Goal: Task Accomplishment & Management: Use online tool/utility

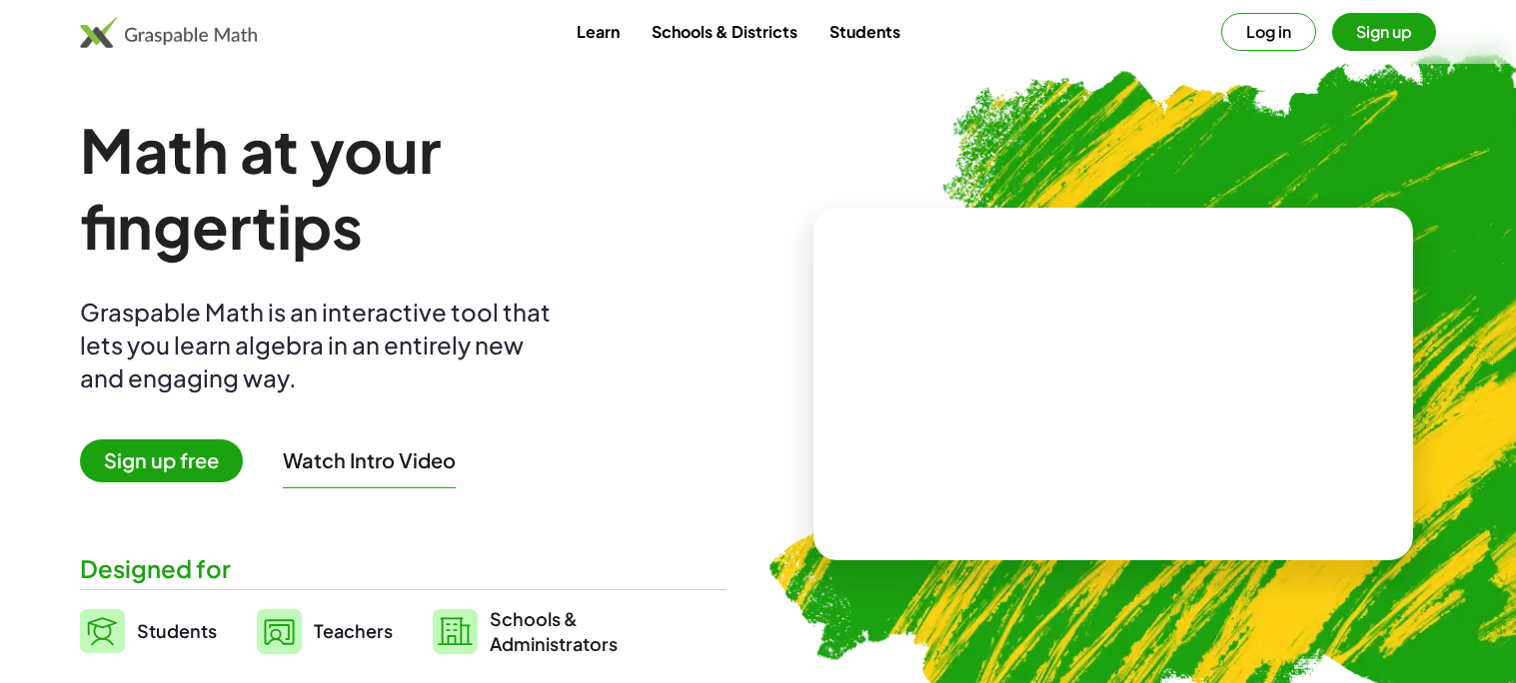
click at [1407, 17] on button "Sign up" at bounding box center [1384, 32] width 104 height 38
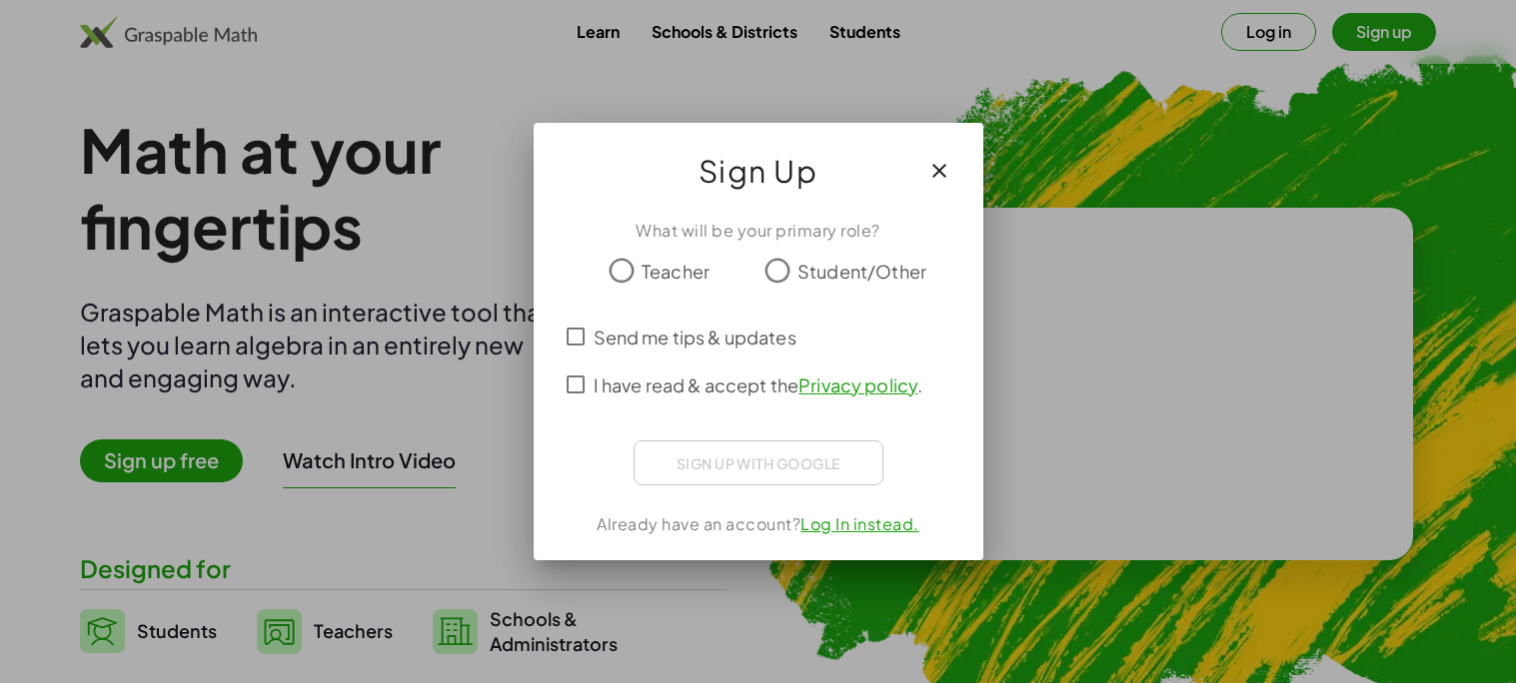
click at [826, 273] on span "Student/Other" at bounding box center [861, 271] width 129 height 27
click at [662, 387] on span "I have read & accept the Privacy policy ." at bounding box center [758, 385] width 330 height 27
click at [449, 474] on div at bounding box center [758, 341] width 1516 height 683
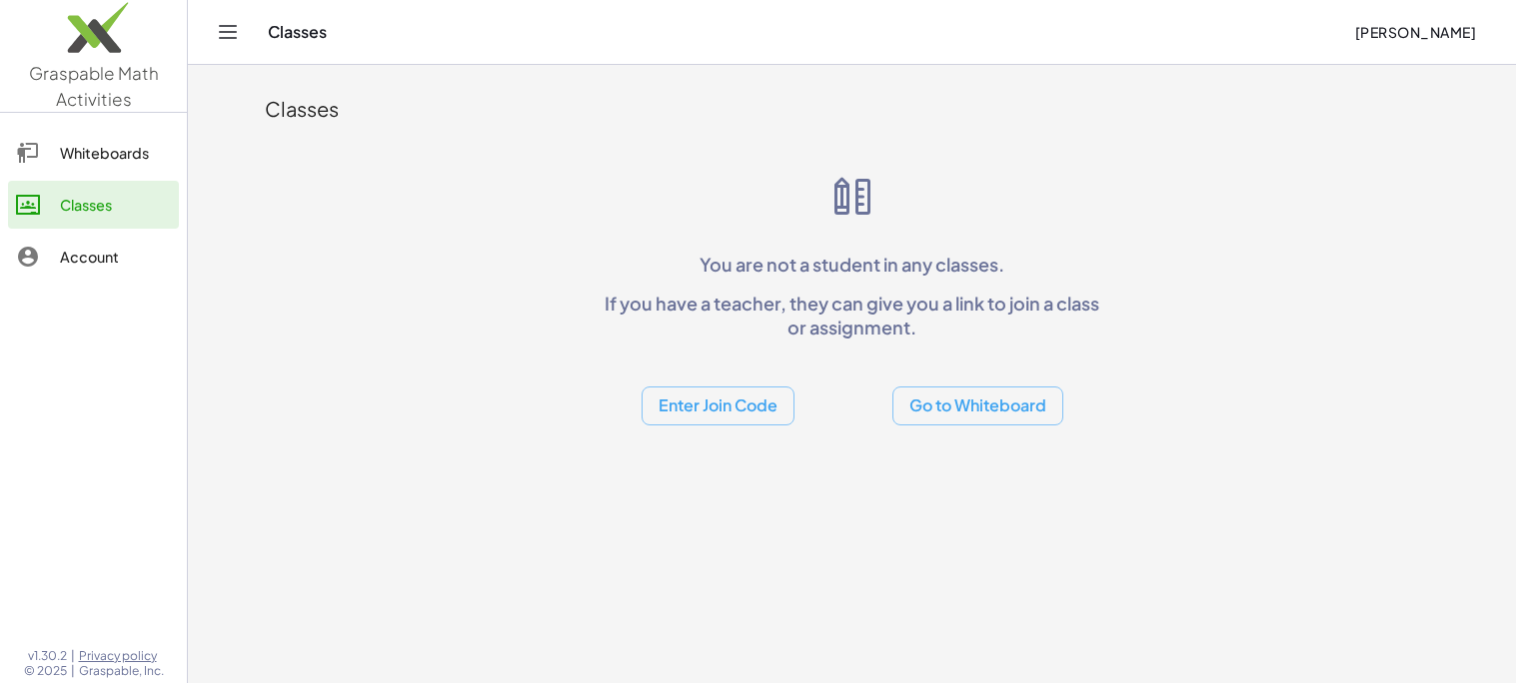
click at [684, 398] on button "Enter Join Code" at bounding box center [717, 406] width 153 height 39
click at [711, 463] on div "Join Class" at bounding box center [717, 458] width 122 height 24
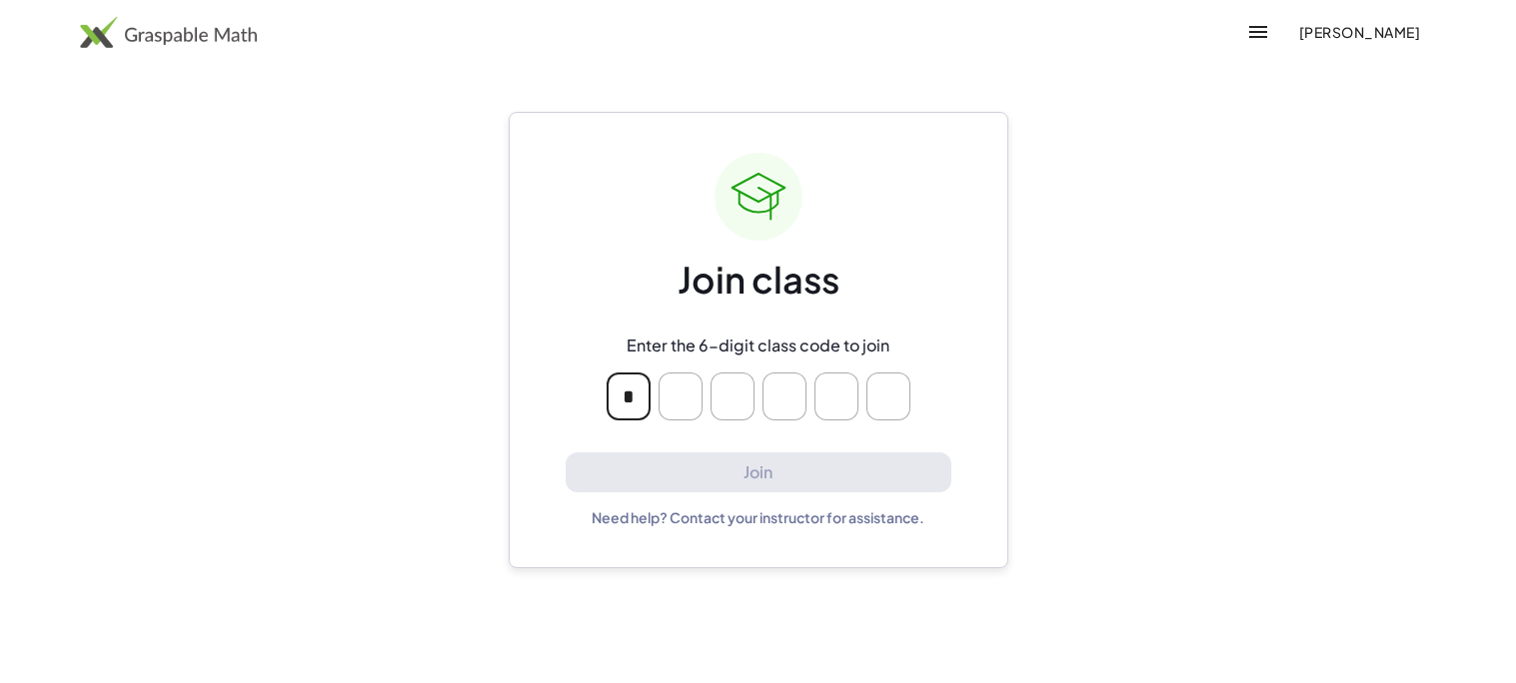
type input "*"
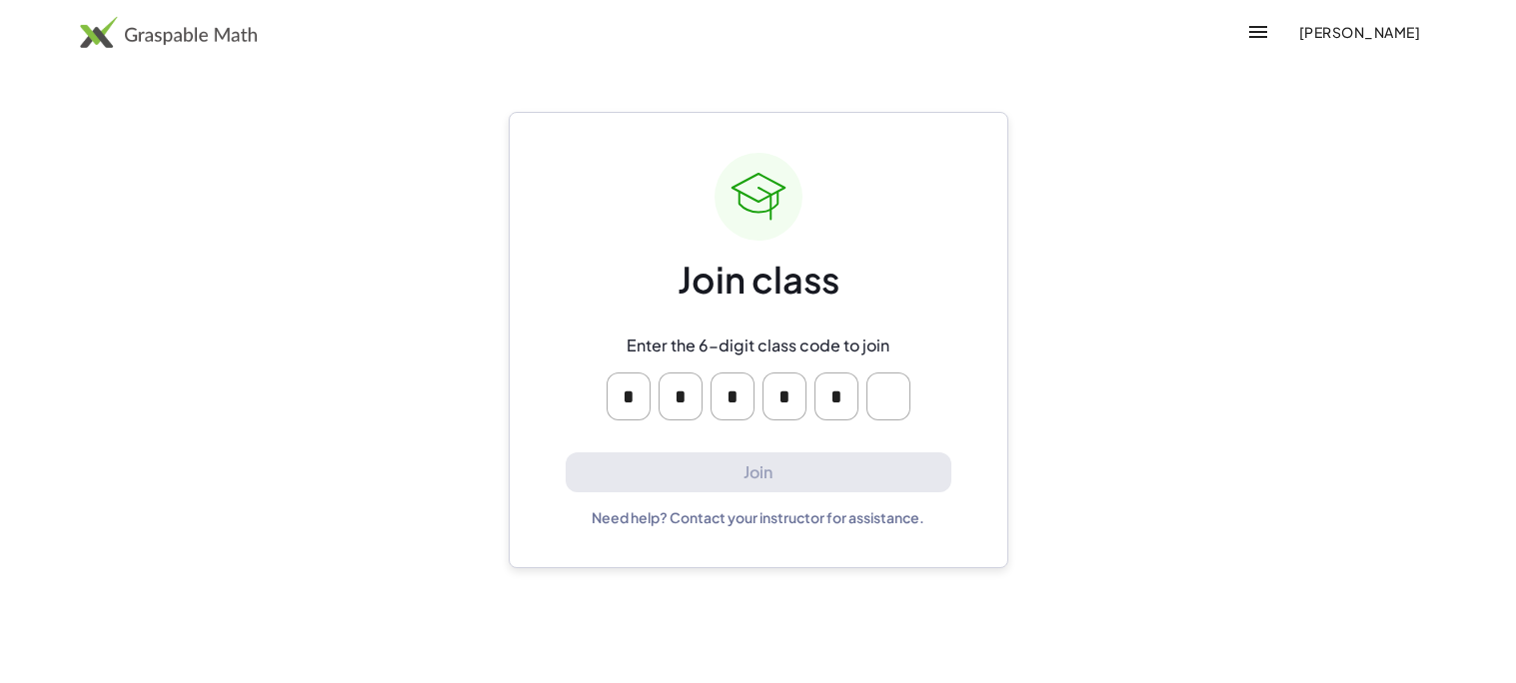
click at [1082, 175] on main "Join class Enter the 6-digit class code to join * * * * * Join Need help? Conta…" at bounding box center [758, 341] width 1516 height 683
click at [143, 29] on img at bounding box center [168, 32] width 177 height 32
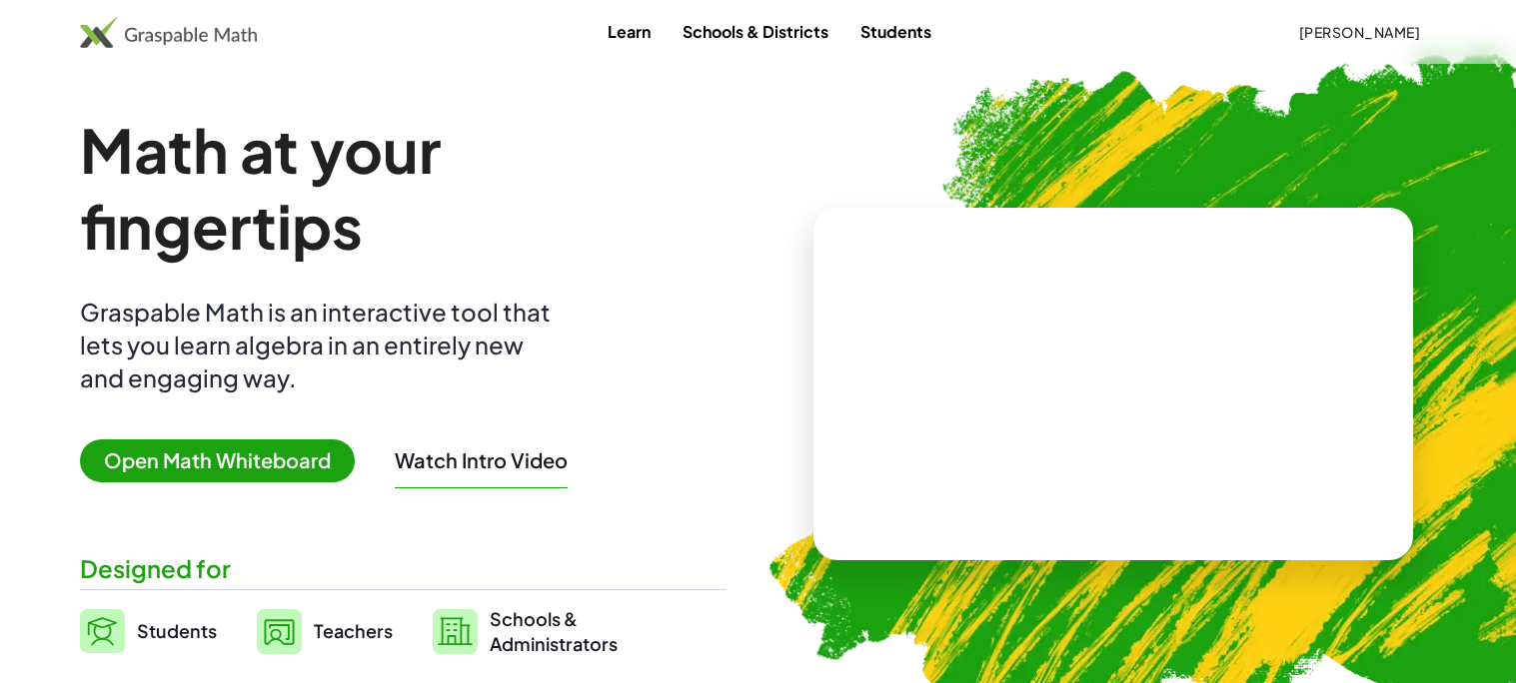
click at [1335, 32] on span "[PERSON_NAME]" at bounding box center [1359, 32] width 122 height 18
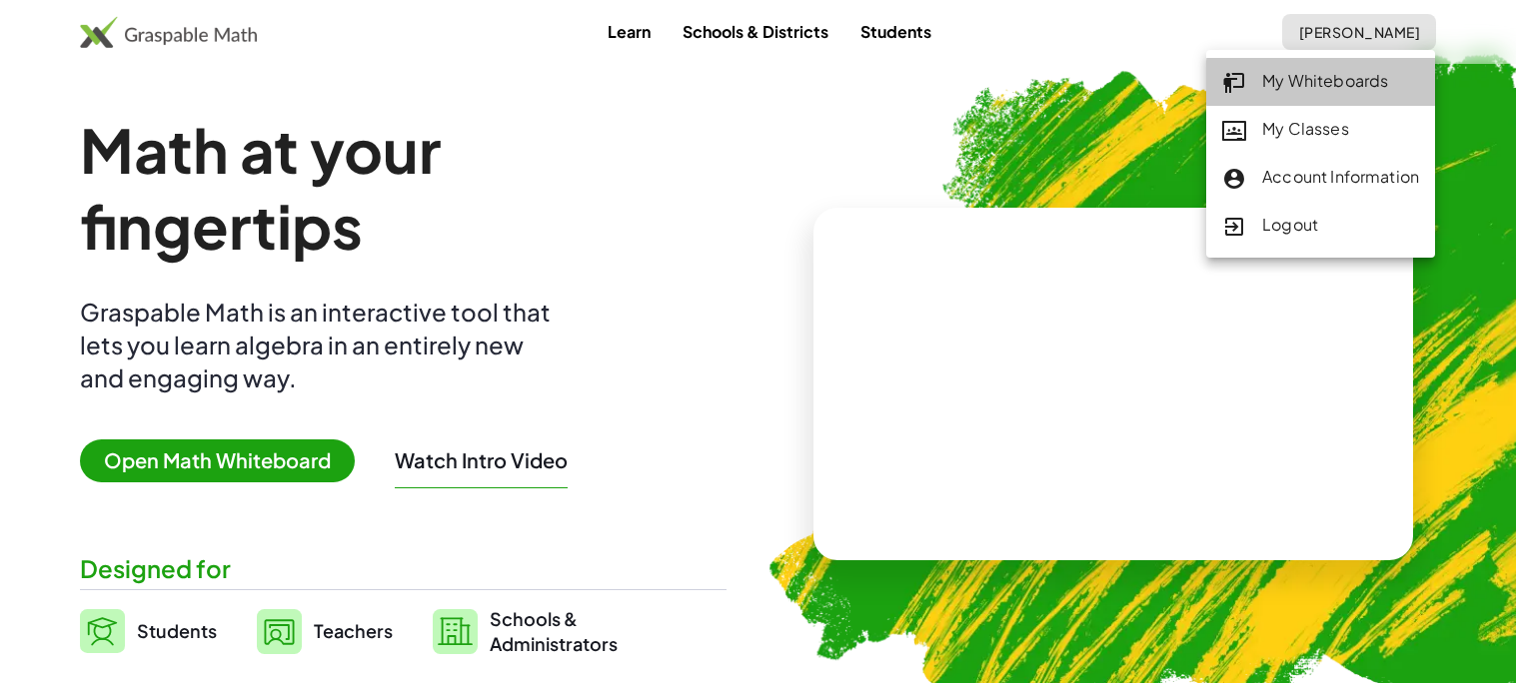
click at [1380, 91] on div "My Whiteboards" at bounding box center [1320, 82] width 197 height 26
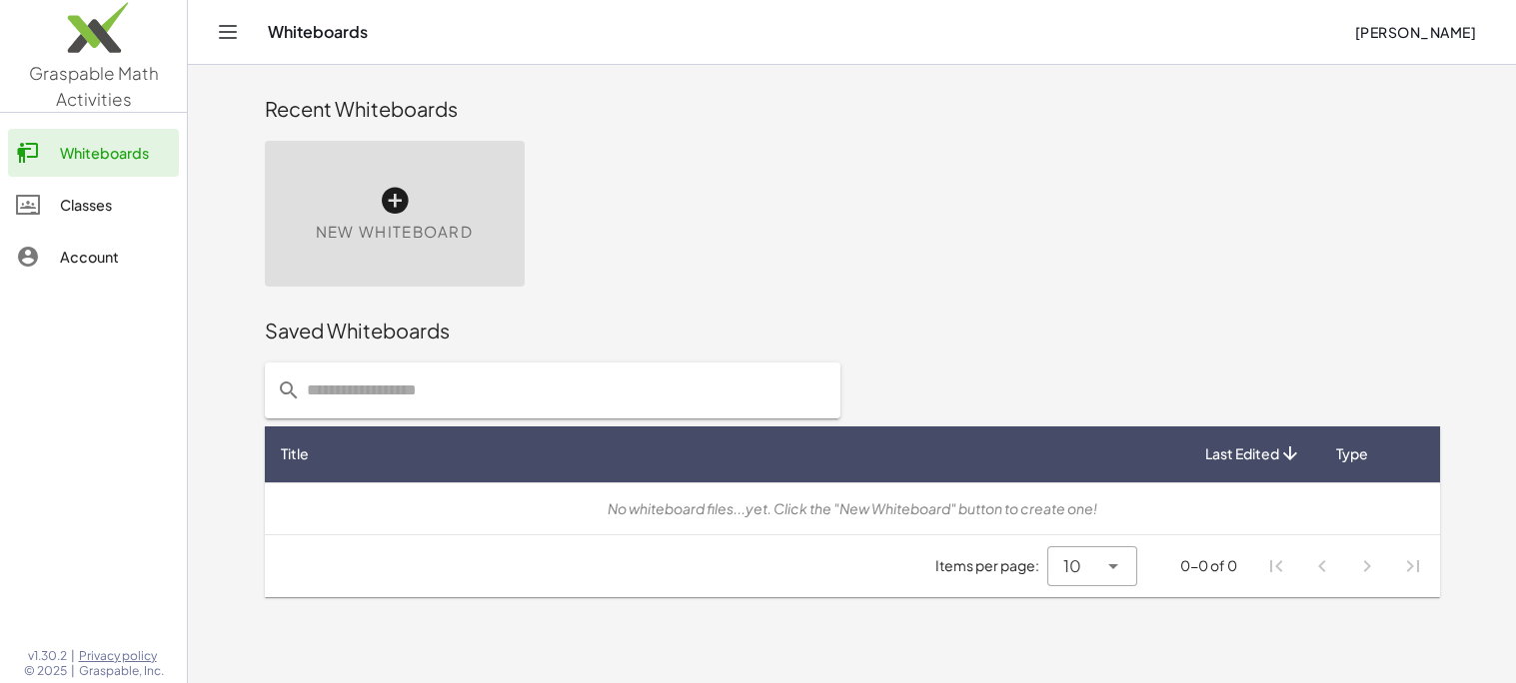
click at [115, 247] on div "Account" at bounding box center [115, 257] width 111 height 24
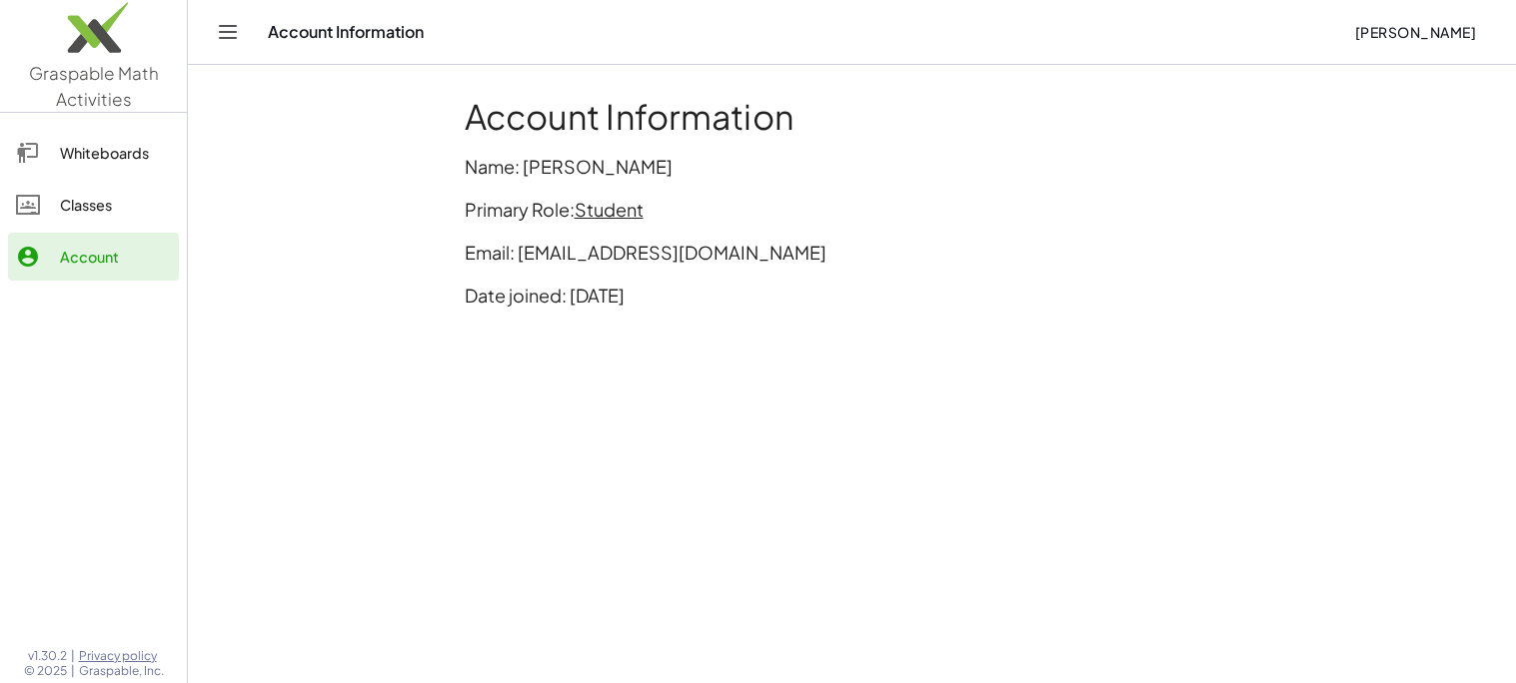
click at [243, 39] on div "Account Information [PERSON_NAME]" at bounding box center [852, 32] width 1280 height 64
click at [228, 29] on icon "Toggle navigation" at bounding box center [228, 32] width 24 height 24
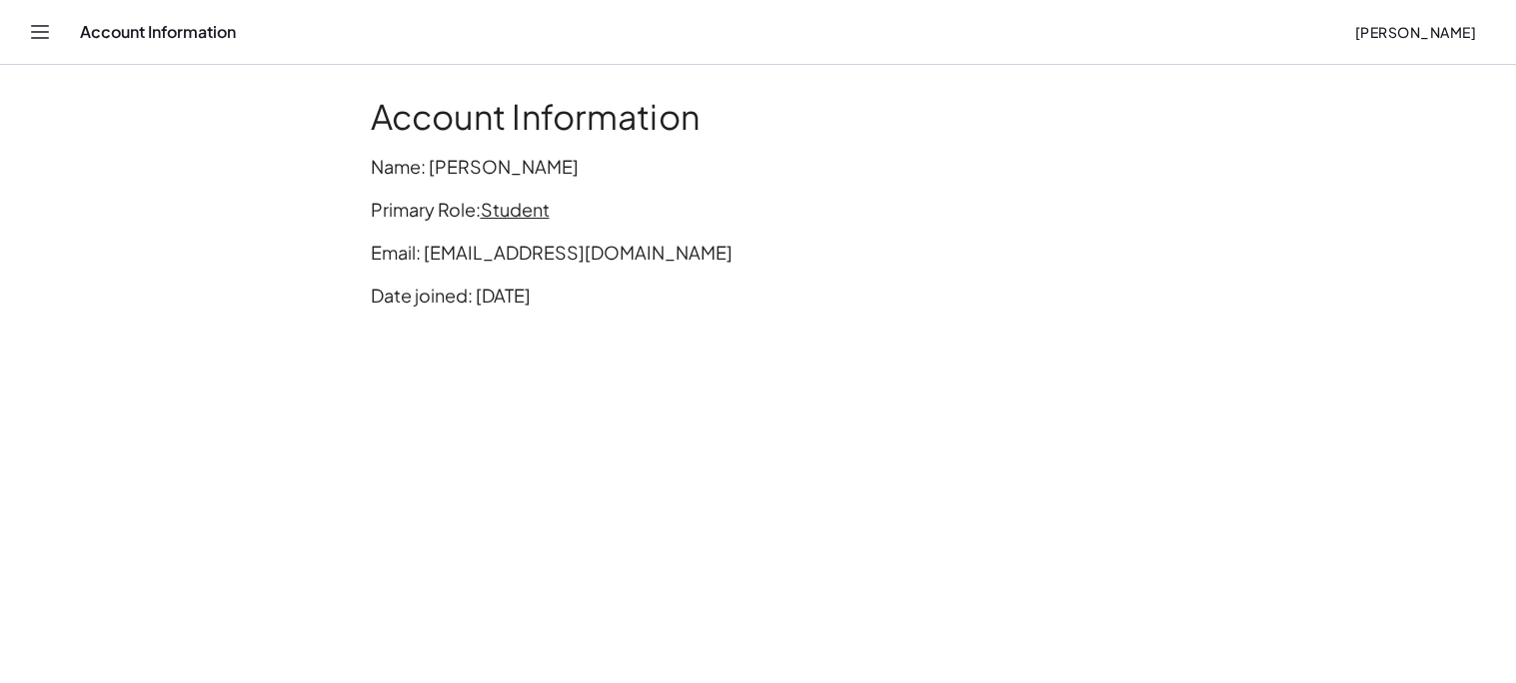
click at [36, 49] on div "Account Information [PERSON_NAME]" at bounding box center [758, 32] width 1468 height 64
click at [36, 43] on icon "Toggle navigation" at bounding box center [40, 32] width 24 height 24
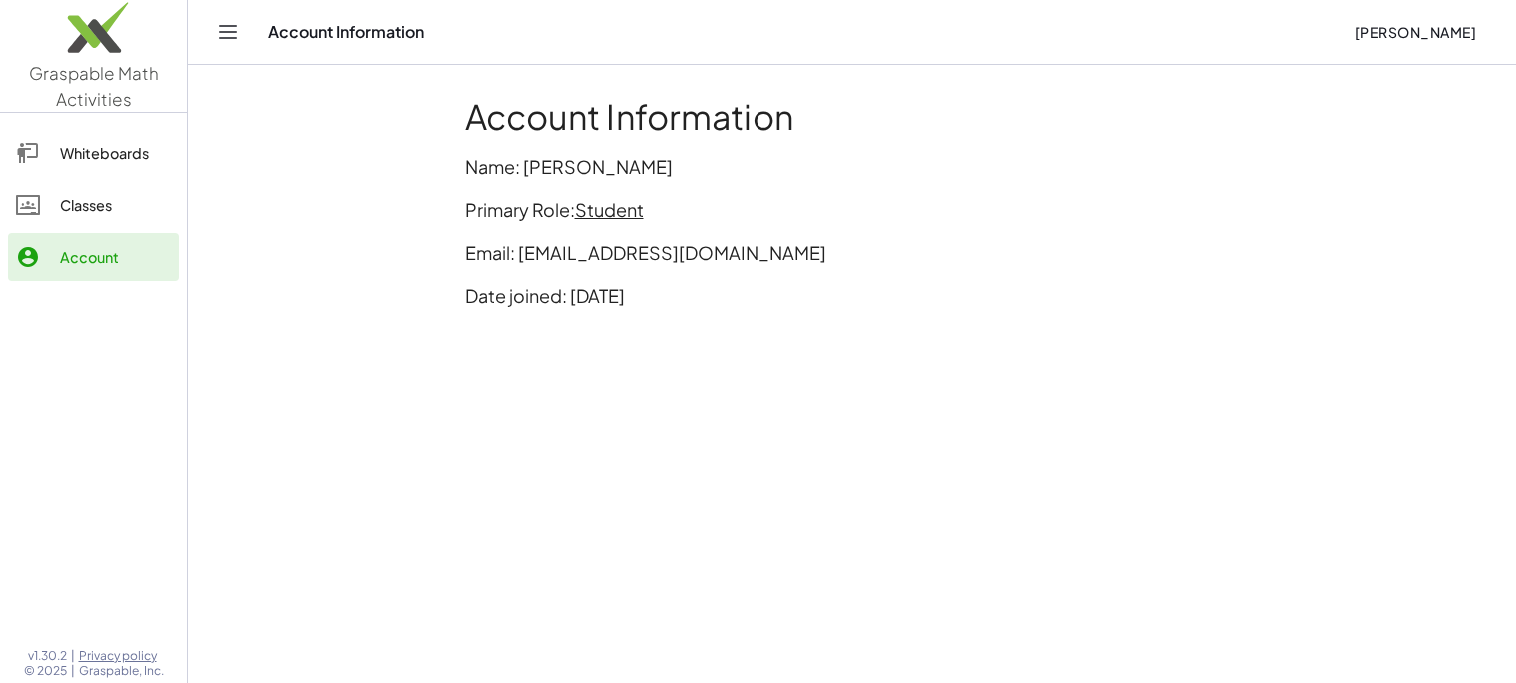
click at [38, 83] on link "Graspable Math Activities" at bounding box center [93, 56] width 187 height 112
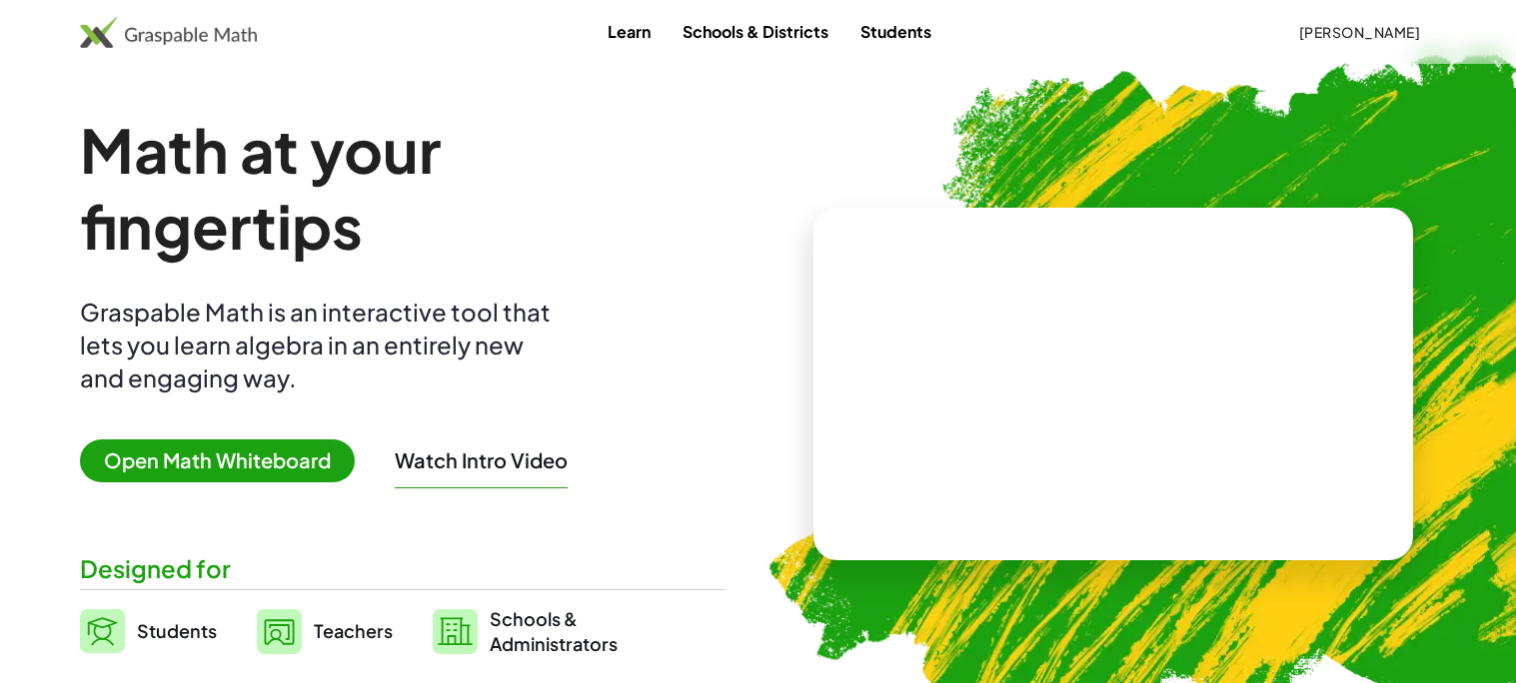
click at [246, 36] on img at bounding box center [168, 32] width 177 height 32
click at [1401, 49] on button "[PERSON_NAME]" at bounding box center [1359, 32] width 154 height 36
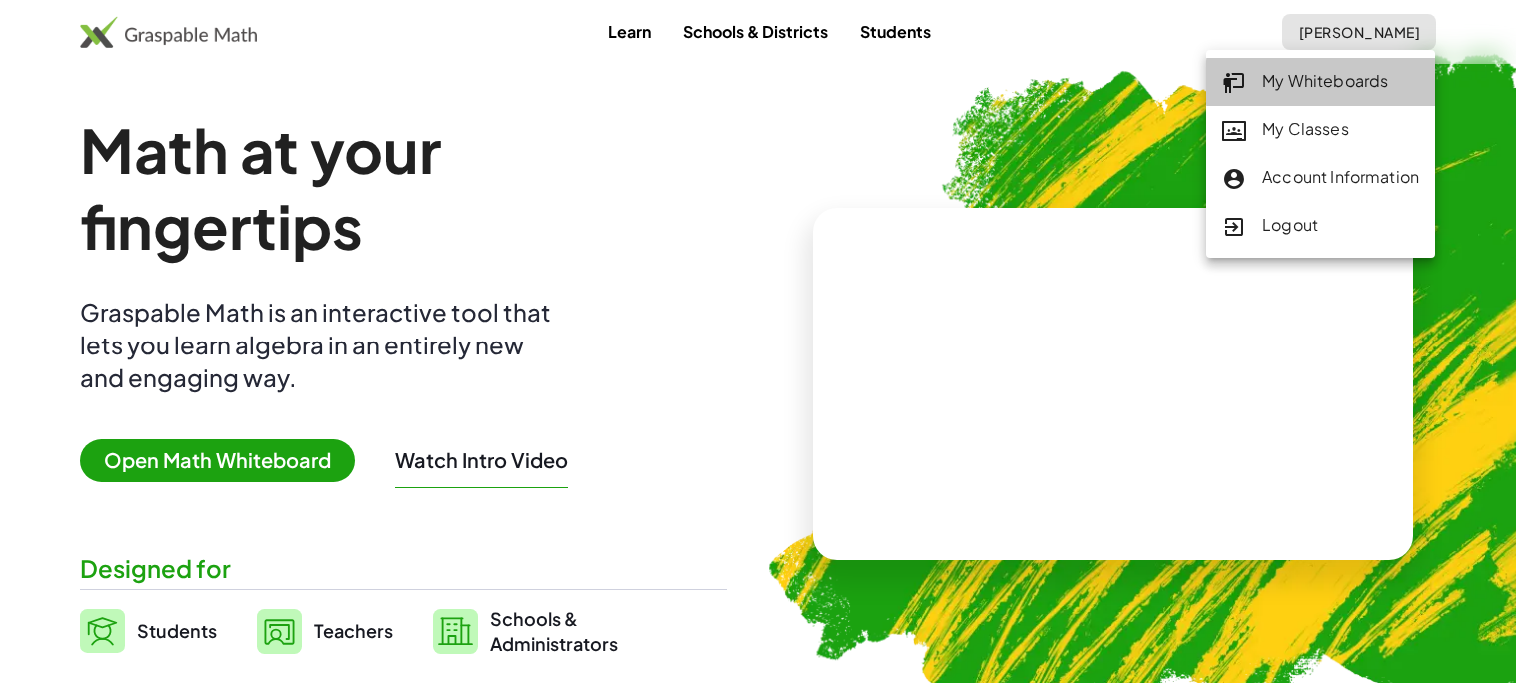
click at [1286, 79] on div "My Whiteboards" at bounding box center [1320, 82] width 197 height 26
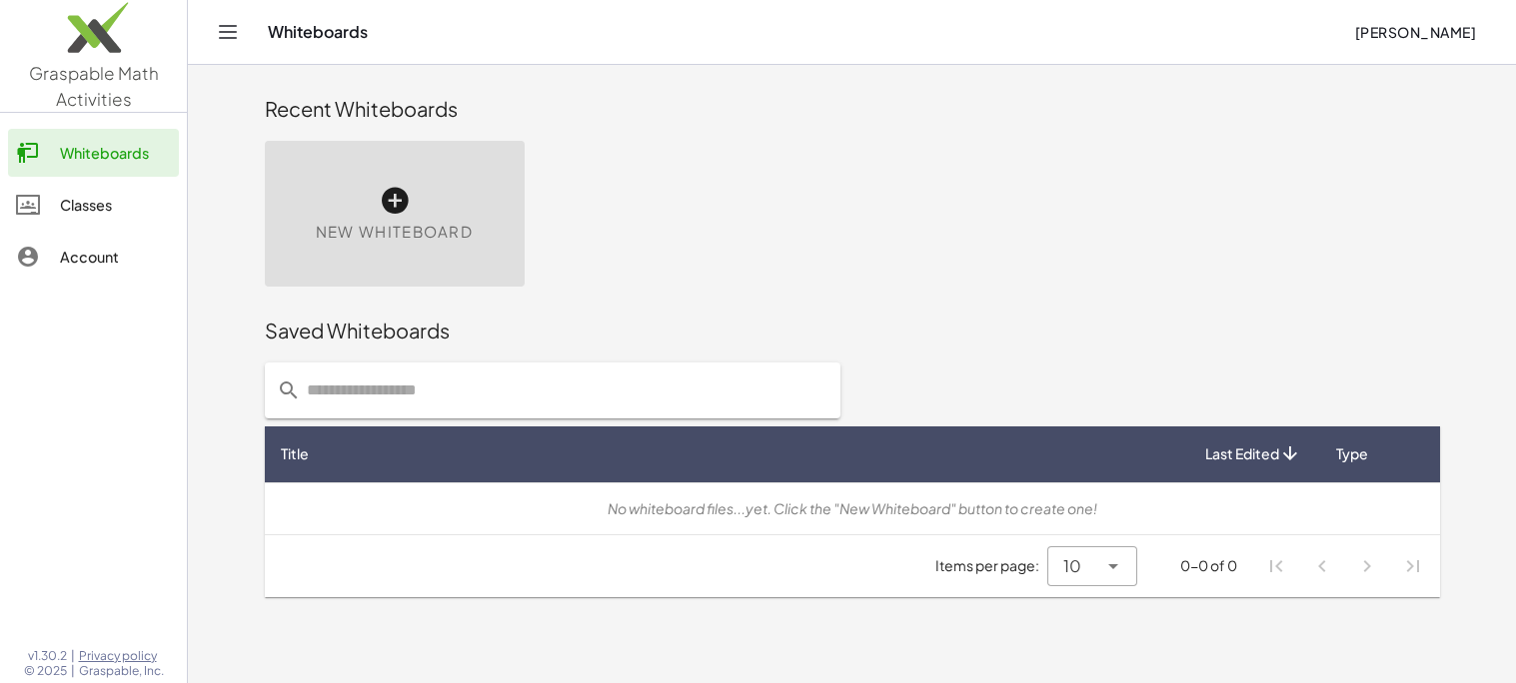
click at [93, 94] on span "Graspable Math Activities" at bounding box center [94, 86] width 130 height 48
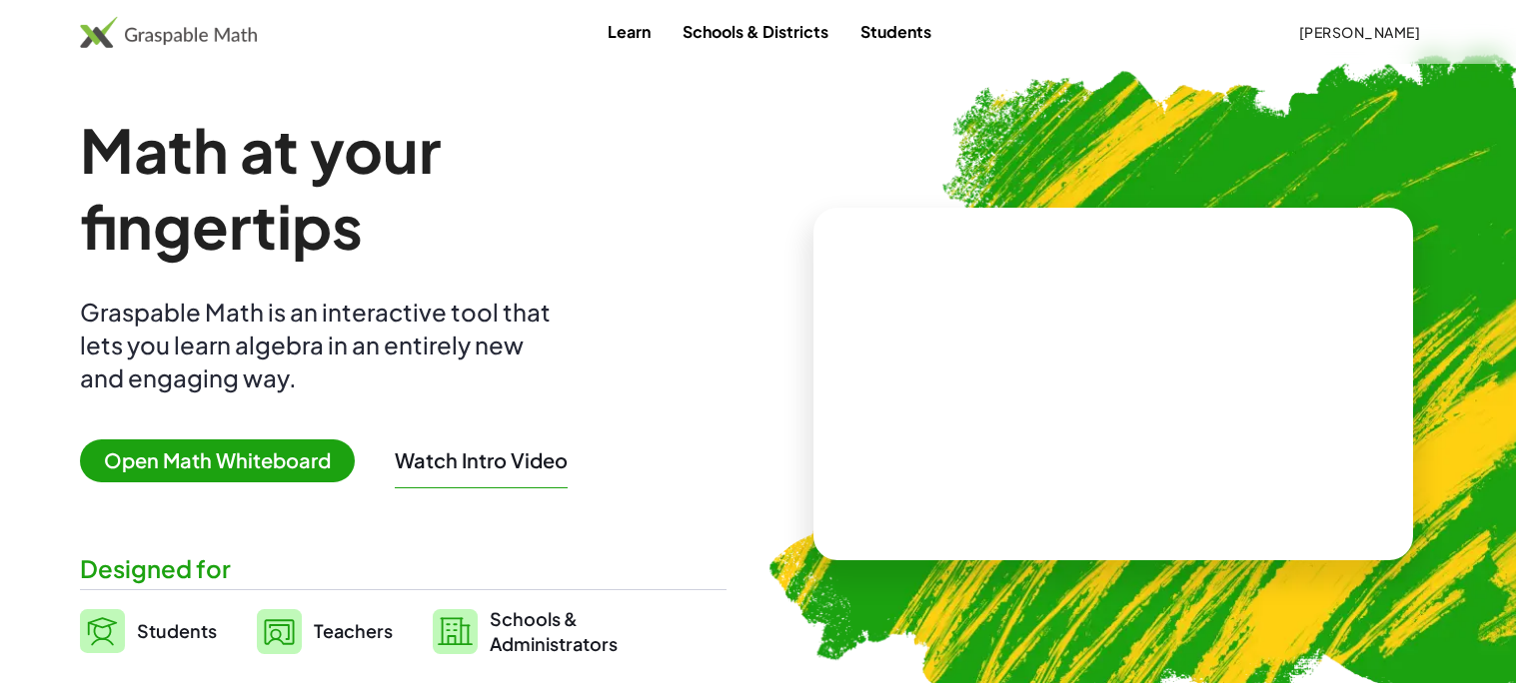
click at [1419, 42] on button "[PERSON_NAME]" at bounding box center [1359, 32] width 154 height 36
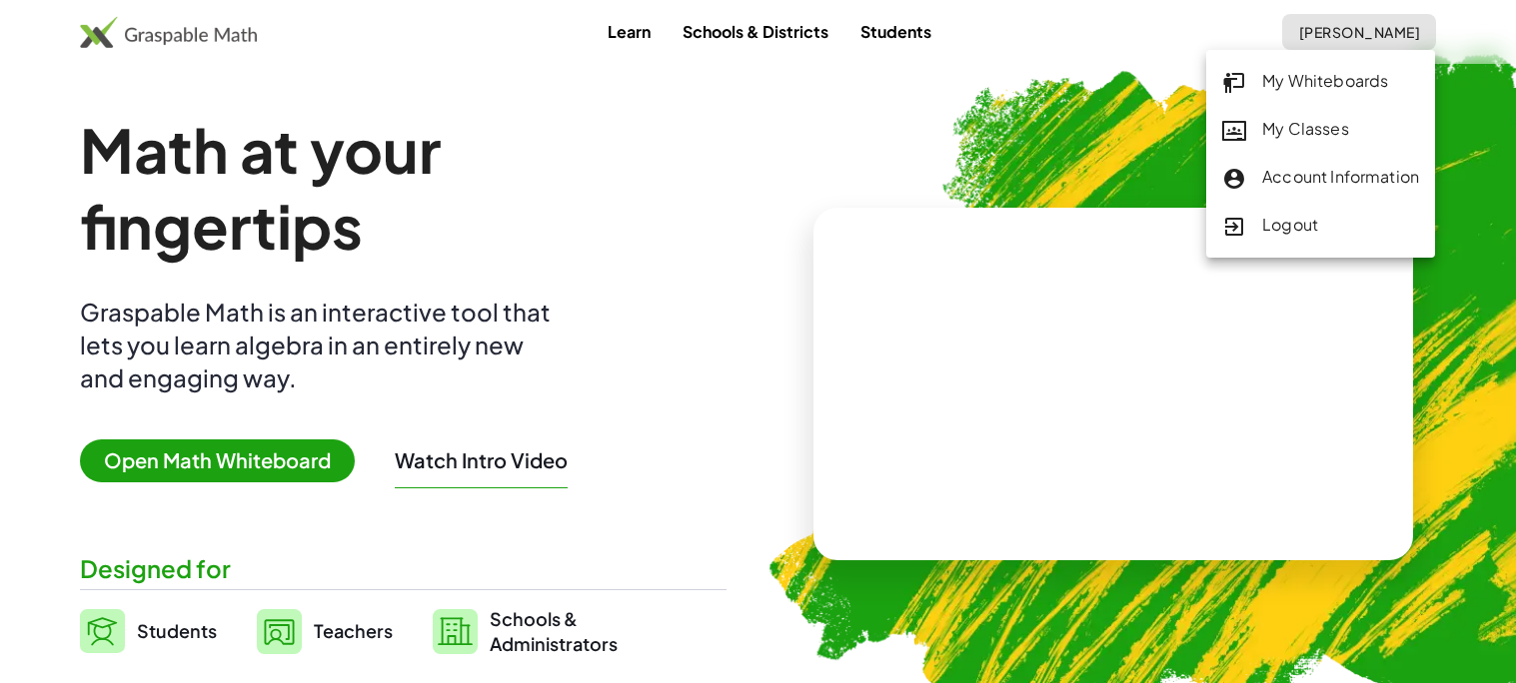
click at [1391, 207] on div "Logout" at bounding box center [1320, 226] width 229 height 48
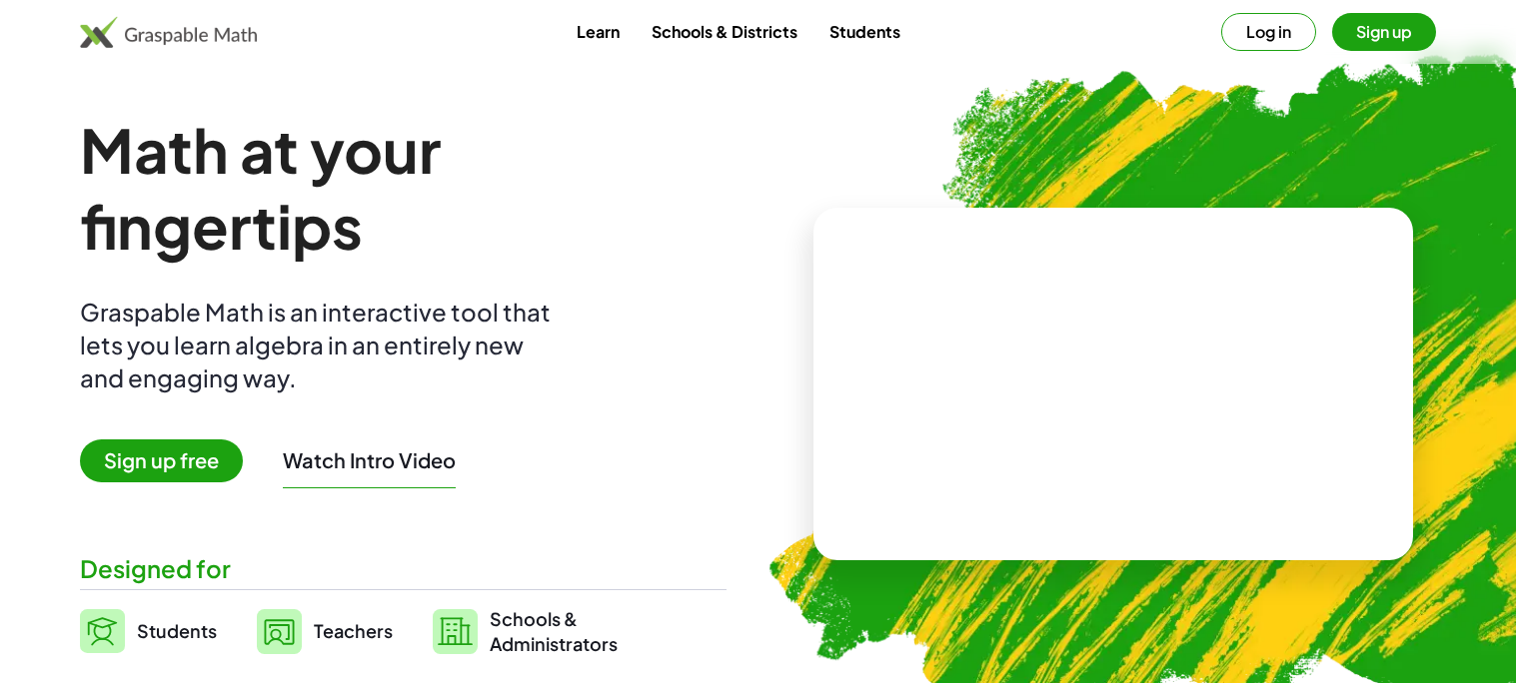
click at [1398, 44] on button "Sign up" at bounding box center [1384, 32] width 104 height 38
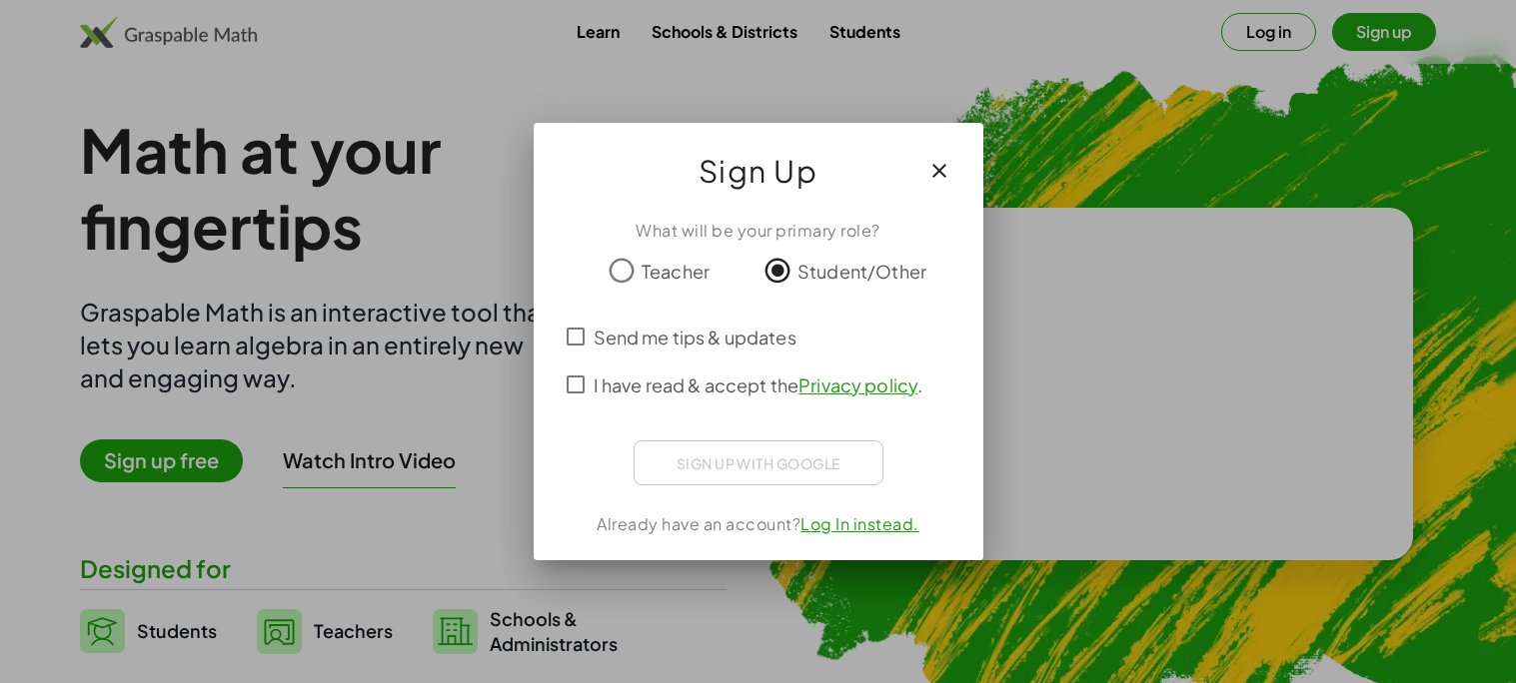
click at [744, 372] on span "I have read & accept the Privacy policy ." at bounding box center [758, 385] width 330 height 27
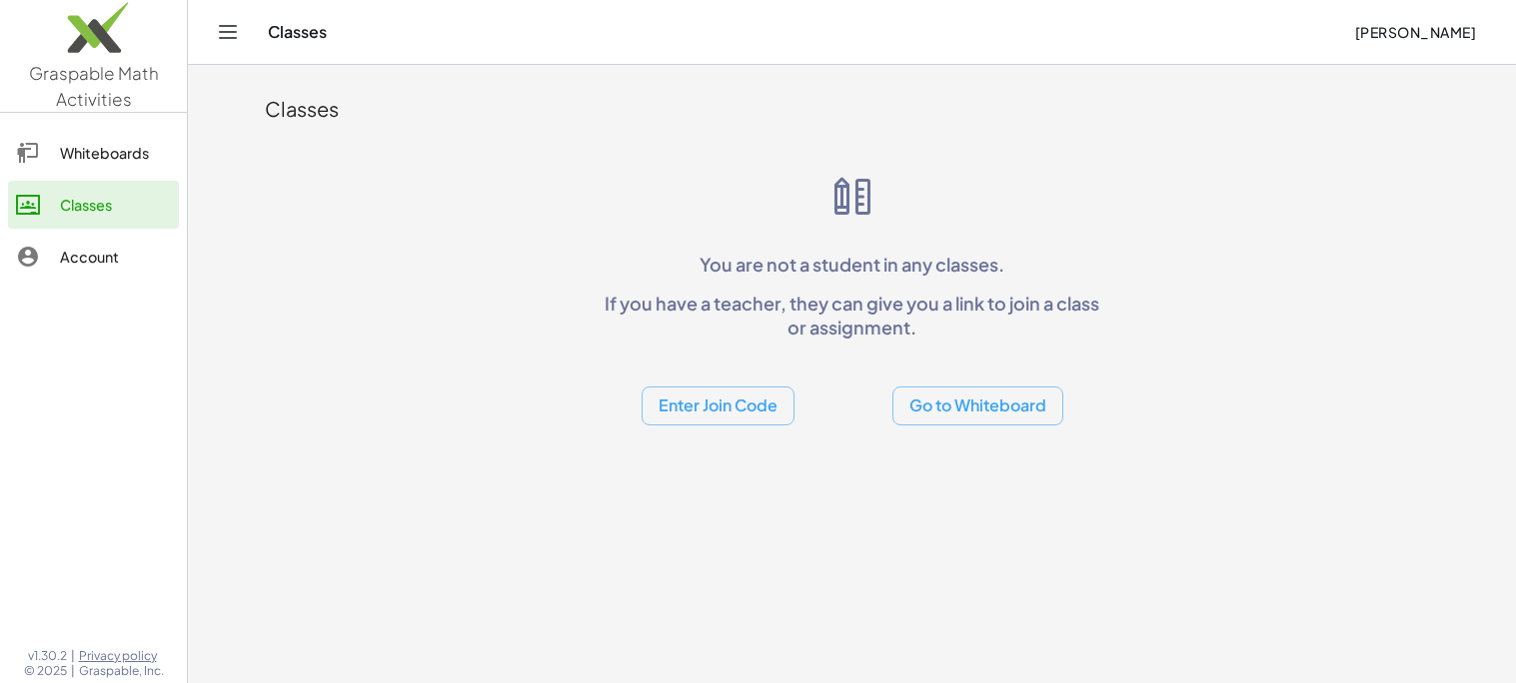
click at [755, 419] on button "Enter Join Code" at bounding box center [717, 406] width 153 height 39
click at [752, 506] on div "Join Activity" at bounding box center [717, 506] width 122 height 24
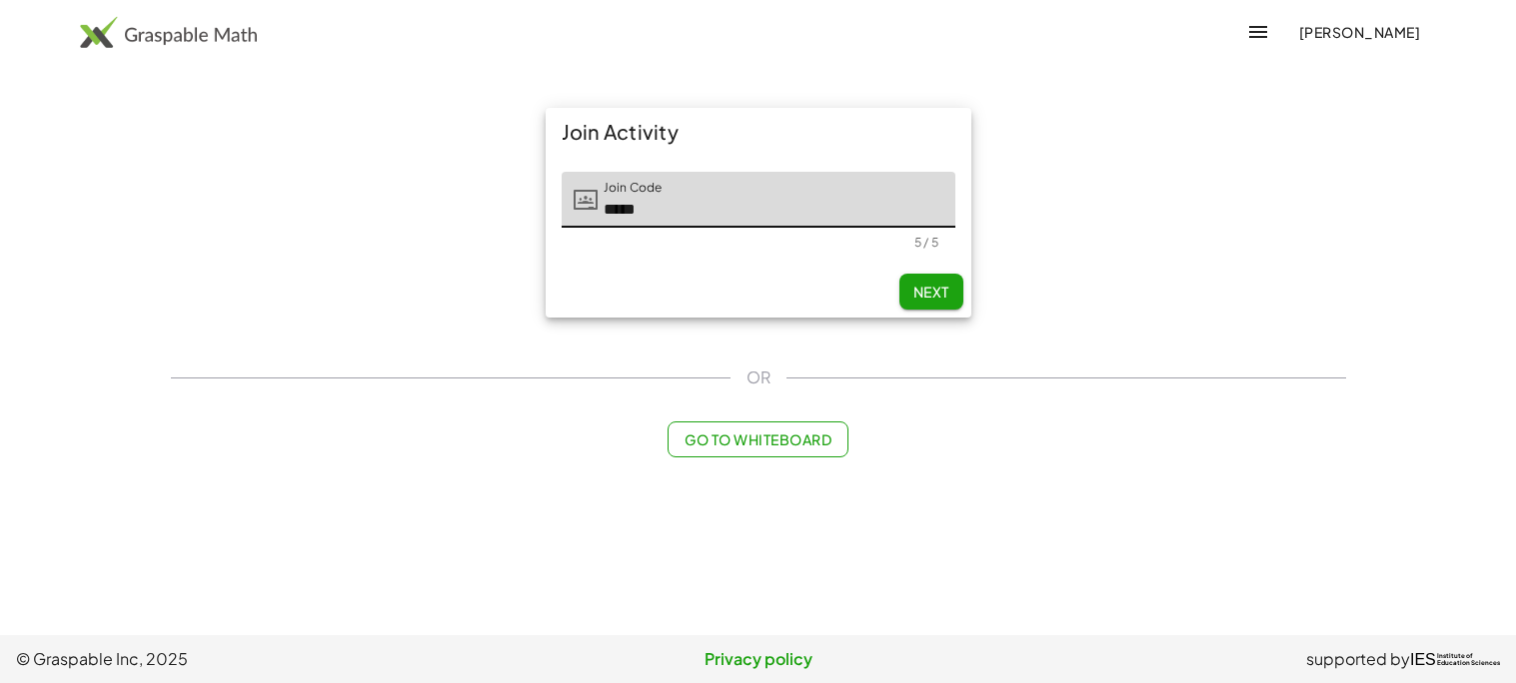
type input "*****"
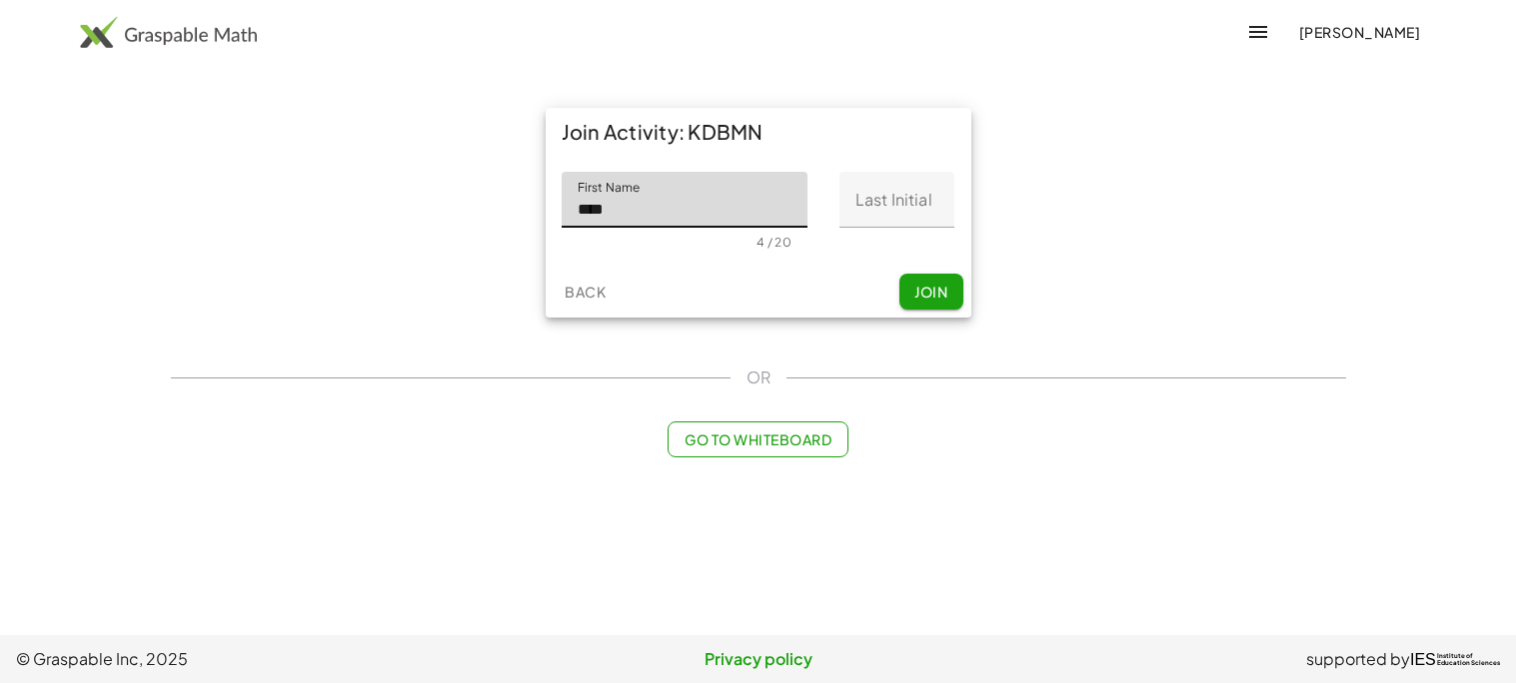
type input "****"
click at [899, 209] on input "Last Initial" at bounding box center [896, 200] width 115 height 56
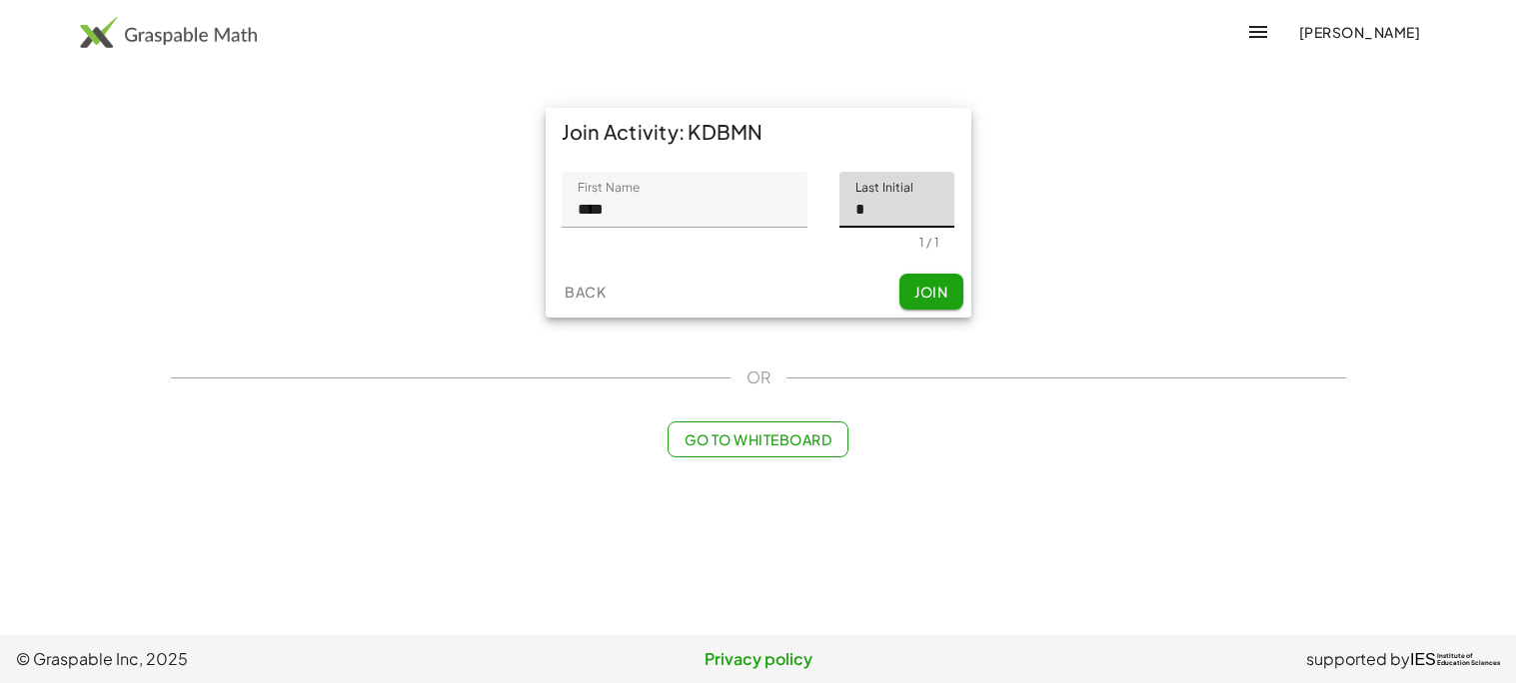
type input "*"
click at [922, 295] on span "Join" at bounding box center [930, 292] width 33 height 18
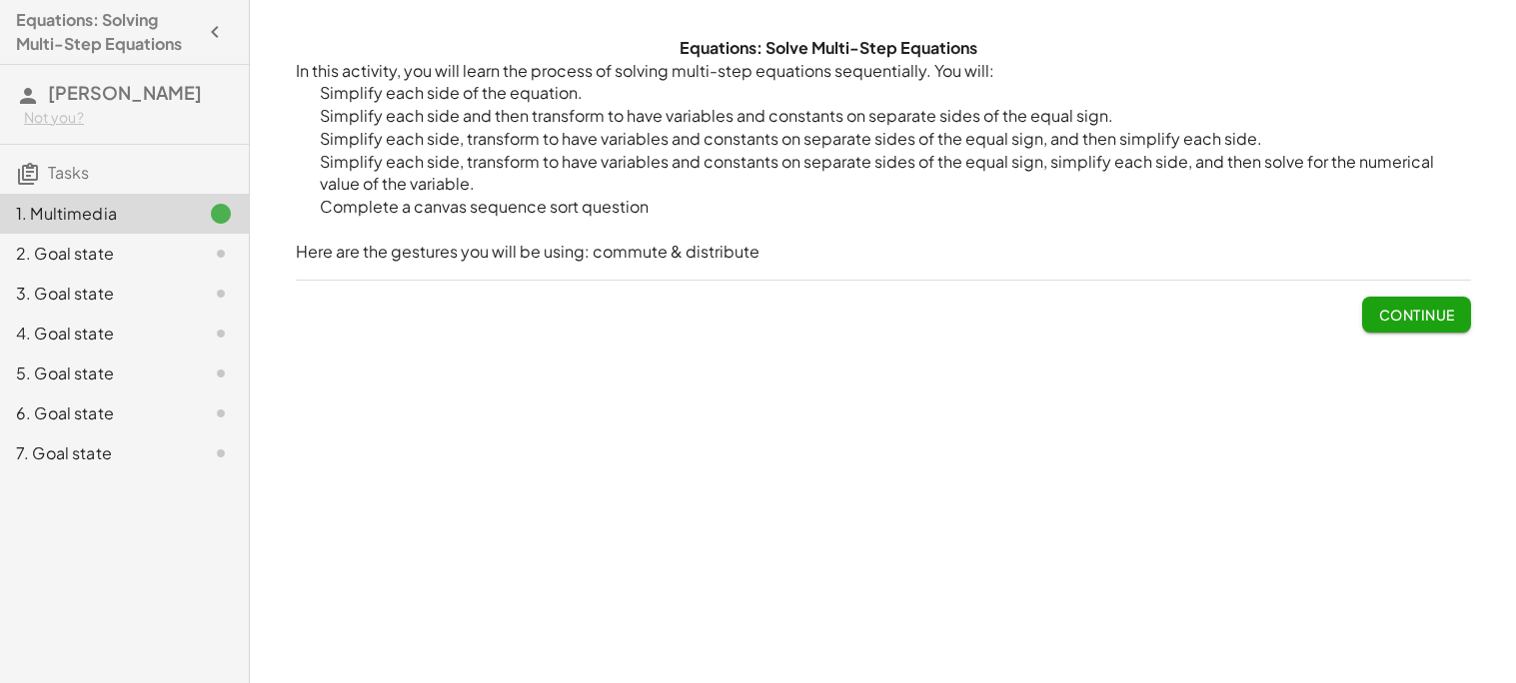
click at [1432, 310] on span "Continue" at bounding box center [1416, 315] width 76 height 18
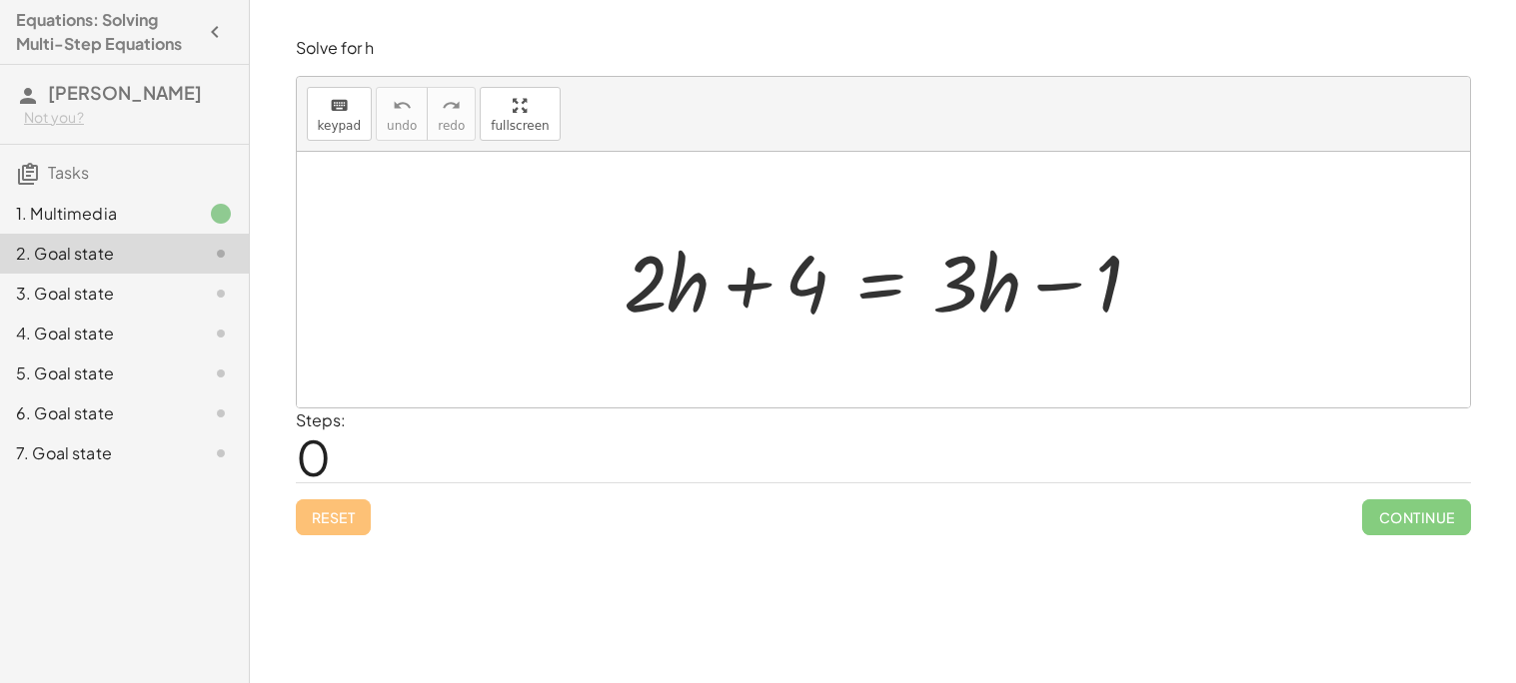
click at [698, 297] on div at bounding box center [890, 280] width 555 height 103
drag, startPoint x: 698, startPoint y: 297, endPoint x: 619, endPoint y: 252, distance: 90.8
drag, startPoint x: 683, startPoint y: 276, endPoint x: 434, endPoint y: 202, distance: 260.5
click at [434, 202] on div "+ · 2 · h + · 2 · h + 4 = + · 3 · h − 1" at bounding box center [883, 280] width 1173 height 256
drag, startPoint x: 628, startPoint y: 252, endPoint x: 691, endPoint y: 294, distance: 75.6
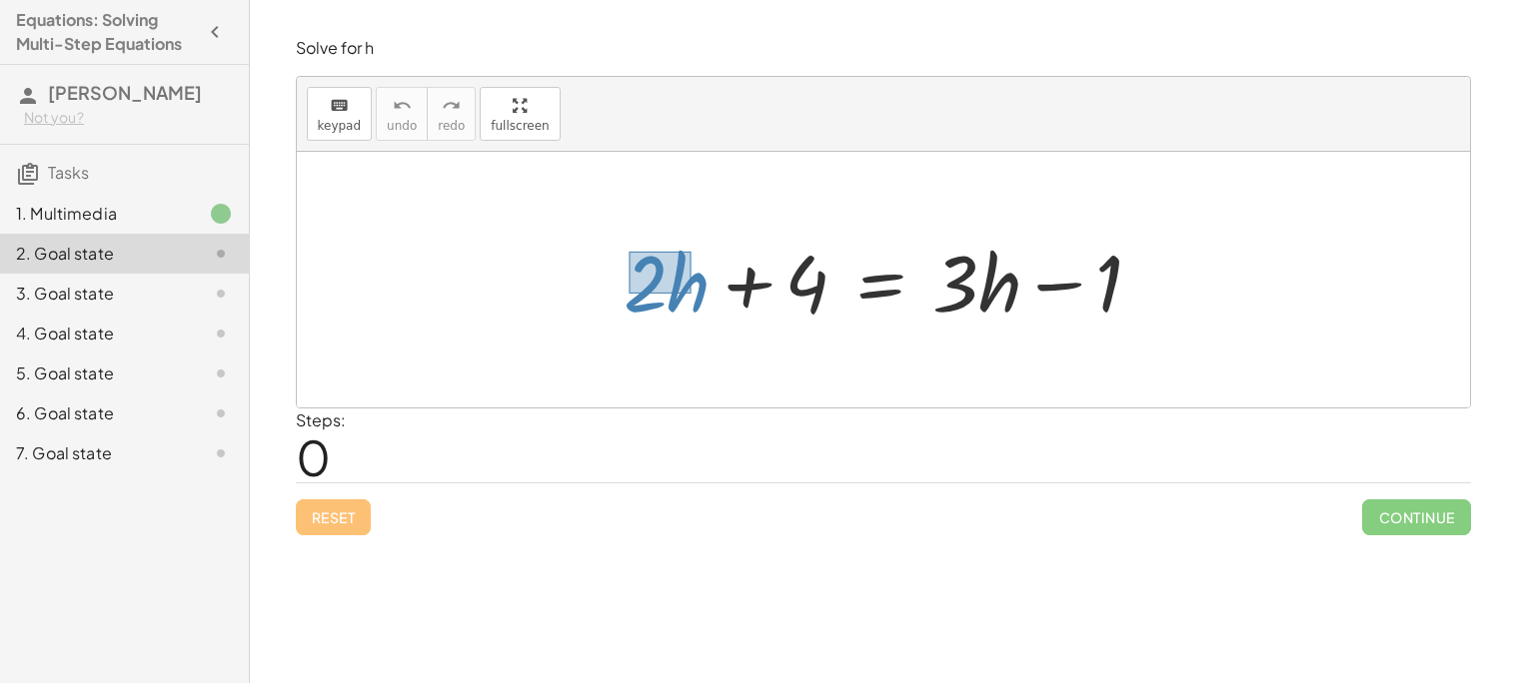
click at [691, 294] on div at bounding box center [890, 280] width 555 height 103
click at [686, 280] on div at bounding box center [890, 280] width 555 height 103
drag, startPoint x: 637, startPoint y: 270, endPoint x: 667, endPoint y: 285, distance: 33.5
click at [667, 285] on div at bounding box center [890, 280] width 555 height 103
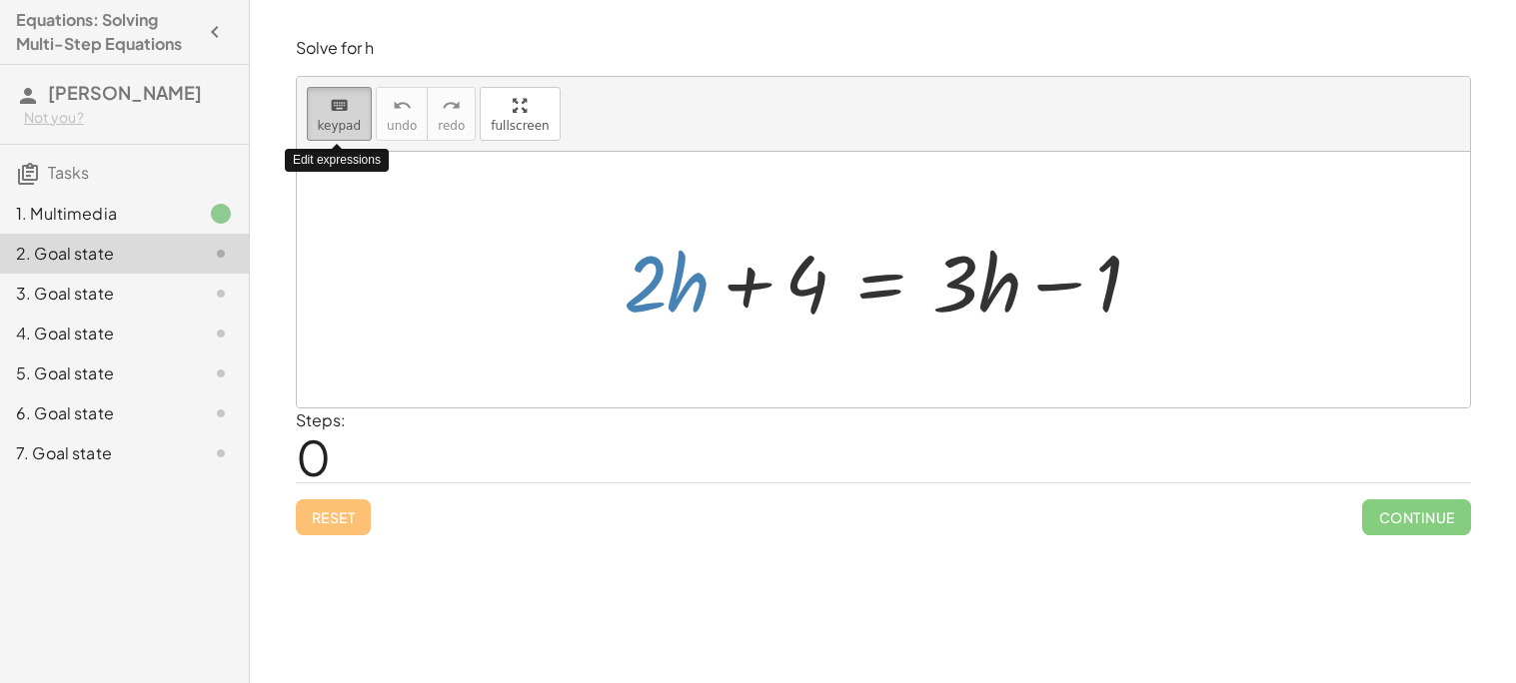
click at [353, 131] on span "keypad" at bounding box center [340, 126] width 44 height 14
drag, startPoint x: 623, startPoint y: 257, endPoint x: 527, endPoint y: 255, distance: 96.9
drag, startPoint x: 666, startPoint y: 273, endPoint x: 615, endPoint y: 272, distance: 51.0
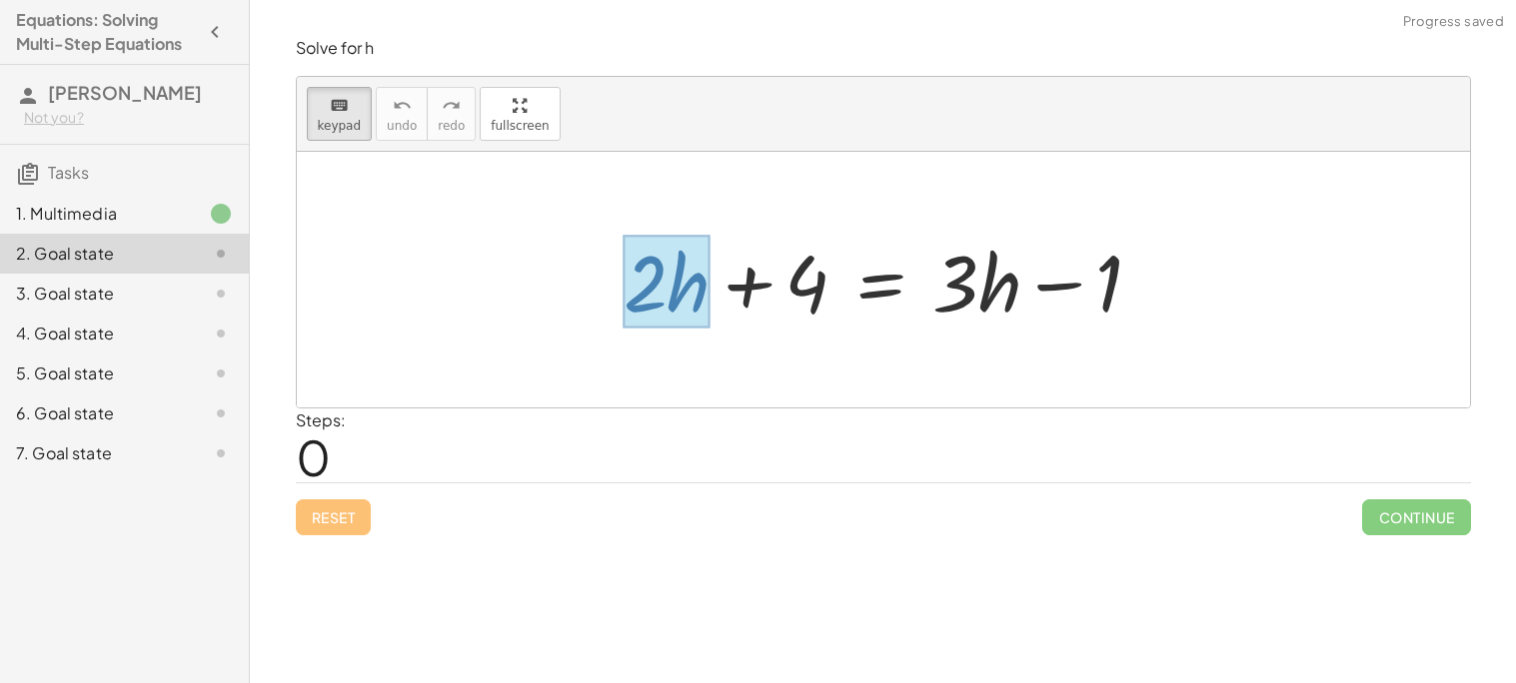
click at [679, 283] on div at bounding box center [666, 282] width 87 height 93
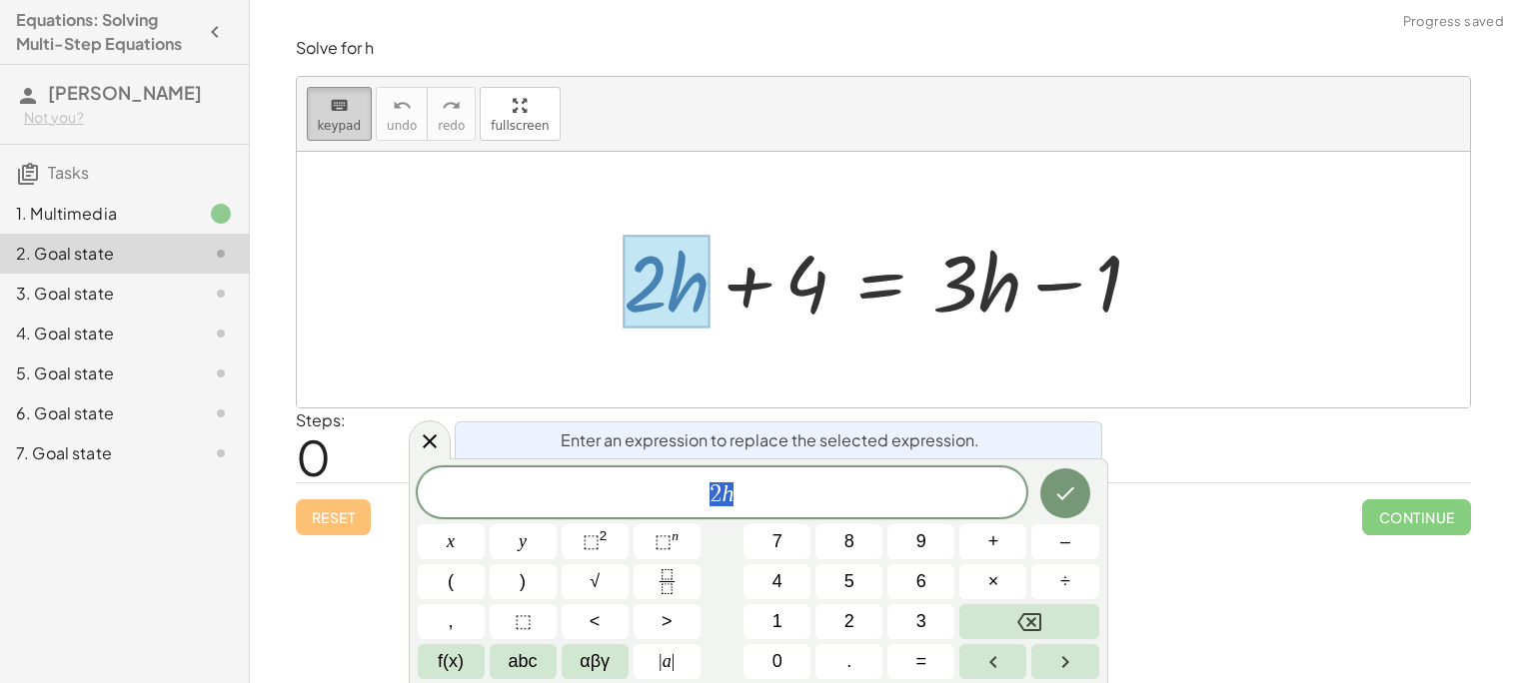
click at [348, 126] on span "keypad" at bounding box center [340, 126] width 44 height 14
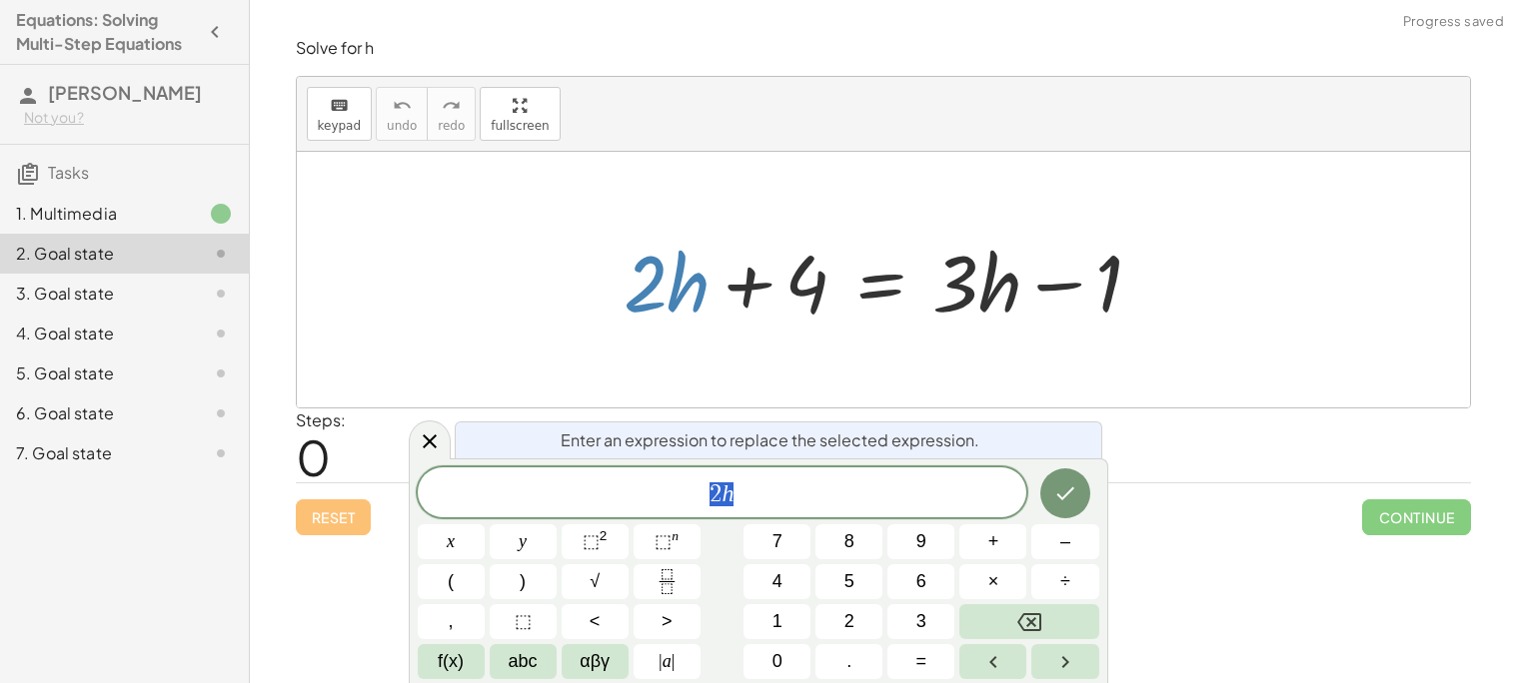
click at [533, 262] on div at bounding box center [883, 280] width 1173 height 256
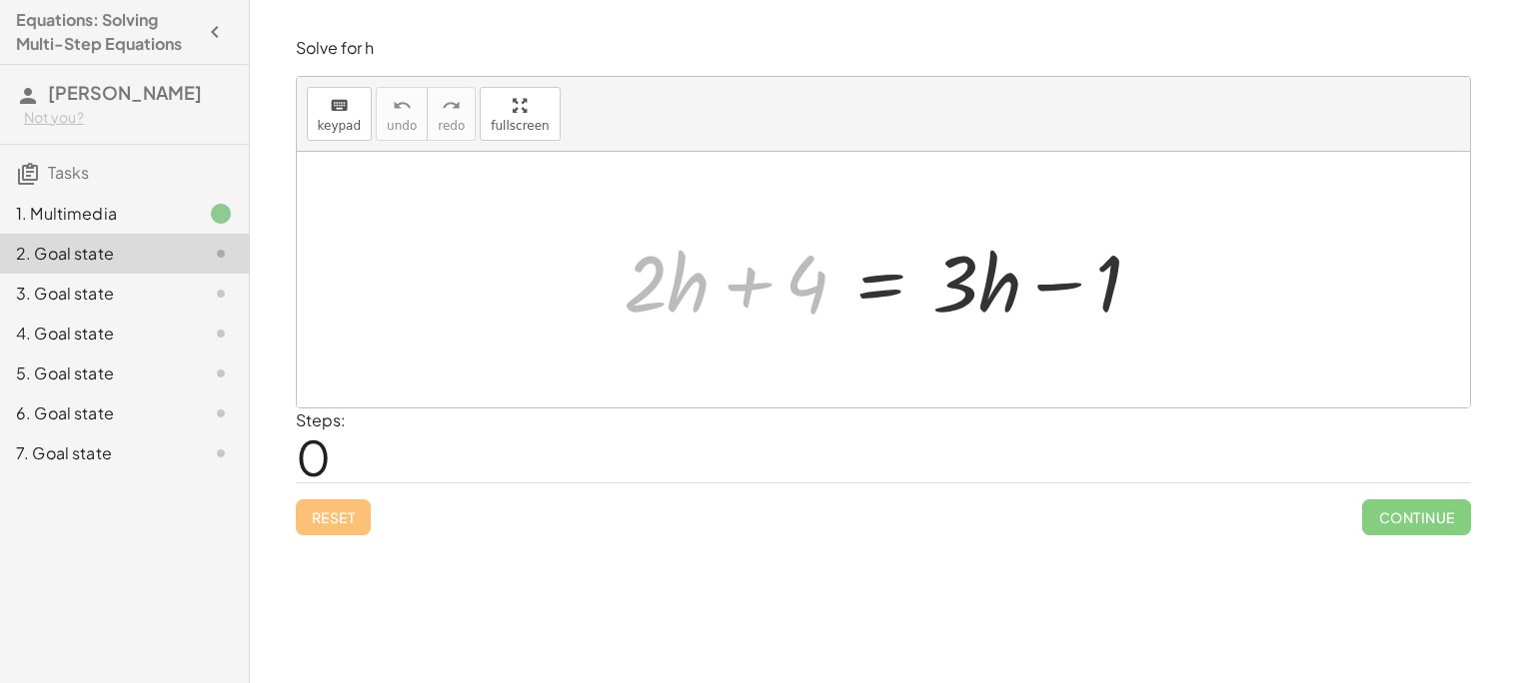
drag, startPoint x: 653, startPoint y: 276, endPoint x: 652, endPoint y: 729, distance: 453.6
click at [652, 682] on html "Equations: Solving Multi-Step Equations [PERSON_NAME] Not you? Tasks 1. Multime…" at bounding box center [758, 341] width 1516 height 683
drag, startPoint x: 632, startPoint y: 256, endPoint x: 703, endPoint y: 307, distance: 87.3
click at [703, 307] on div at bounding box center [890, 280] width 555 height 103
drag, startPoint x: 679, startPoint y: 296, endPoint x: 997, endPoint y: 284, distance: 317.9
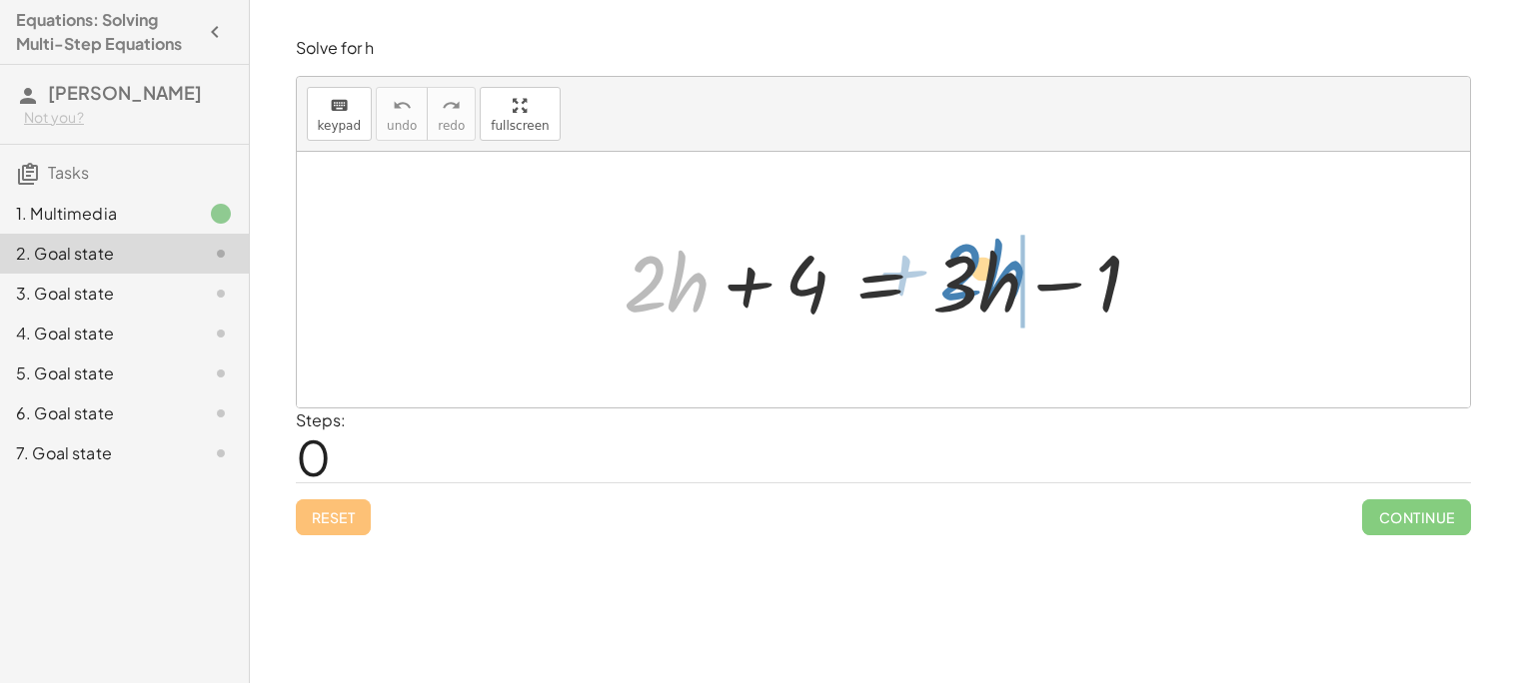
click at [997, 284] on div at bounding box center [890, 280] width 555 height 103
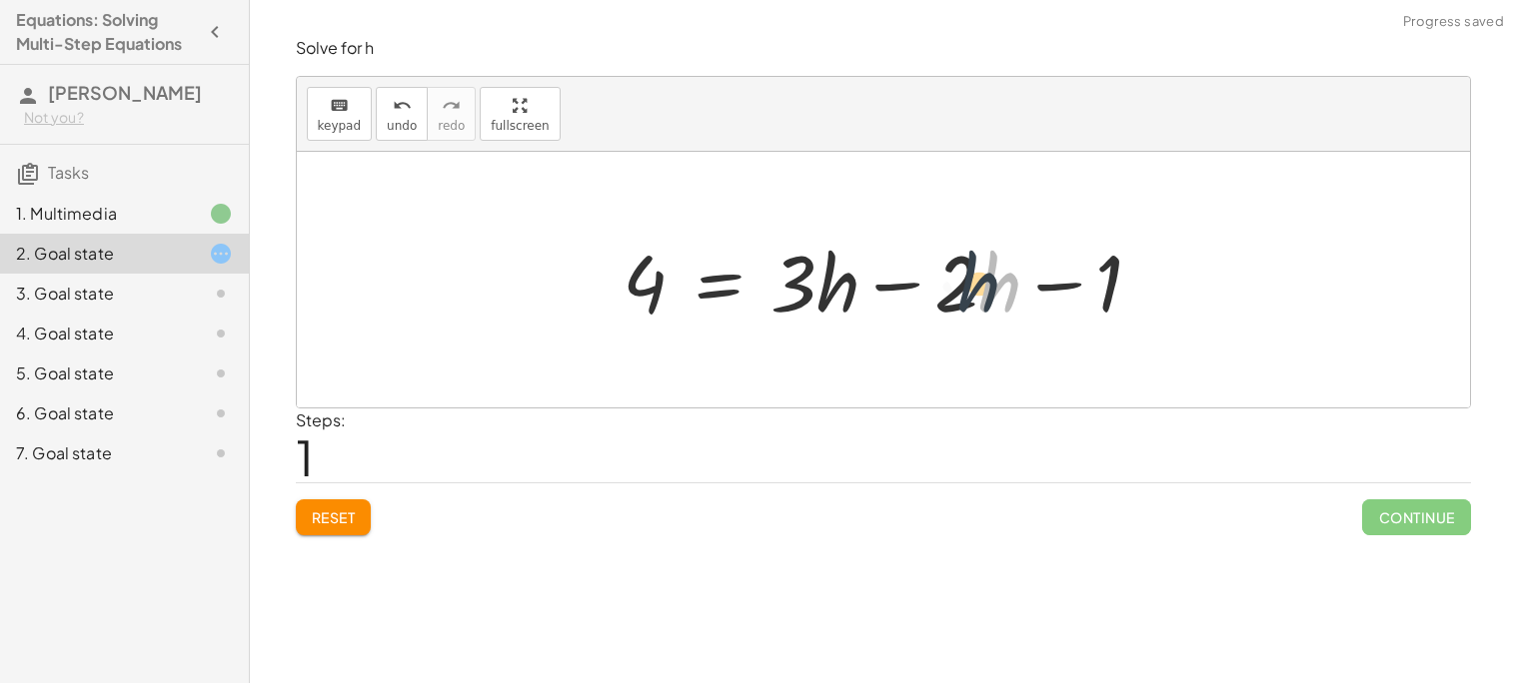
drag, startPoint x: 997, startPoint y: 284, endPoint x: 975, endPoint y: 284, distance: 22.0
click at [975, 284] on div at bounding box center [890, 280] width 555 height 103
drag, startPoint x: 988, startPoint y: 286, endPoint x: 833, endPoint y: 287, distance: 154.9
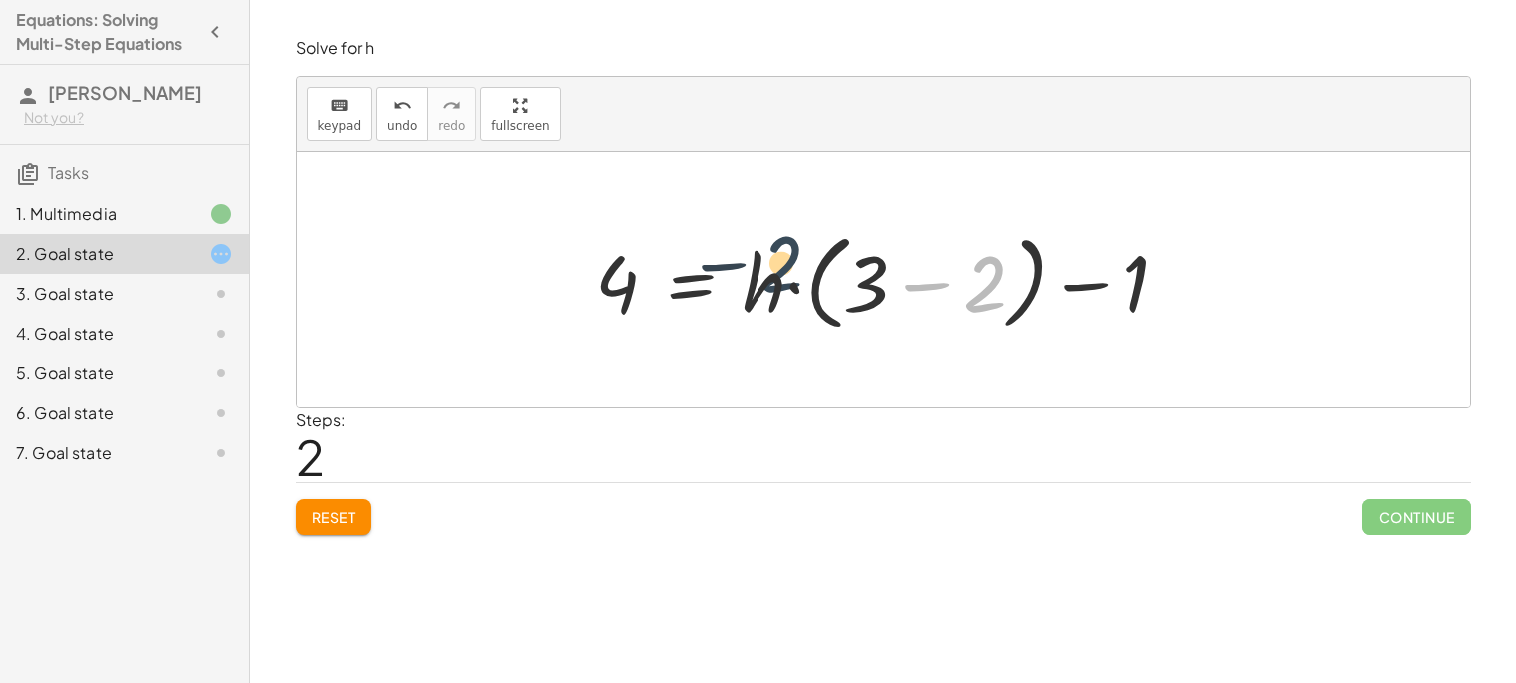
drag, startPoint x: 980, startPoint y: 285, endPoint x: 773, endPoint y: 264, distance: 207.9
click at [773, 264] on div at bounding box center [889, 280] width 609 height 115
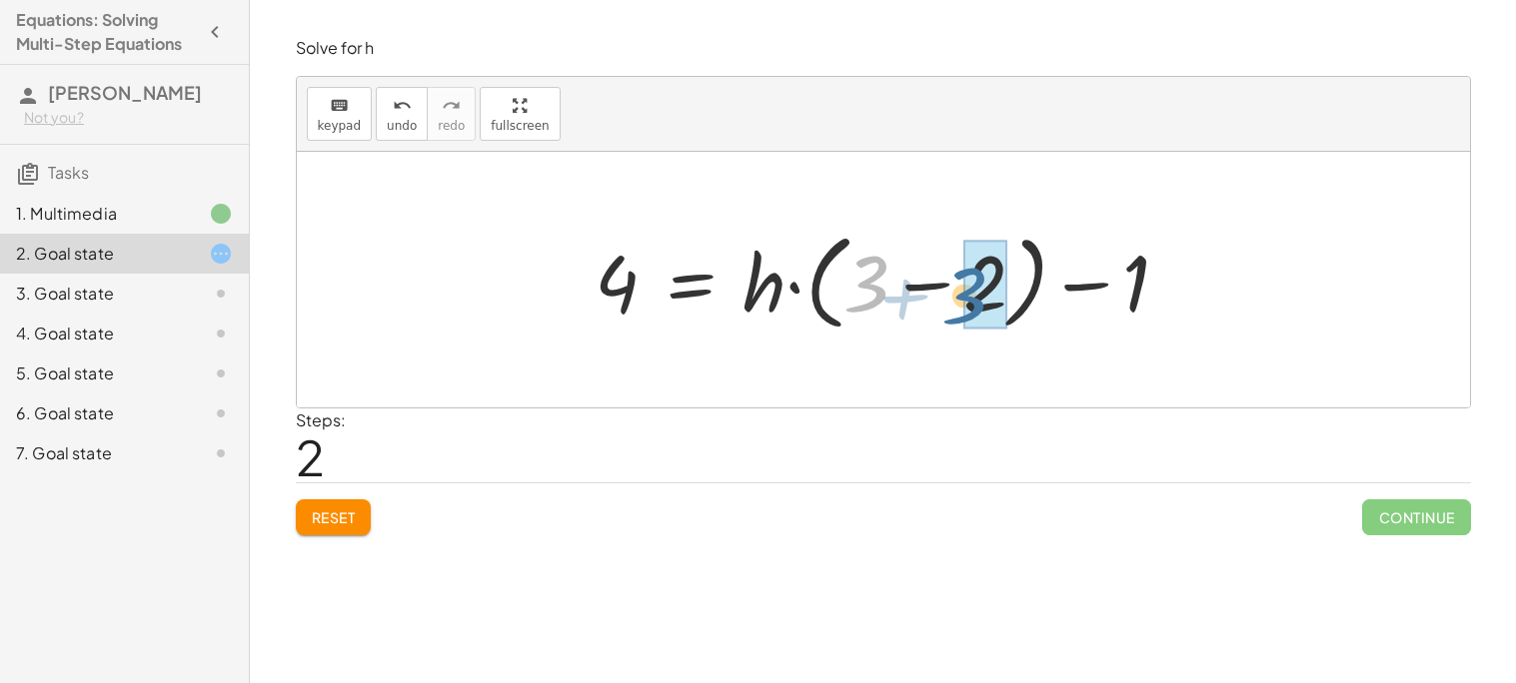
drag, startPoint x: 854, startPoint y: 277, endPoint x: 979, endPoint y: 288, distance: 125.4
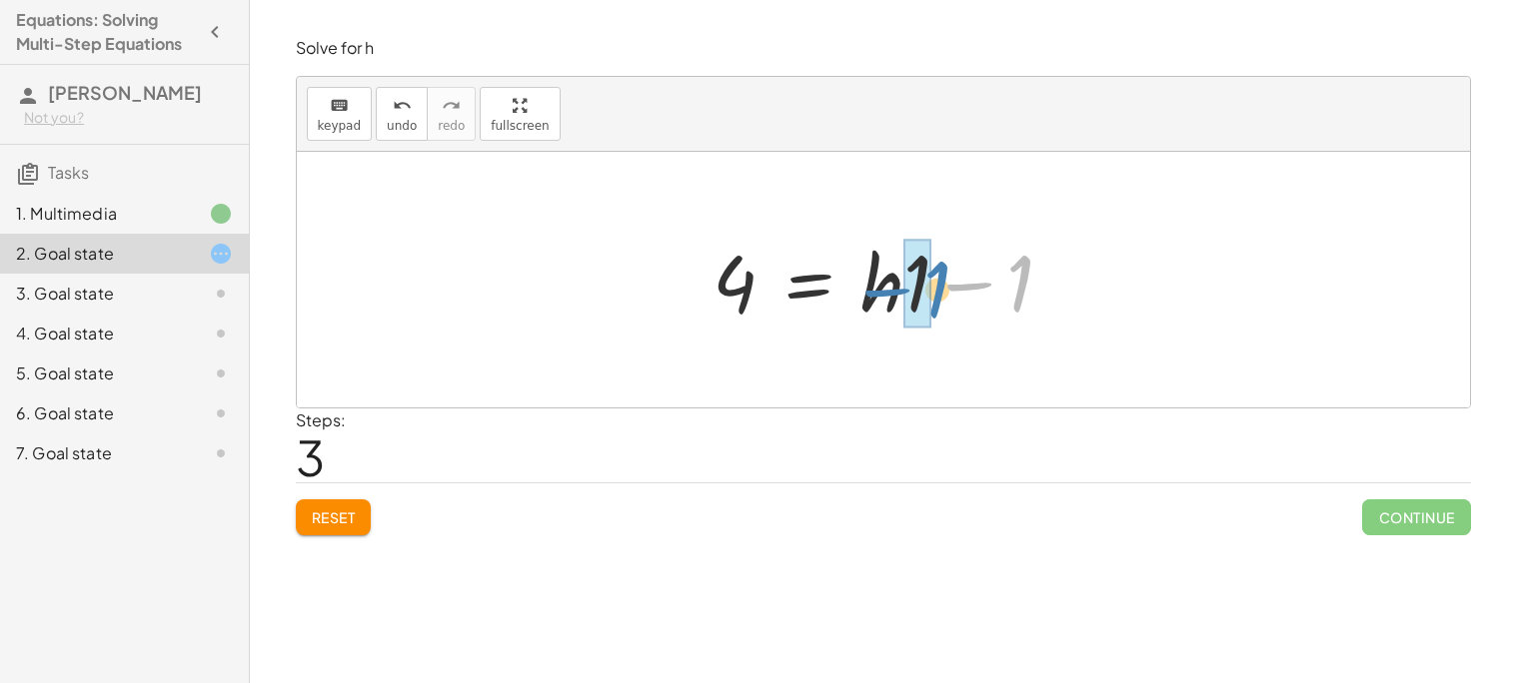
drag, startPoint x: 1007, startPoint y: 287, endPoint x: 924, endPoint y: 292, distance: 83.1
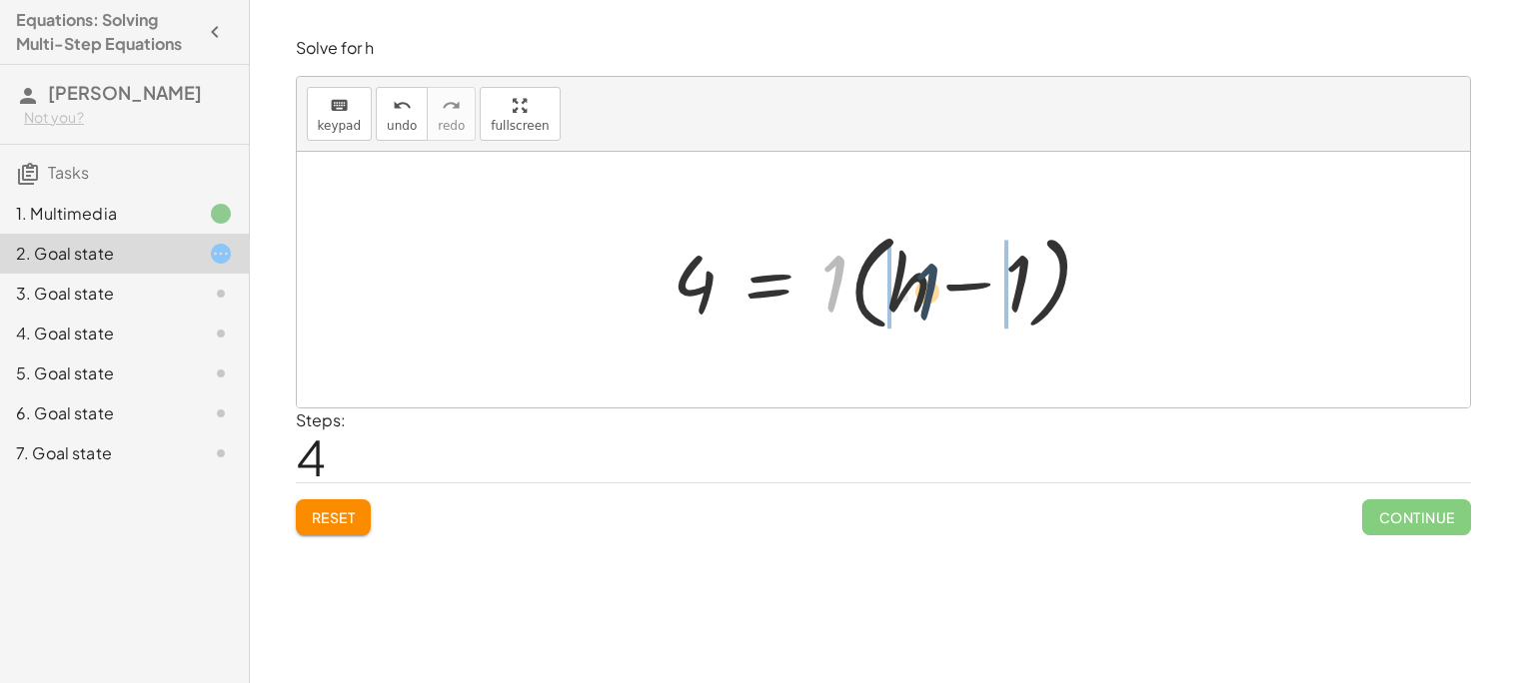
drag, startPoint x: 835, startPoint y: 290, endPoint x: 969, endPoint y: 301, distance: 134.3
click at [969, 301] on div at bounding box center [890, 280] width 455 height 115
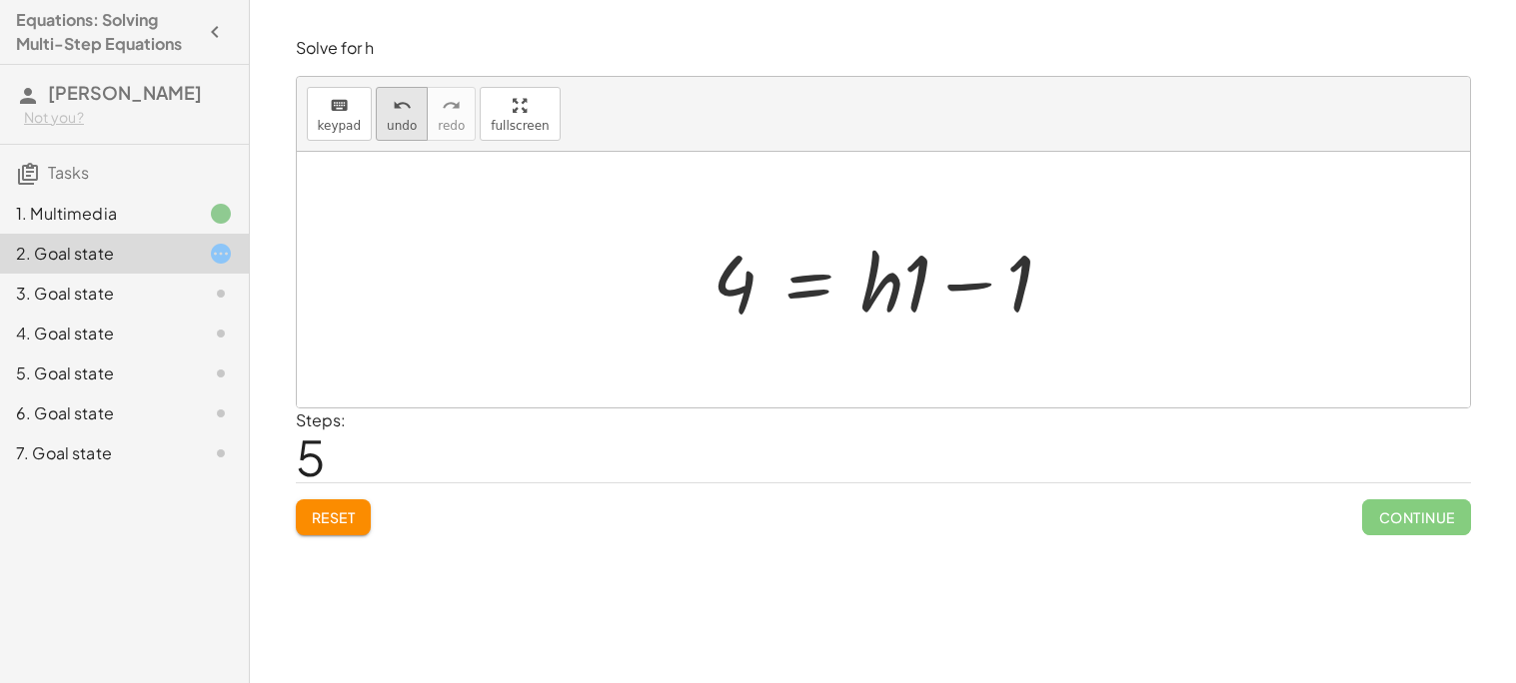
click at [412, 104] on button "undo undo" at bounding box center [402, 114] width 52 height 54
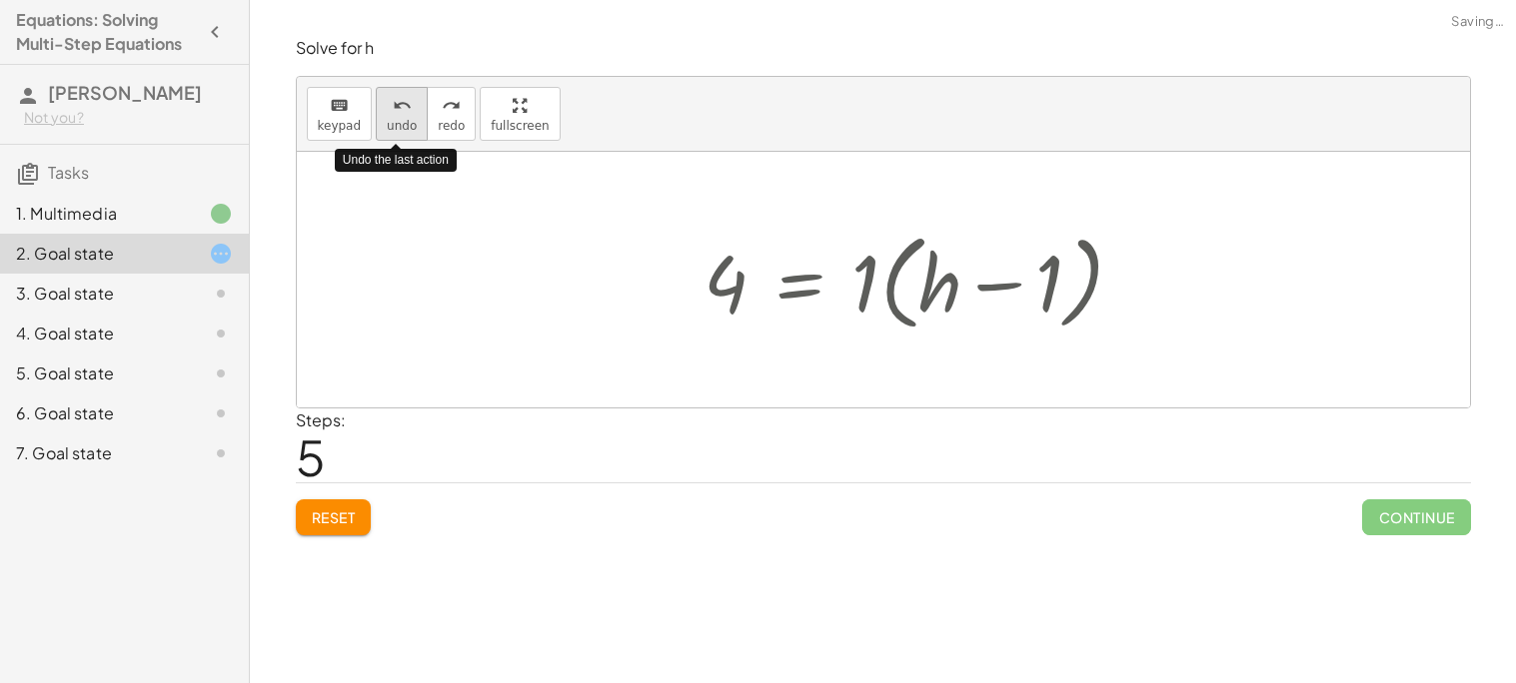
click at [412, 104] on button "undo undo" at bounding box center [402, 114] width 52 height 54
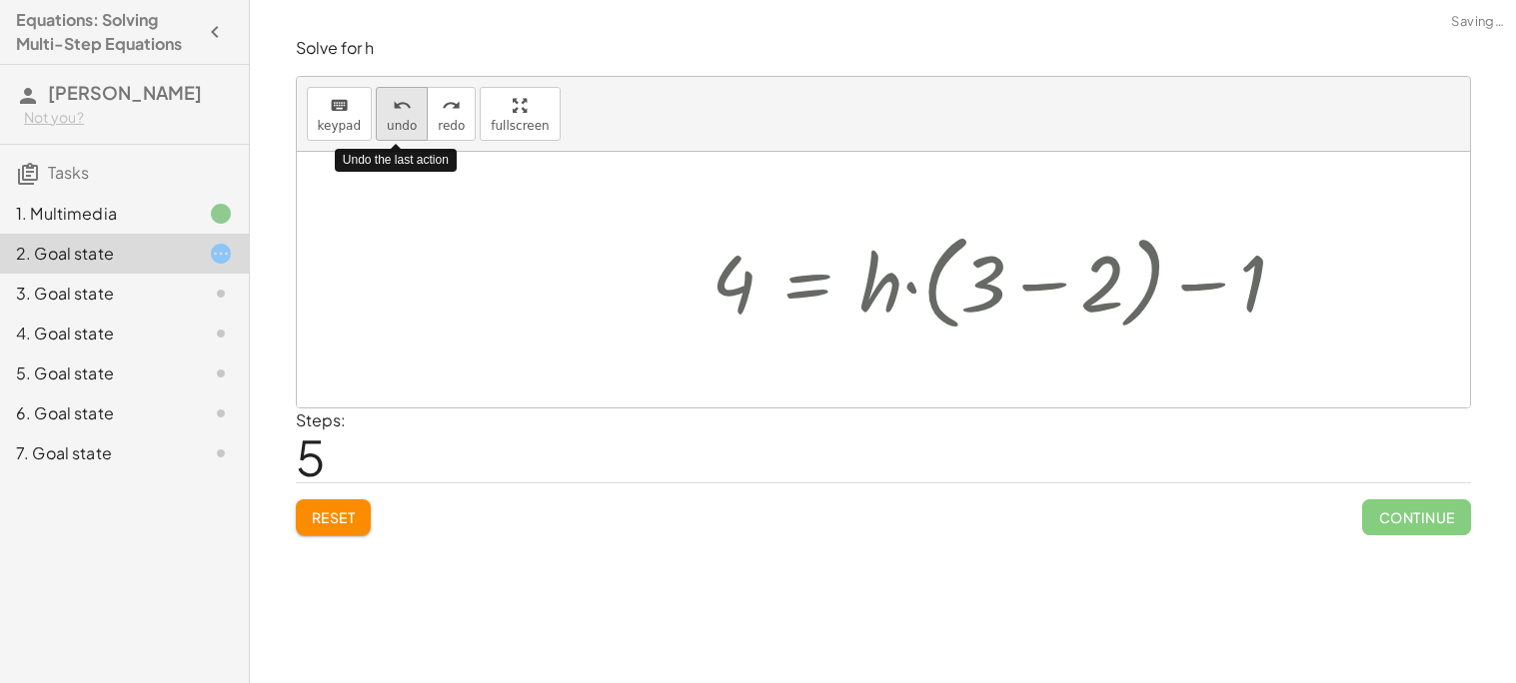
click at [412, 104] on button "undo undo" at bounding box center [402, 114] width 52 height 54
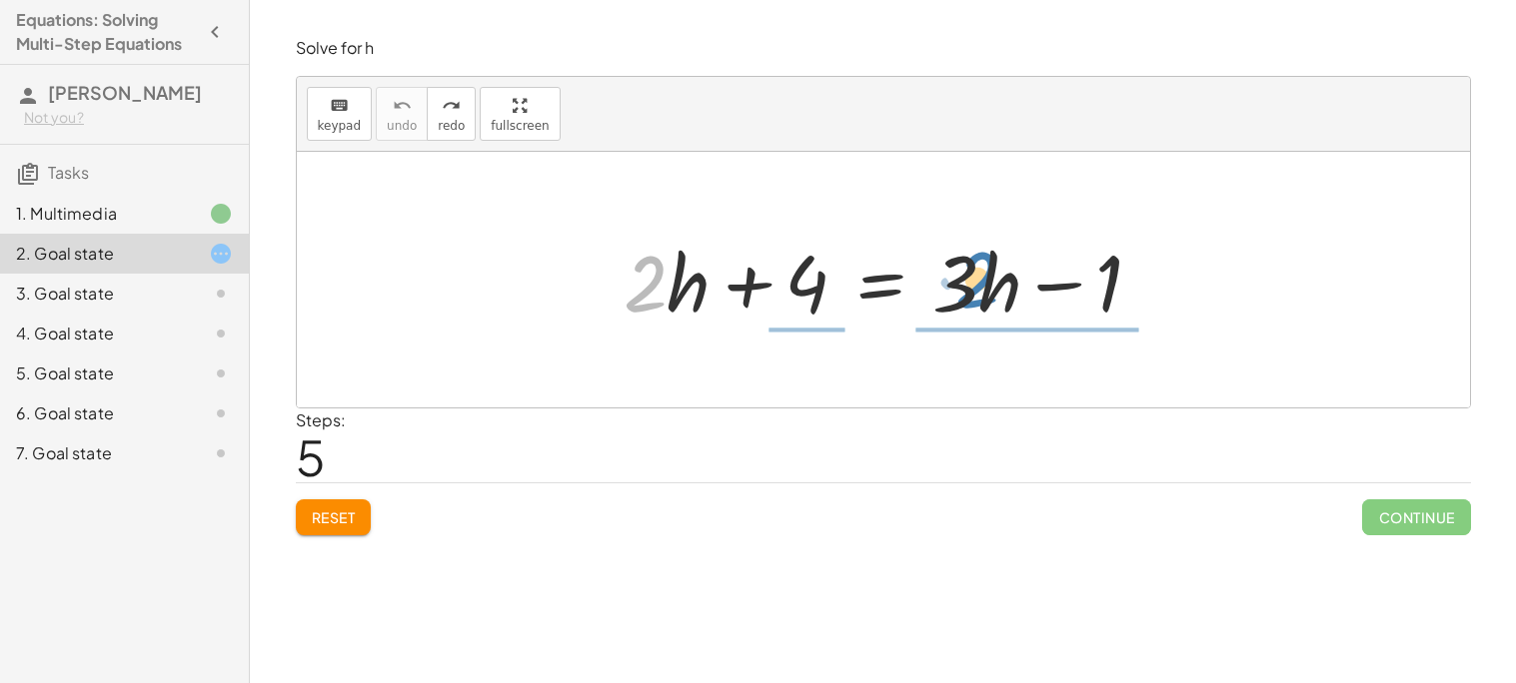
drag, startPoint x: 646, startPoint y: 275, endPoint x: 978, endPoint y: 270, distance: 331.7
click at [978, 270] on div at bounding box center [890, 280] width 555 height 103
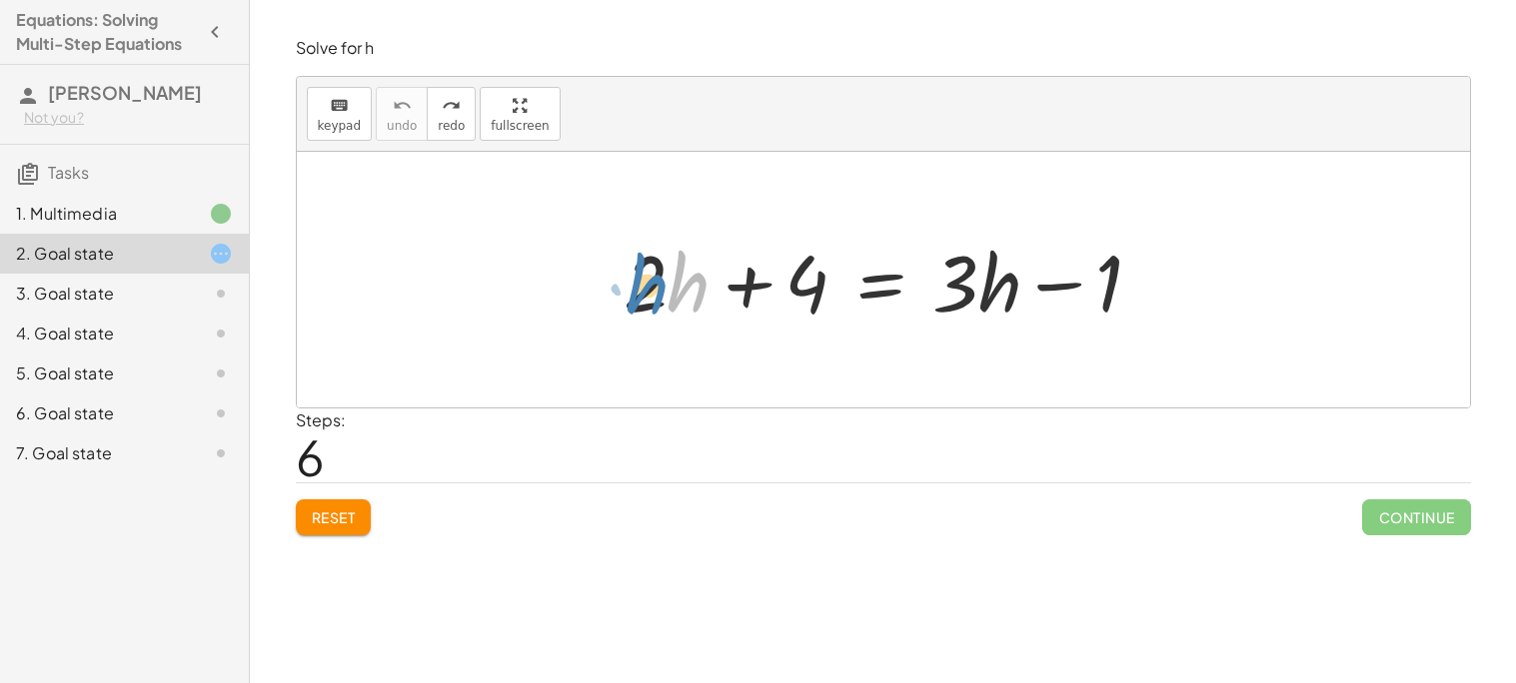
drag, startPoint x: 680, startPoint y: 288, endPoint x: 665, endPoint y: 288, distance: 15.0
click at [665, 288] on div at bounding box center [890, 280] width 555 height 103
drag, startPoint x: 656, startPoint y: 282, endPoint x: 691, endPoint y: 305, distance: 41.8
click at [691, 305] on div at bounding box center [890, 280] width 555 height 103
drag, startPoint x: 671, startPoint y: 285, endPoint x: 988, endPoint y: 283, distance: 316.7
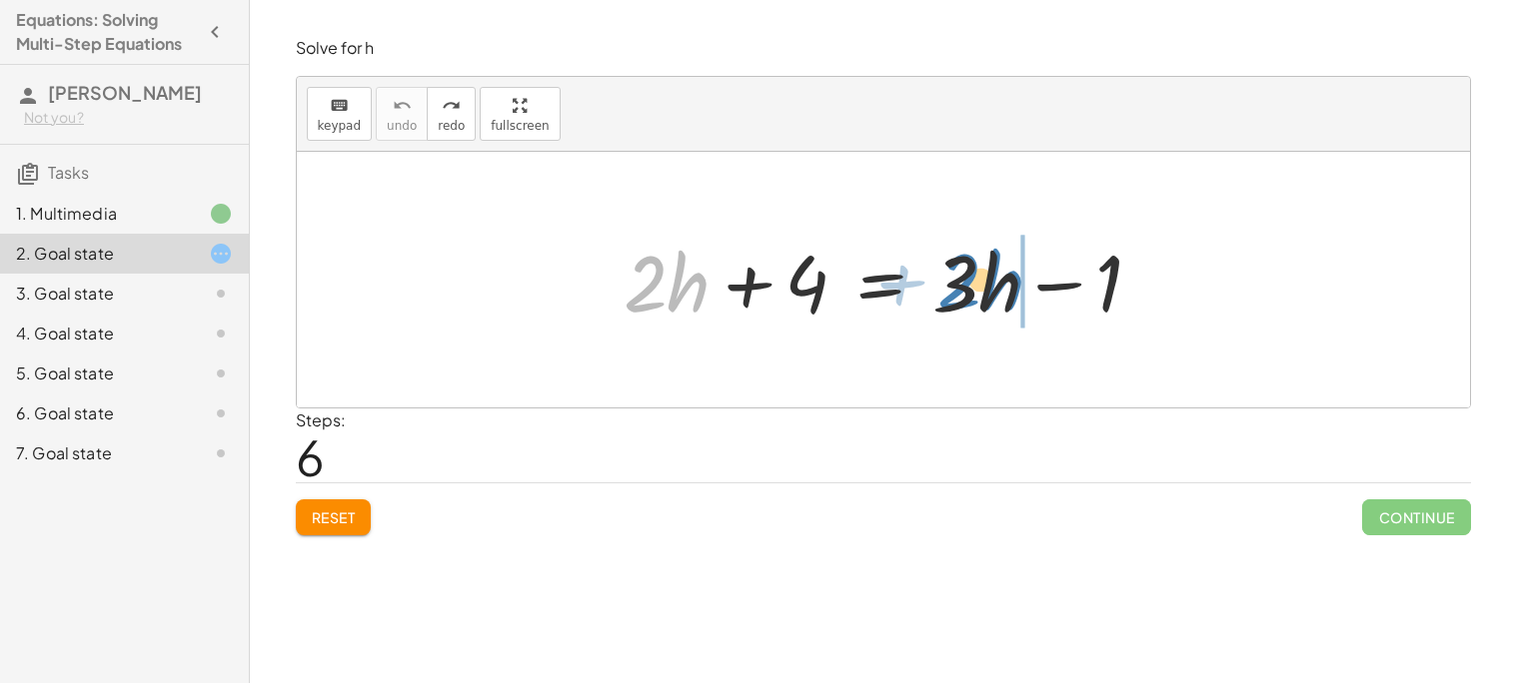
click at [988, 283] on div at bounding box center [890, 280] width 555 height 103
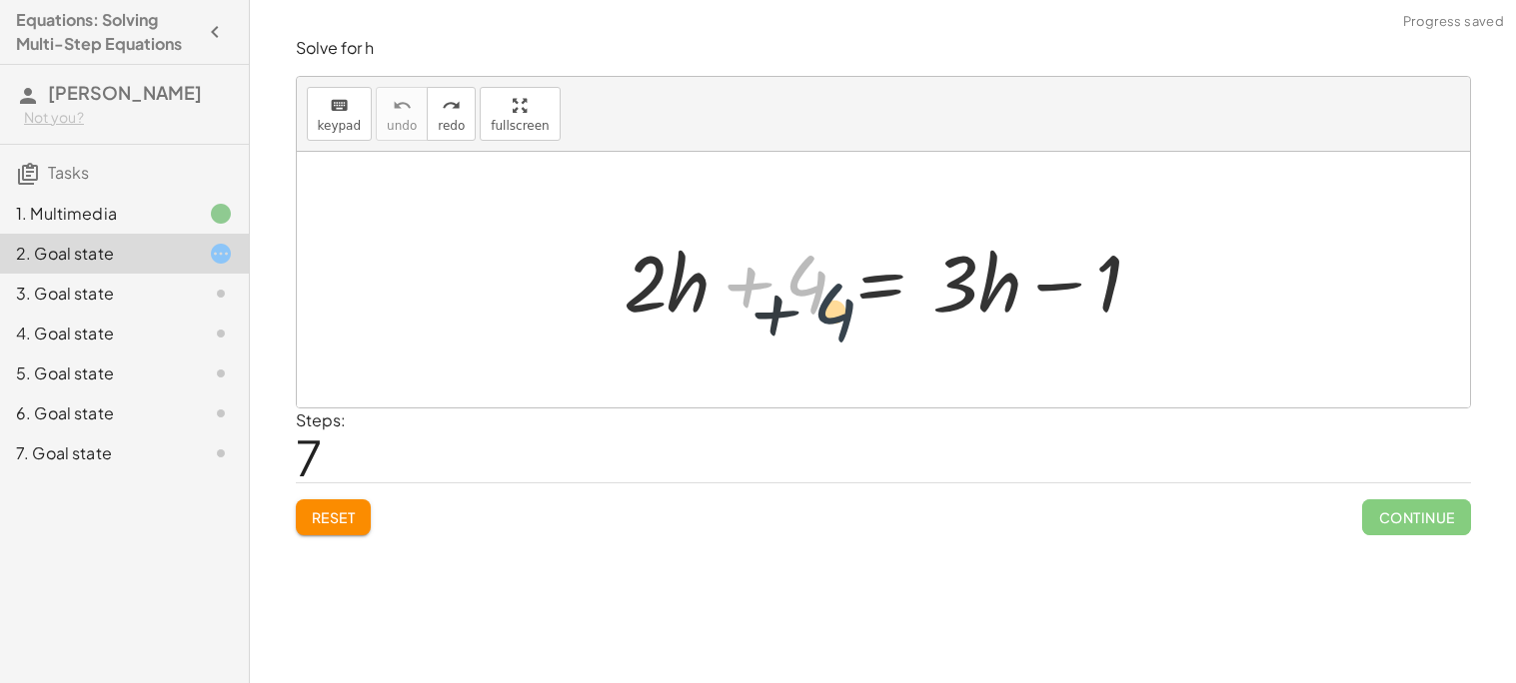
drag, startPoint x: 787, startPoint y: 264, endPoint x: 820, endPoint y: 297, distance: 46.6
click at [820, 297] on div at bounding box center [890, 280] width 555 height 103
drag, startPoint x: 811, startPoint y: 288, endPoint x: 792, endPoint y: 276, distance: 22.5
click at [792, 276] on div at bounding box center [890, 280] width 555 height 103
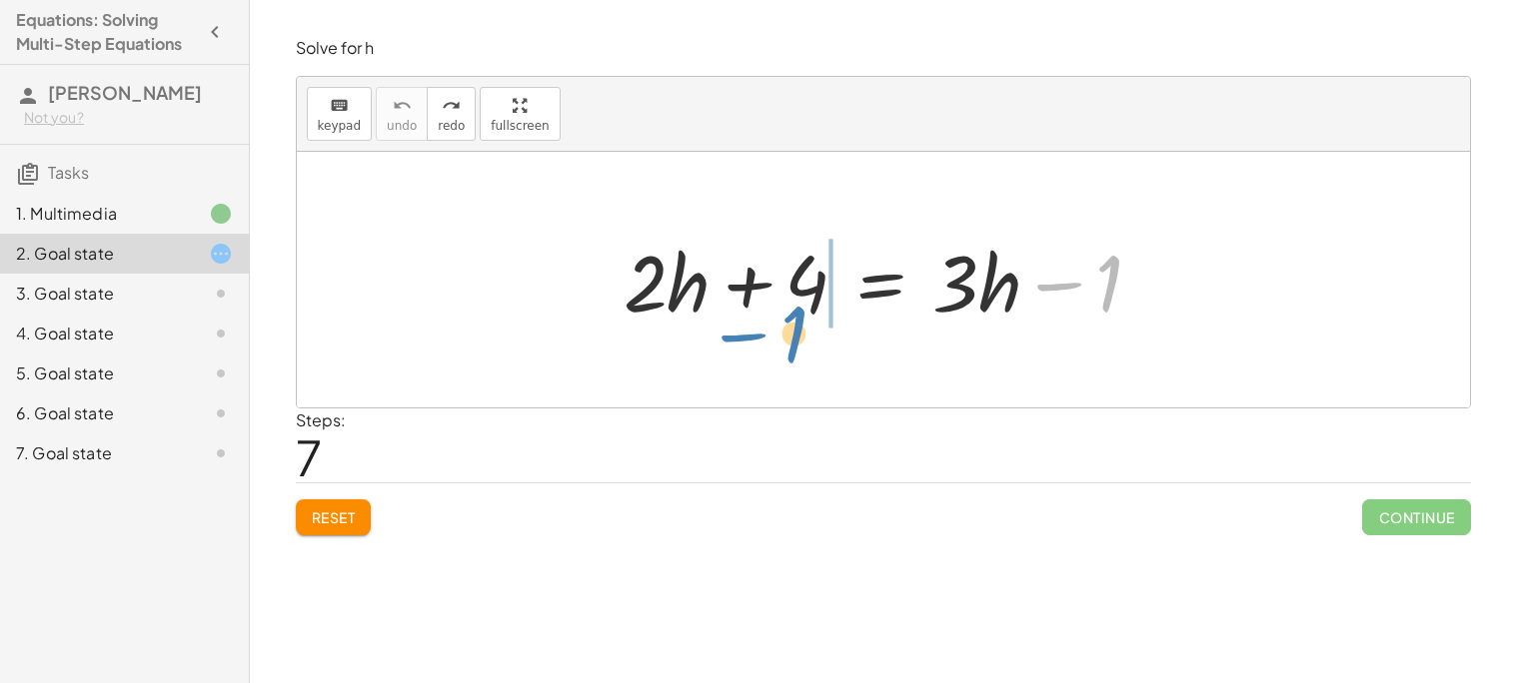
drag, startPoint x: 1107, startPoint y: 281, endPoint x: 791, endPoint y: 324, distance: 318.6
click at [791, 324] on div at bounding box center [890, 280] width 555 height 103
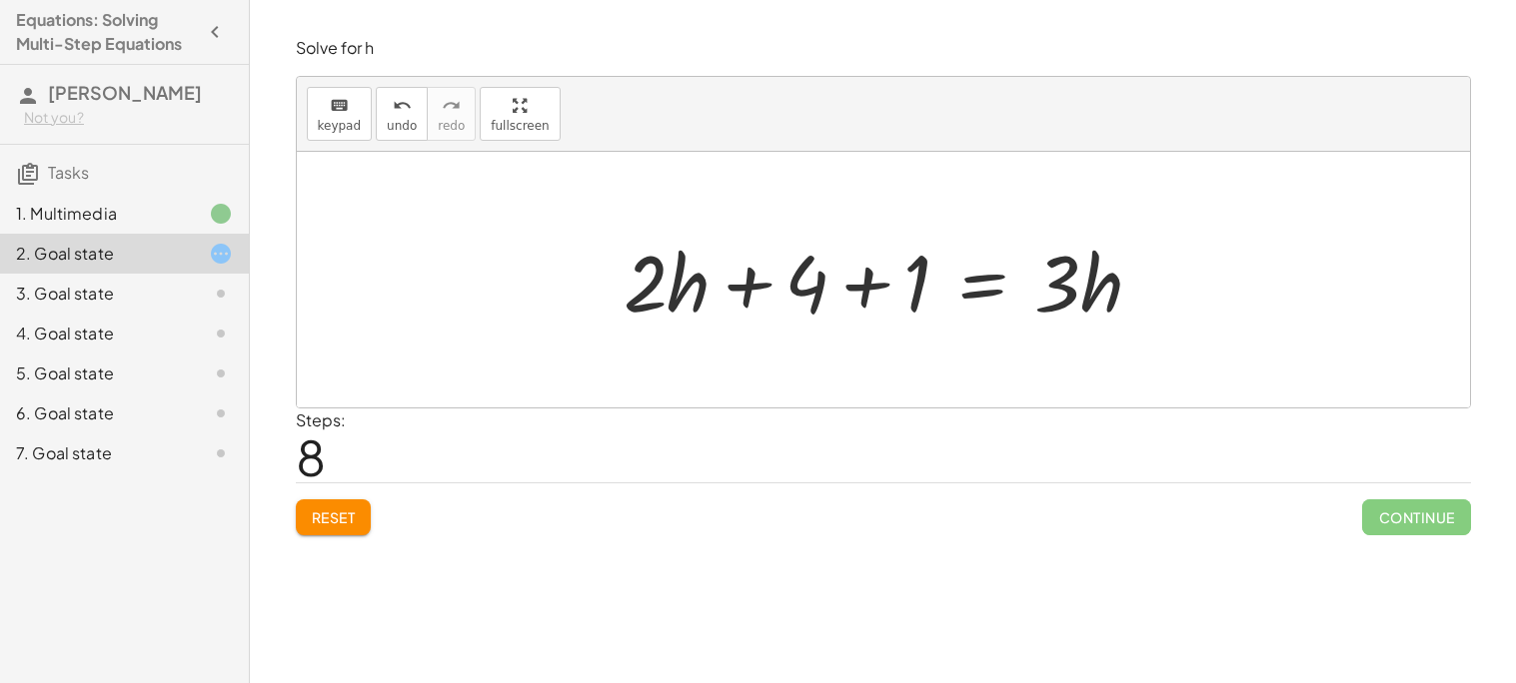
click at [791, 324] on div at bounding box center [890, 280] width 555 height 103
drag, startPoint x: 919, startPoint y: 274, endPoint x: 817, endPoint y: 264, distance: 102.4
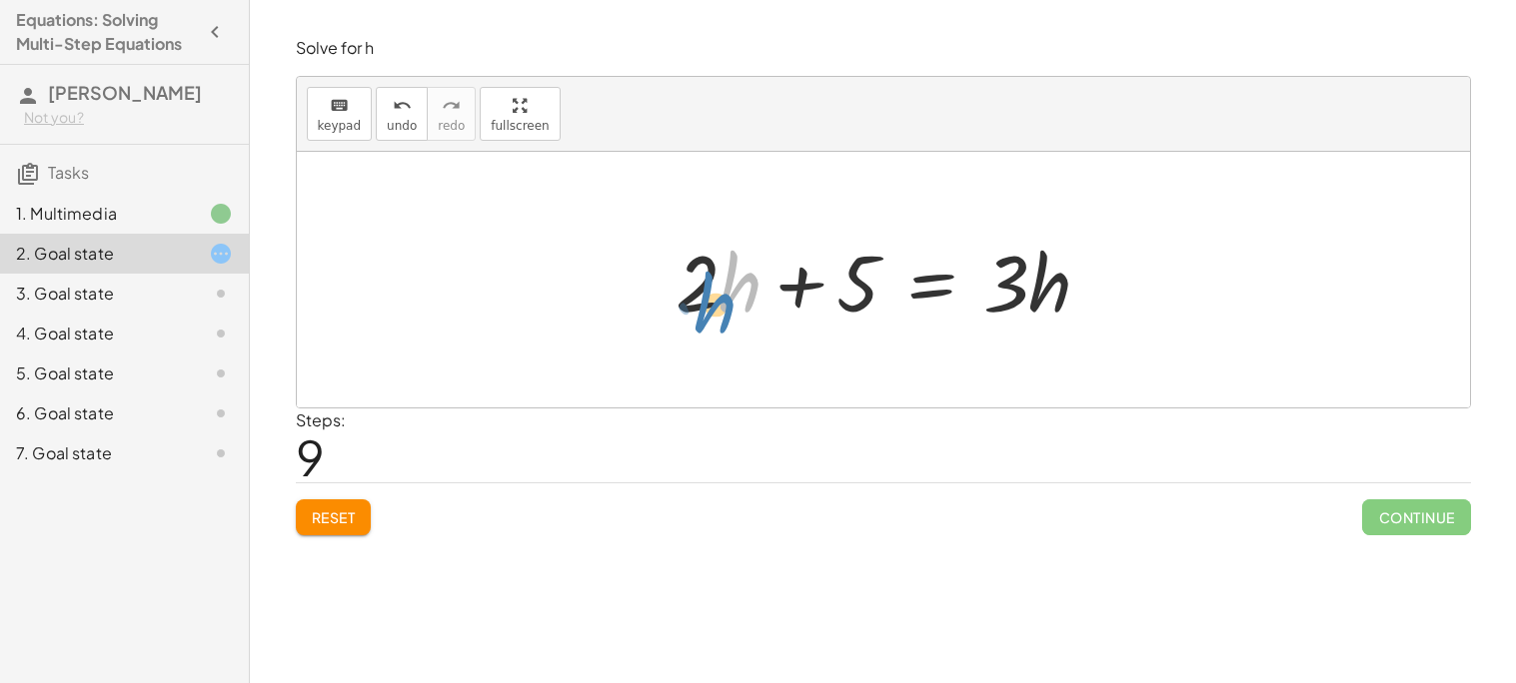
drag, startPoint x: 734, startPoint y: 282, endPoint x: 679, endPoint y: 291, distance: 55.7
click at [679, 291] on div at bounding box center [891, 280] width 452 height 103
drag, startPoint x: 758, startPoint y: 279, endPoint x: 727, endPoint y: 286, distance: 31.8
click at [727, 286] on div at bounding box center [891, 280] width 452 height 103
drag, startPoint x: 742, startPoint y: 283, endPoint x: 680, endPoint y: 283, distance: 61.9
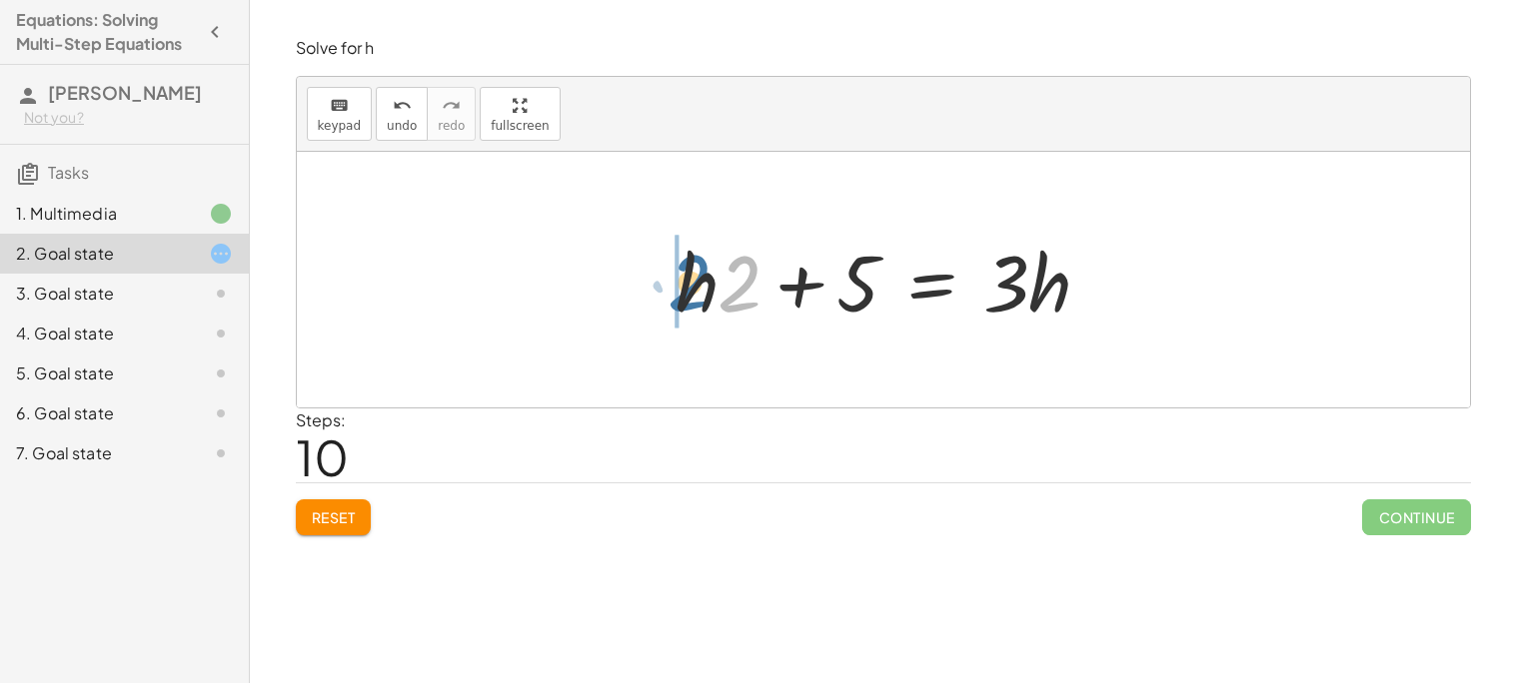
click at [680, 283] on div at bounding box center [891, 280] width 452 height 103
drag, startPoint x: 668, startPoint y: 257, endPoint x: 757, endPoint y: 304, distance: 100.6
click at [757, 304] on div at bounding box center [891, 280] width 452 height 103
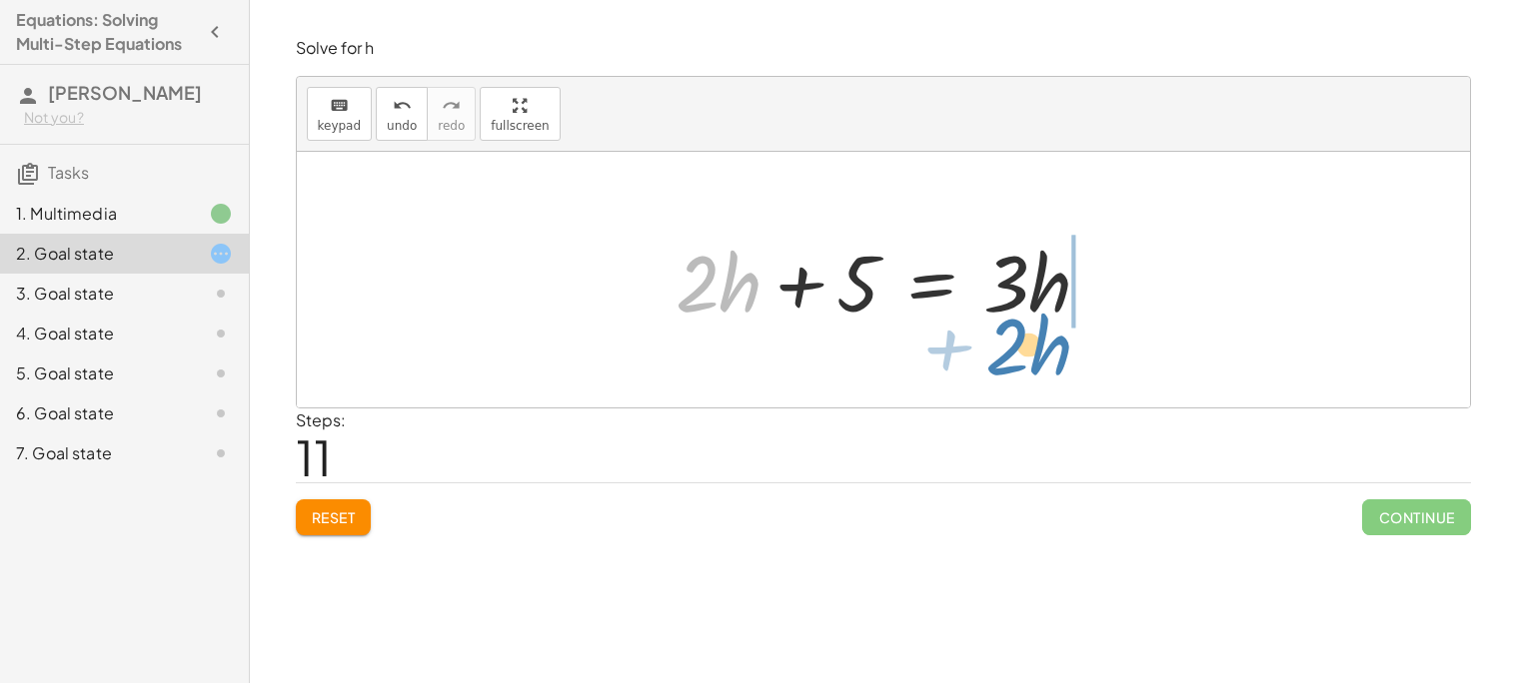
drag, startPoint x: 724, startPoint y: 286, endPoint x: 1034, endPoint y: 349, distance: 316.1
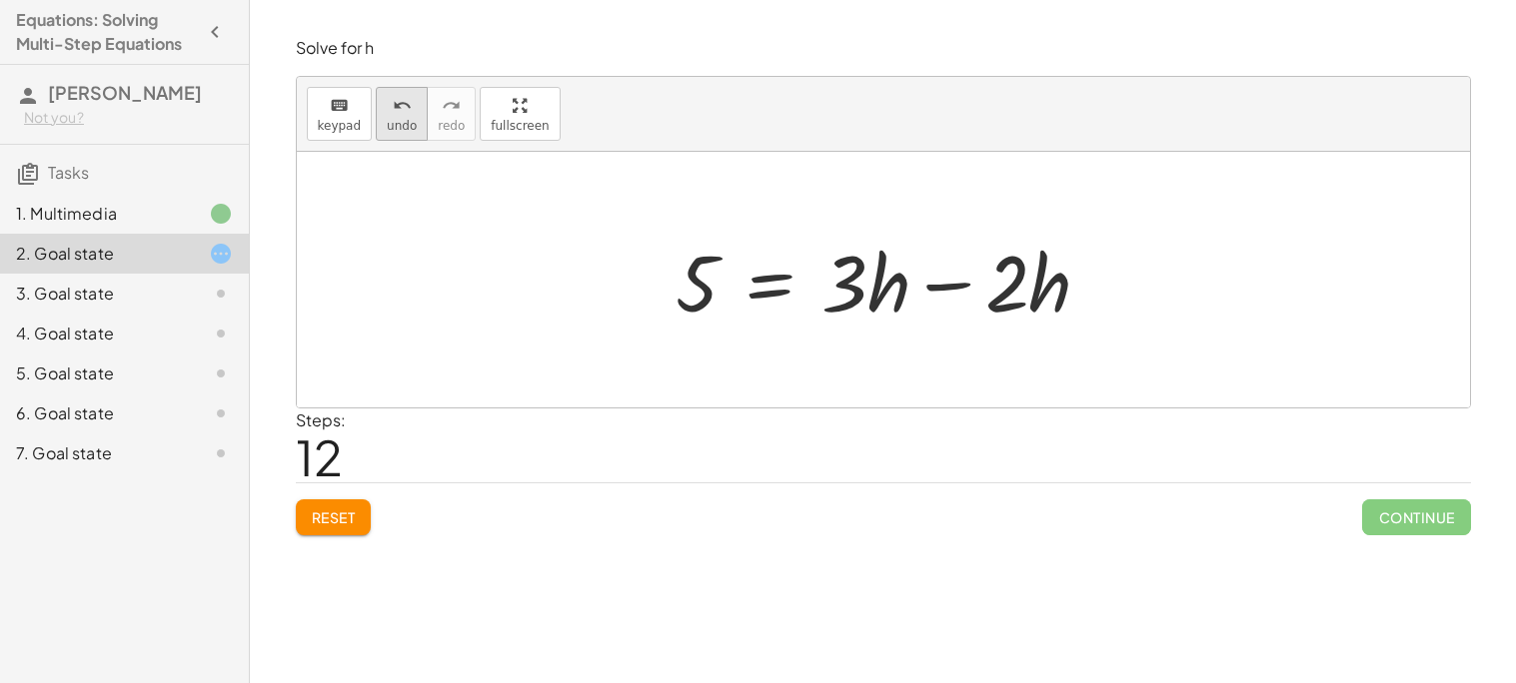
click at [389, 91] on button "undo undo" at bounding box center [402, 114] width 52 height 54
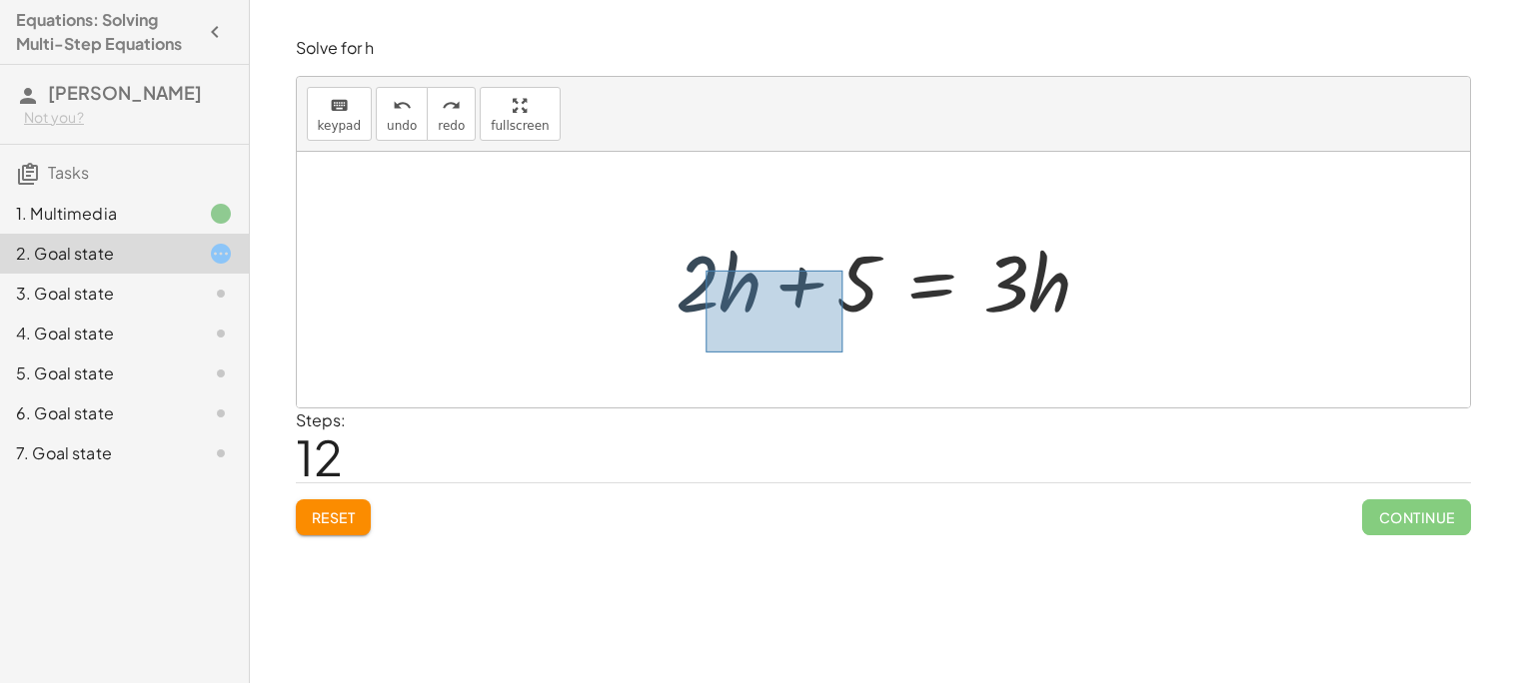
drag, startPoint x: 705, startPoint y: 271, endPoint x: 904, endPoint y: 354, distance: 215.4
click at [904, 354] on div "+ · 2 · h + 4 = + · 3 · h − 1 + · 2 · h + 4 + 1 = · 3 · h + · 2 · h + 5 = · 3 ·…" at bounding box center [883, 280] width 1173 height 256
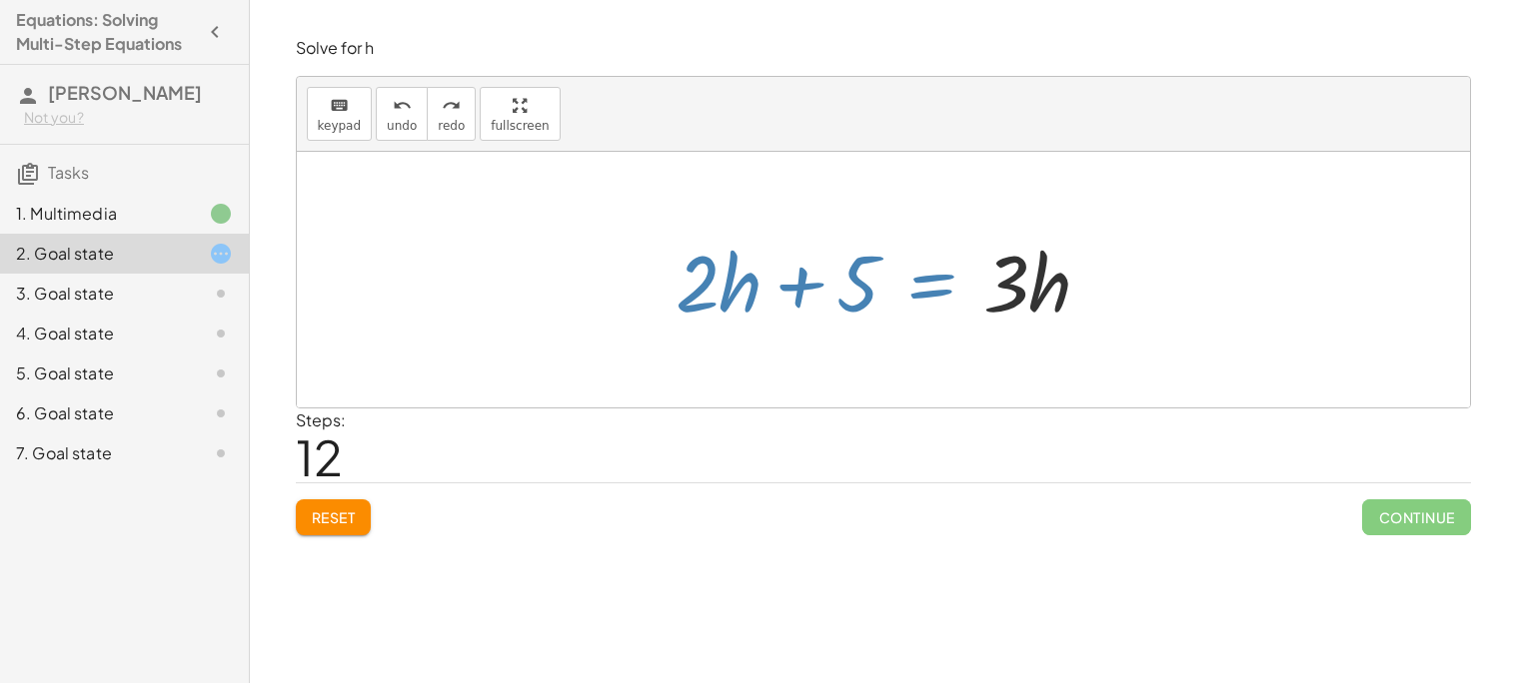
click at [880, 431] on div "Steps: 12" at bounding box center [883, 446] width 1175 height 74
click at [401, 131] on span "undo" at bounding box center [402, 126] width 30 height 14
drag, startPoint x: 649, startPoint y: 233, endPoint x: 717, endPoint y: 270, distance: 77.3
click at [717, 270] on div "+ · 2 · h + 4 = + · 3 · h − 1 + · 2 · h + 4 + 1 = · 3 · h + · 2 · h + 5 = · 3 ·…" at bounding box center [883, 280] width 477 height 113
click at [615, 237] on div at bounding box center [883, 280] width 1173 height 256
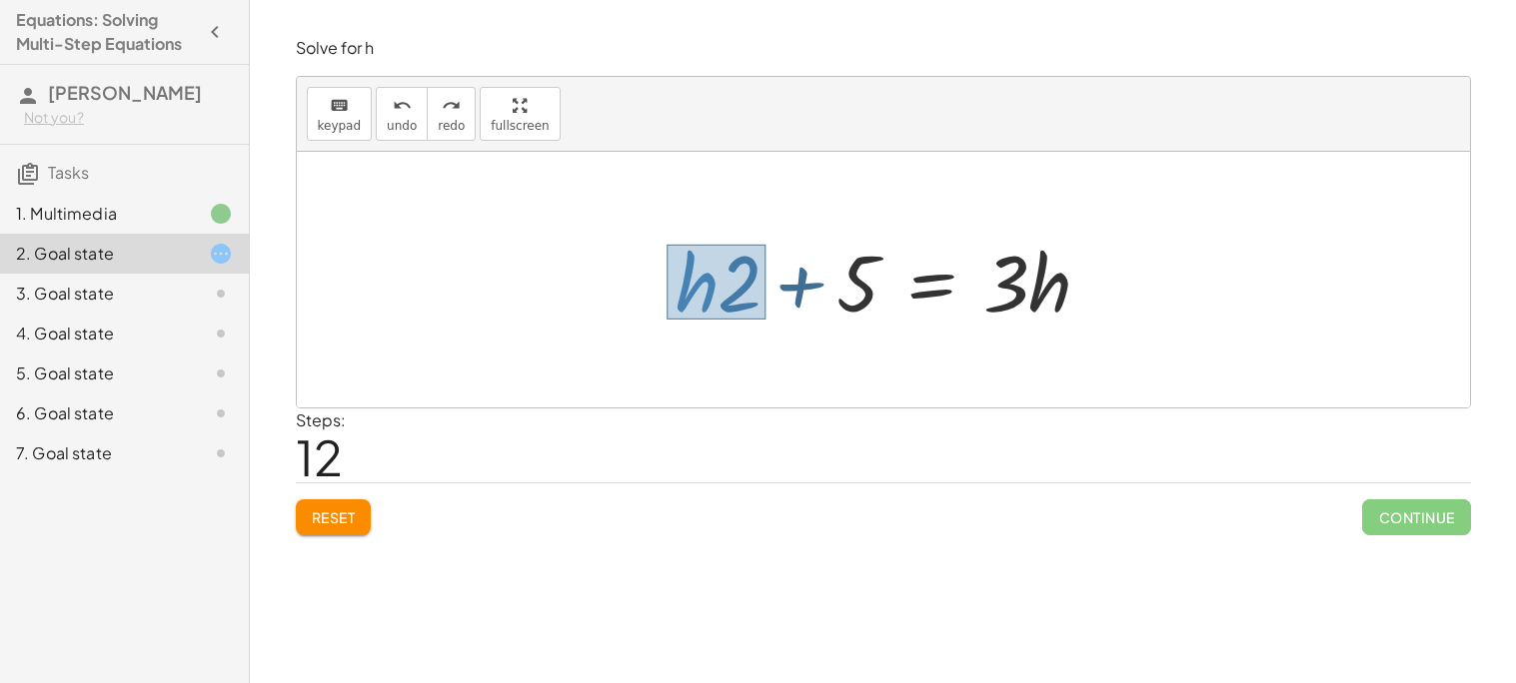
drag, startPoint x: 666, startPoint y: 245, endPoint x: 765, endPoint y: 320, distance: 124.1
click at [765, 320] on div at bounding box center [891, 280] width 452 height 103
click at [721, 291] on div at bounding box center [891, 280] width 452 height 103
drag, startPoint x: 676, startPoint y: 246, endPoint x: 755, endPoint y: 315, distance: 104.8
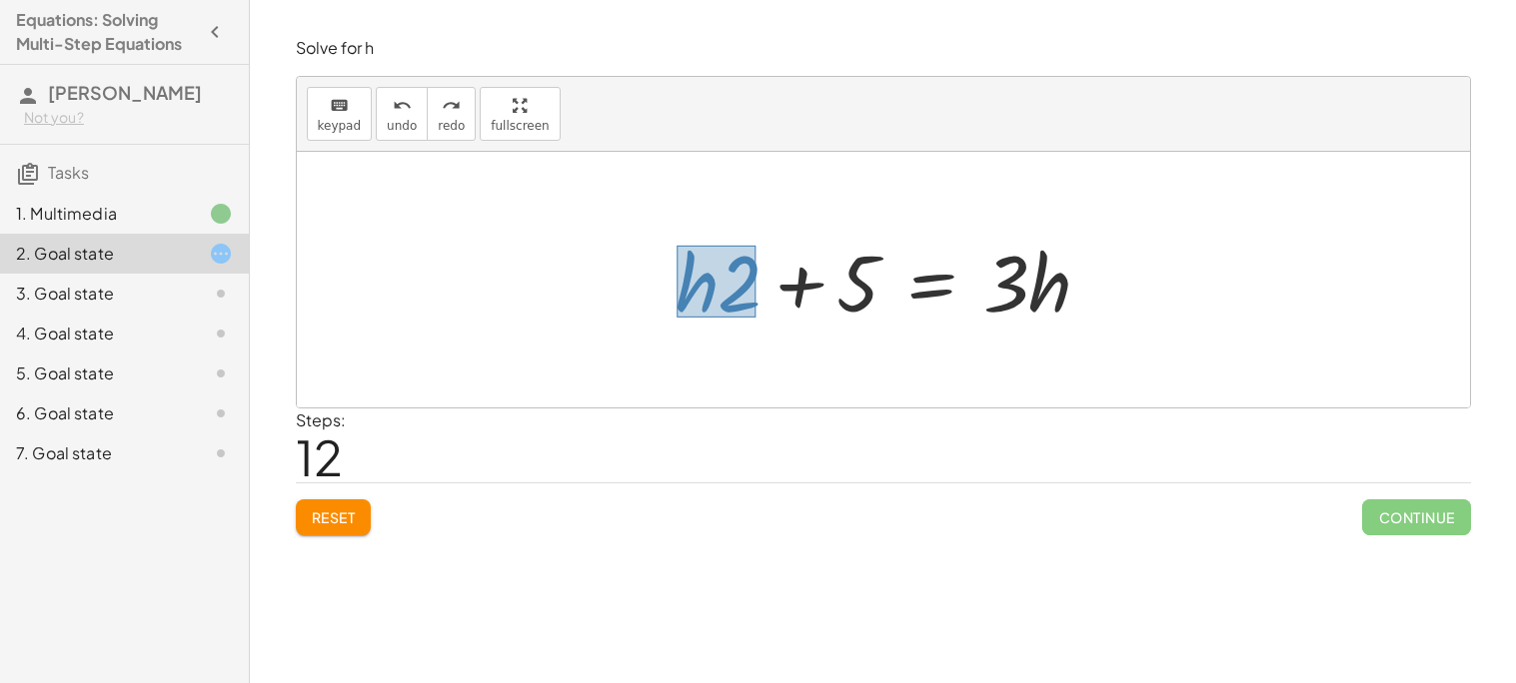
click at [755, 315] on div at bounding box center [891, 280] width 452 height 103
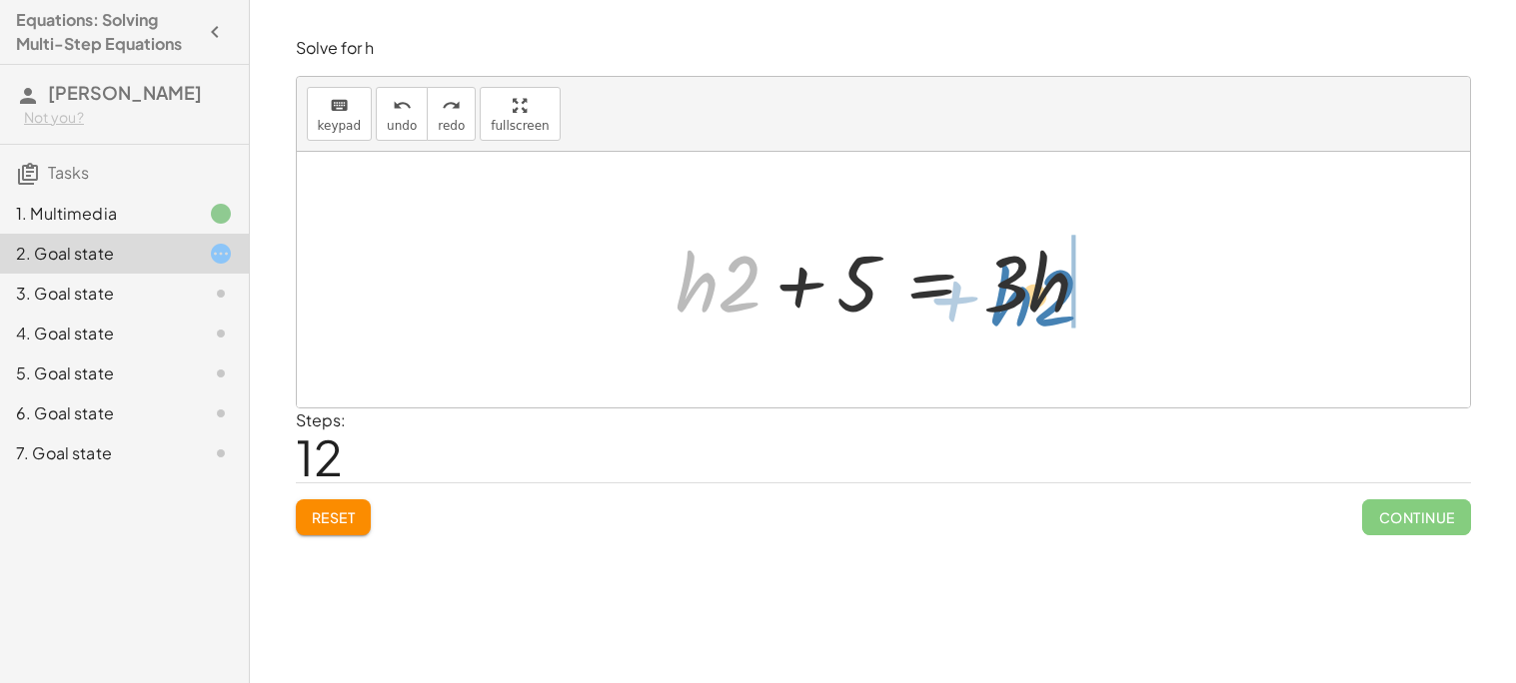
drag, startPoint x: 722, startPoint y: 289, endPoint x: 1033, endPoint y: 303, distance: 311.0
click at [1033, 303] on div at bounding box center [891, 280] width 452 height 103
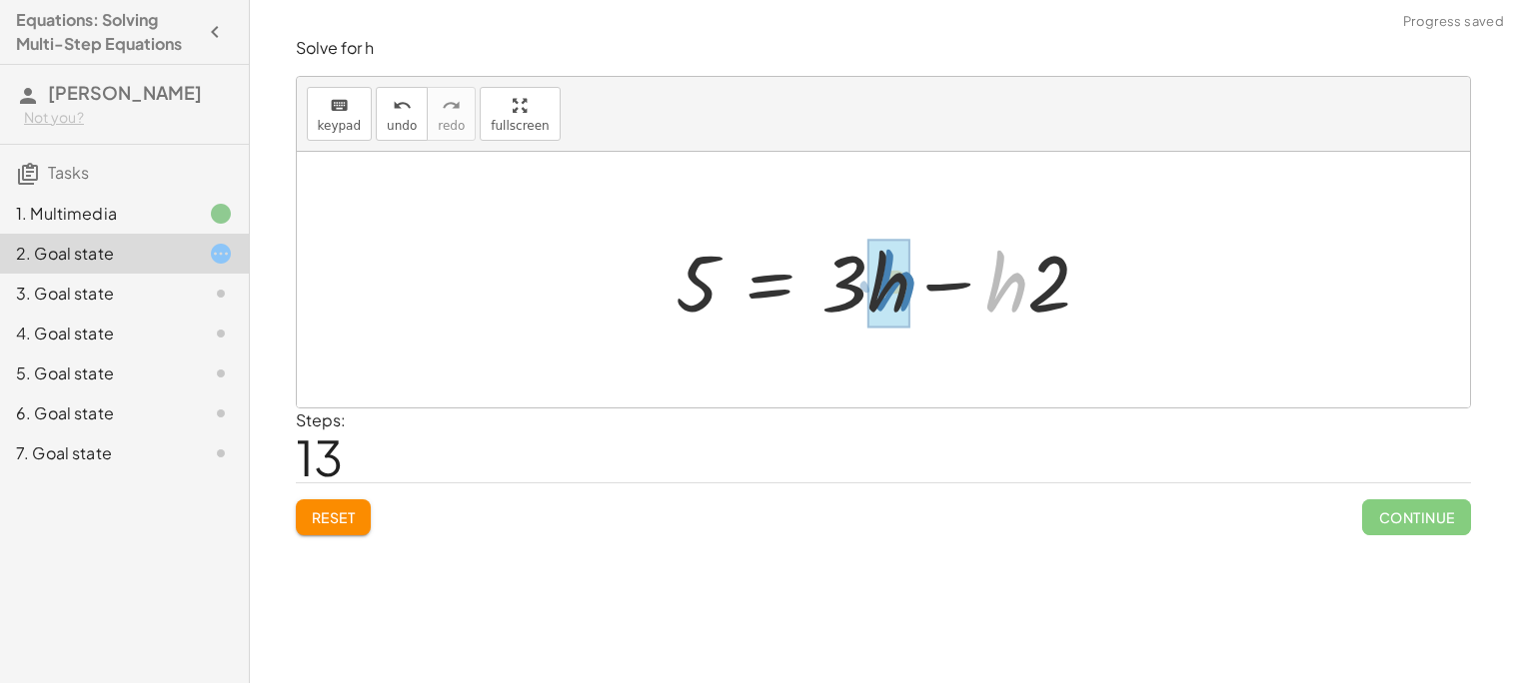
drag, startPoint x: 1024, startPoint y: 284, endPoint x: 914, endPoint y: 283, distance: 109.9
click at [914, 283] on div at bounding box center [891, 280] width 452 height 103
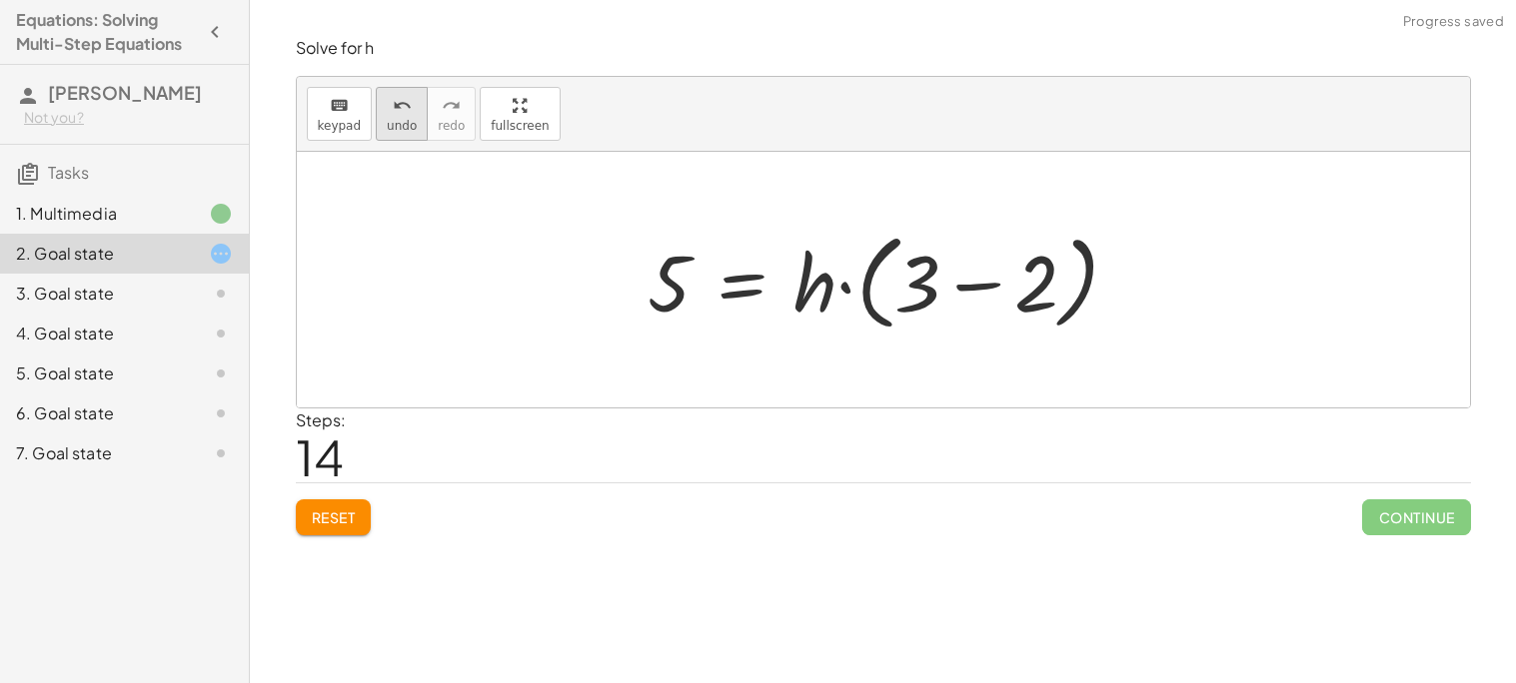
click at [387, 119] on span "undo" at bounding box center [402, 126] width 30 height 14
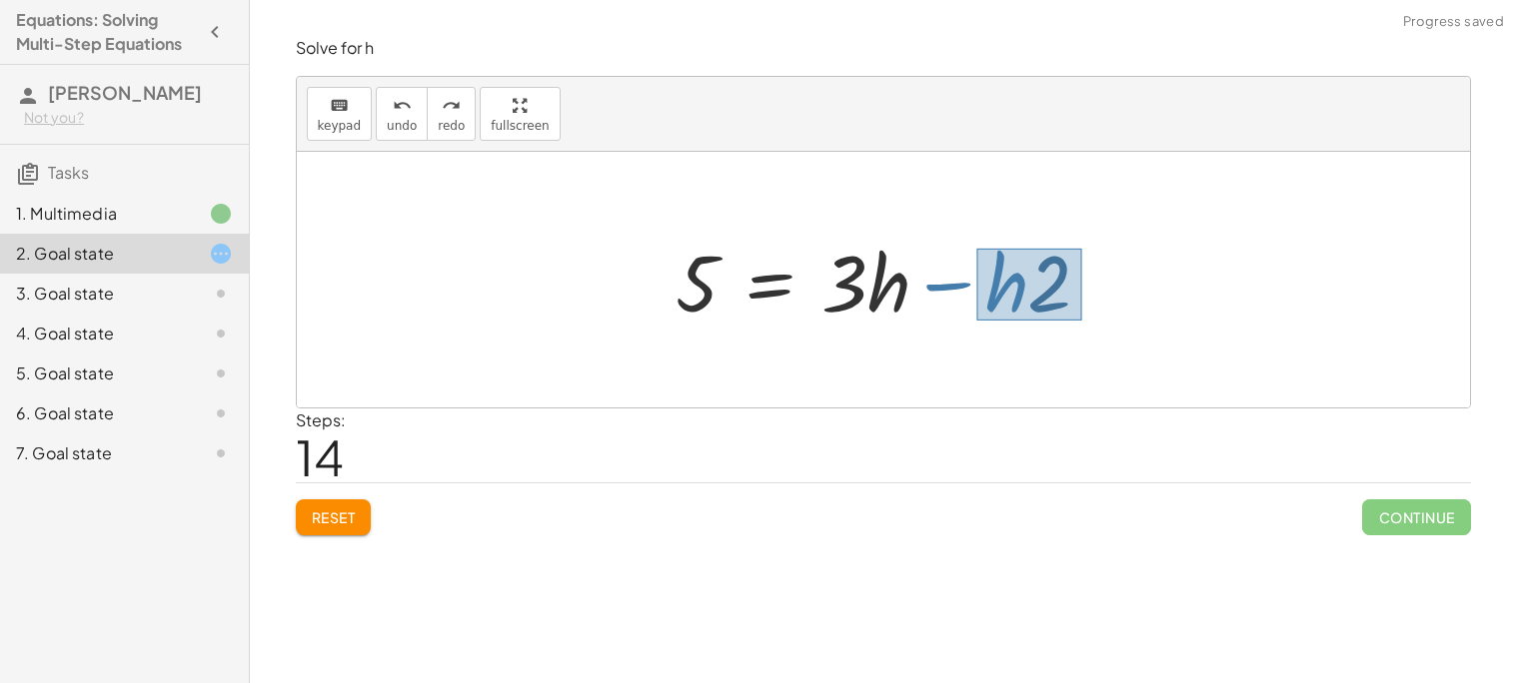
drag, startPoint x: 976, startPoint y: 249, endPoint x: 1082, endPoint y: 319, distance: 126.9
click at [1082, 319] on div at bounding box center [891, 280] width 452 height 103
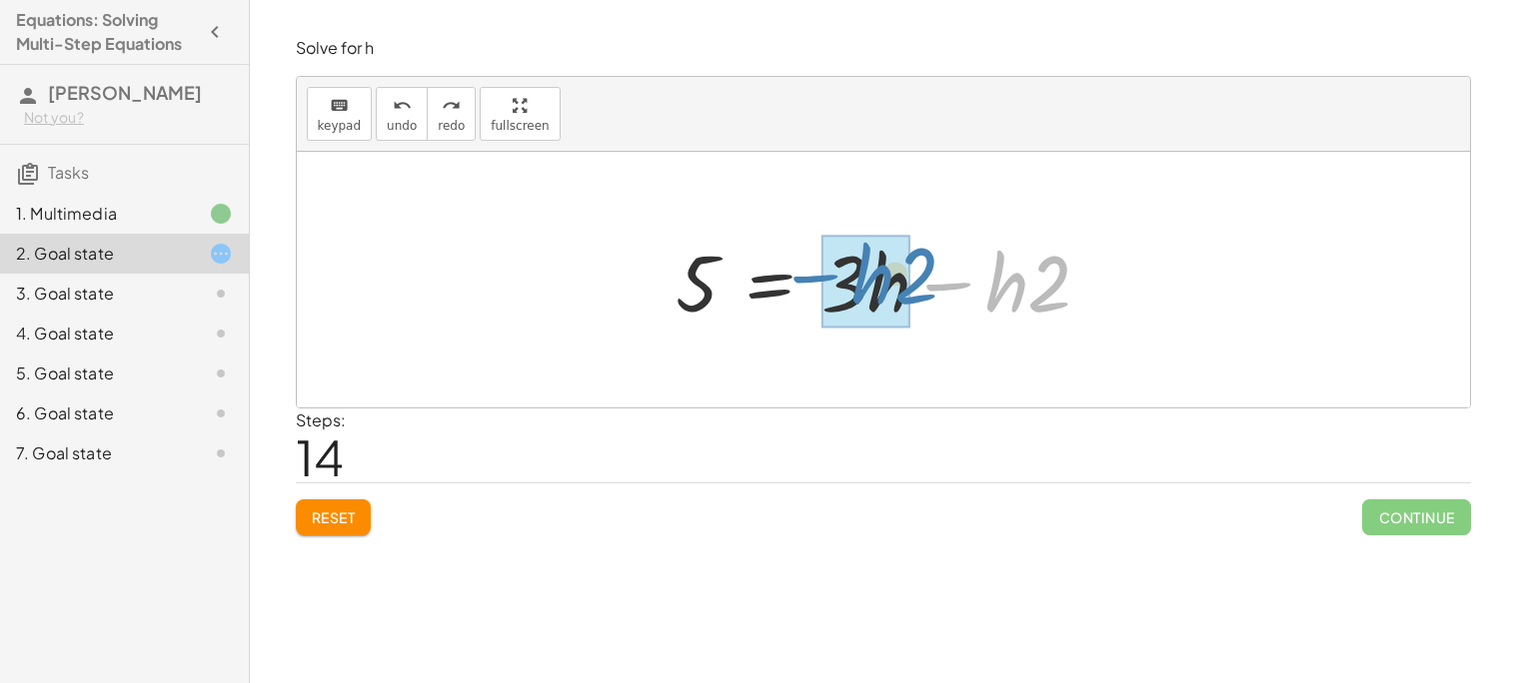
drag, startPoint x: 1022, startPoint y: 289, endPoint x: 888, endPoint y: 285, distance: 133.9
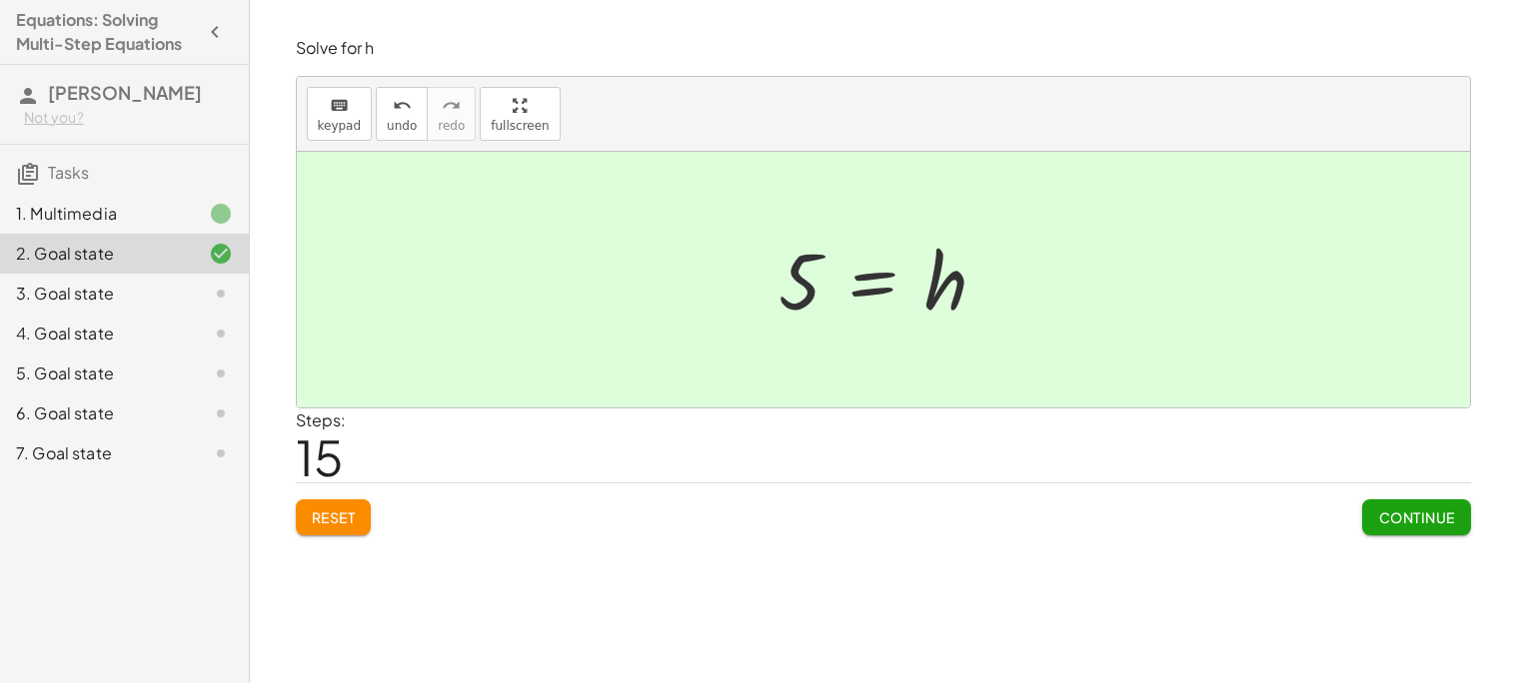
click at [1369, 522] on button "Continue" at bounding box center [1416, 518] width 108 height 36
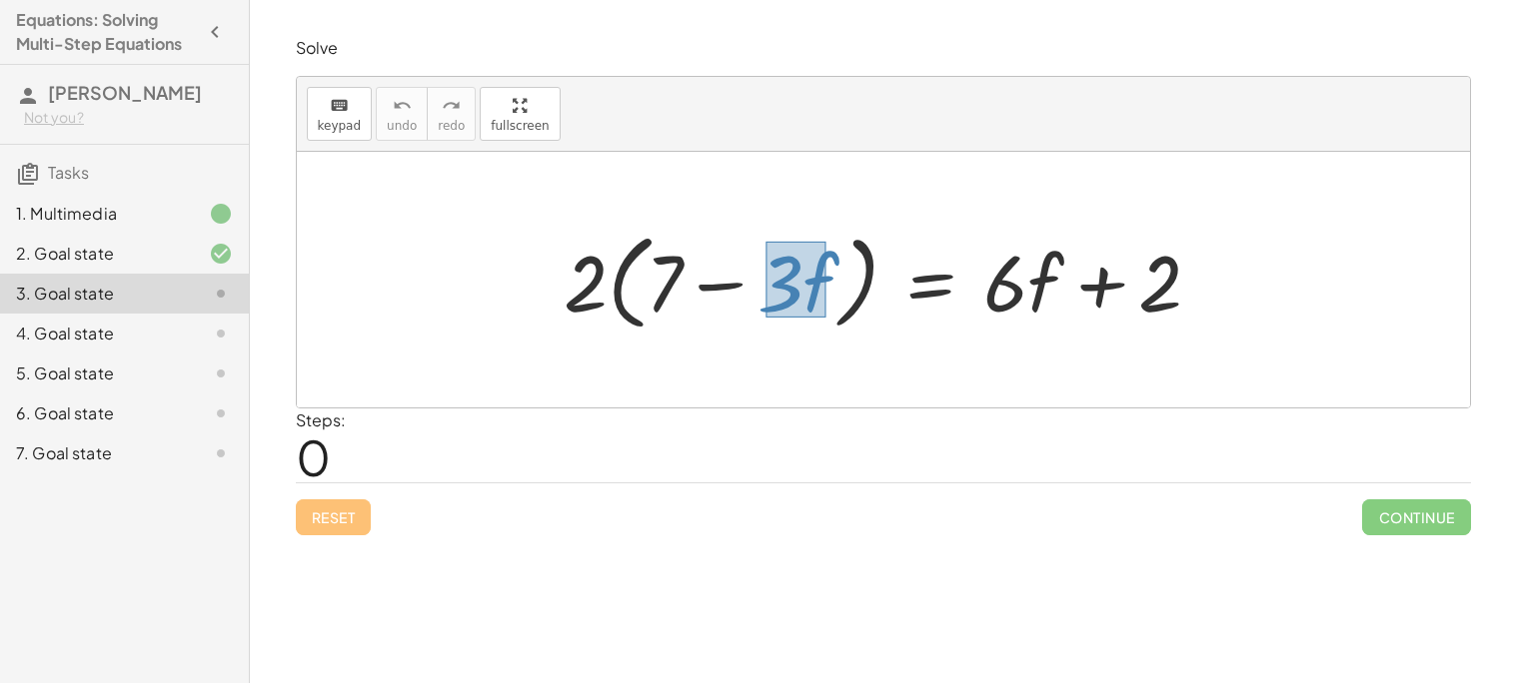
drag, startPoint x: 765, startPoint y: 242, endPoint x: 825, endPoint y: 316, distance: 95.2
click at [825, 316] on div at bounding box center [890, 280] width 673 height 115
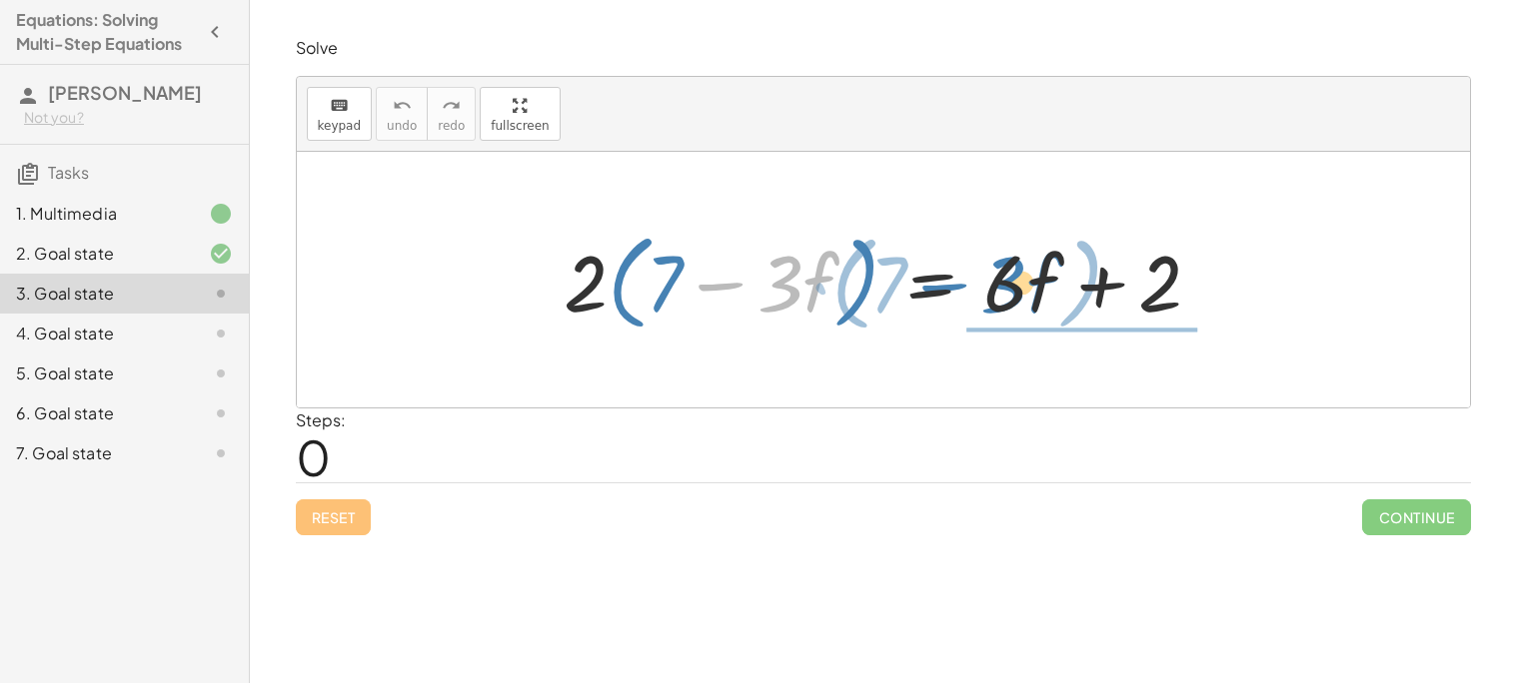
drag, startPoint x: 789, startPoint y: 274, endPoint x: 1012, endPoint y: 274, distance: 222.8
click at [1012, 274] on div at bounding box center [890, 280] width 673 height 115
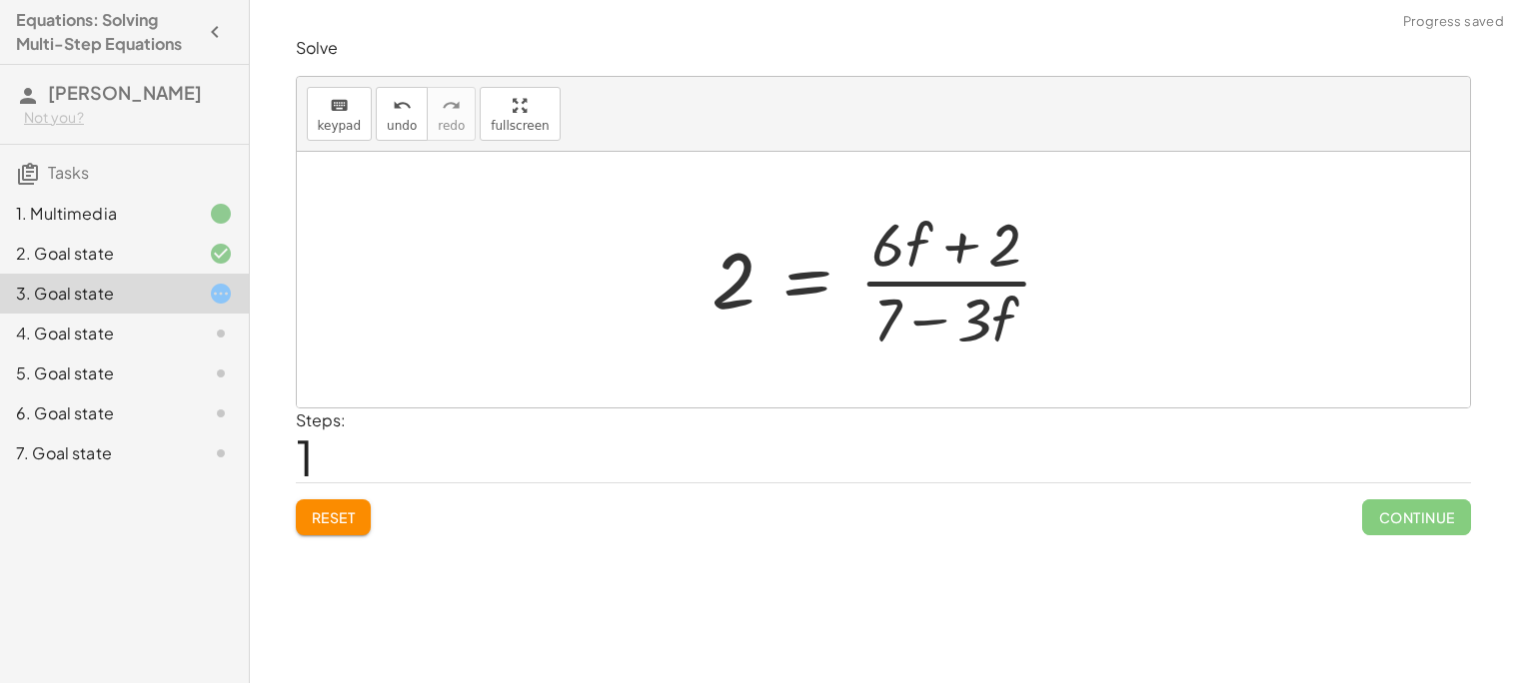
click at [988, 280] on div at bounding box center [890, 280] width 378 height 154
drag, startPoint x: 1000, startPoint y: 251, endPoint x: 1263, endPoint y: 269, distance: 263.4
drag, startPoint x: 999, startPoint y: 255, endPoint x: 1098, endPoint y: 287, distance: 103.9
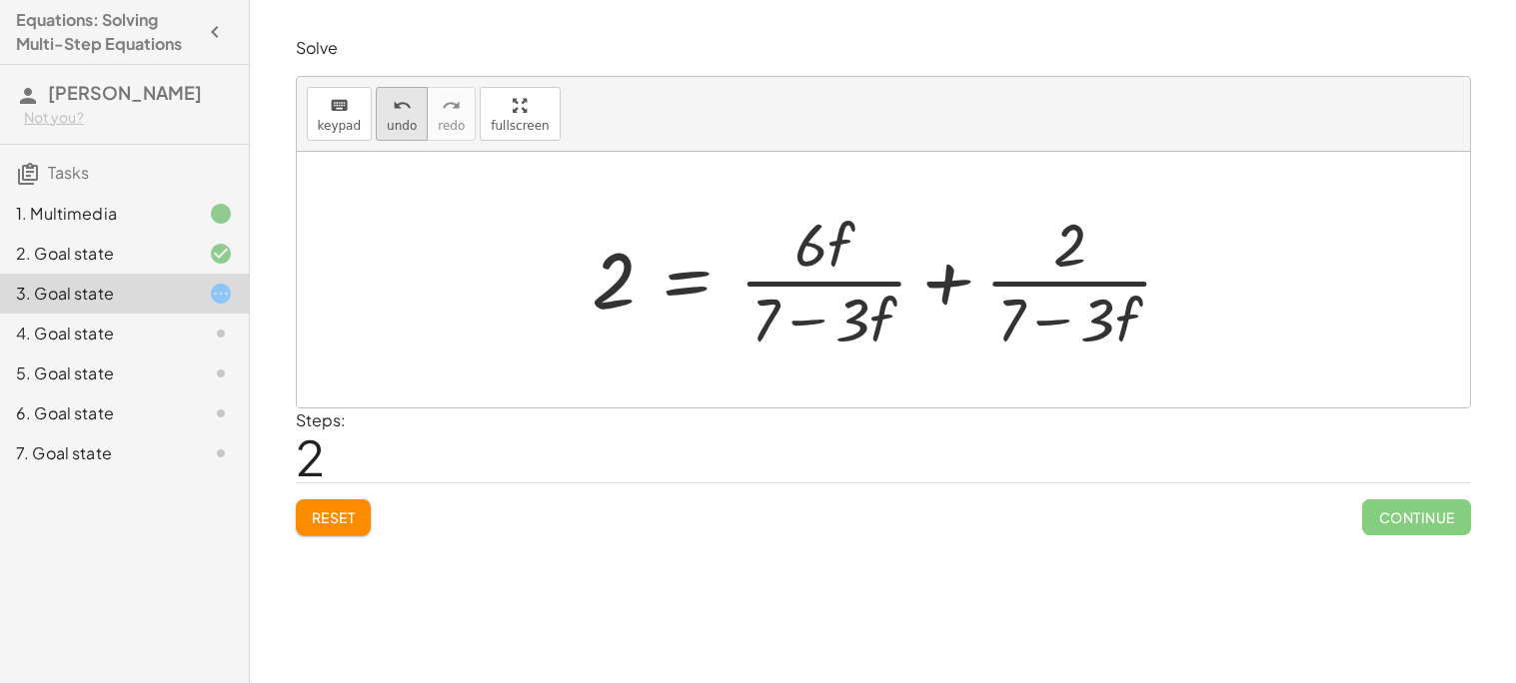
click at [390, 129] on span "undo" at bounding box center [402, 126] width 30 height 14
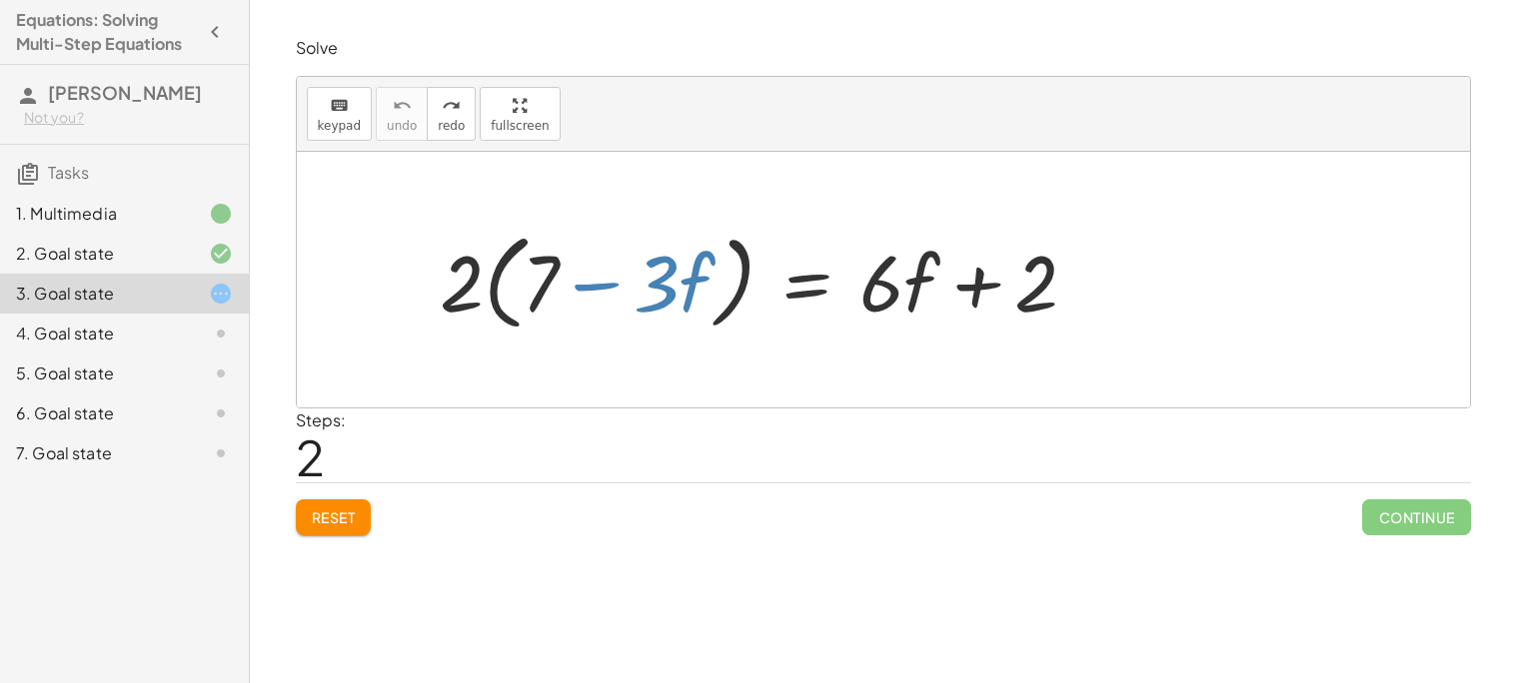
click at [643, 282] on div at bounding box center [766, 280] width 673 height 115
drag, startPoint x: 465, startPoint y: 290, endPoint x: 526, endPoint y: 285, distance: 61.1
click at [526, 285] on div at bounding box center [766, 280] width 673 height 115
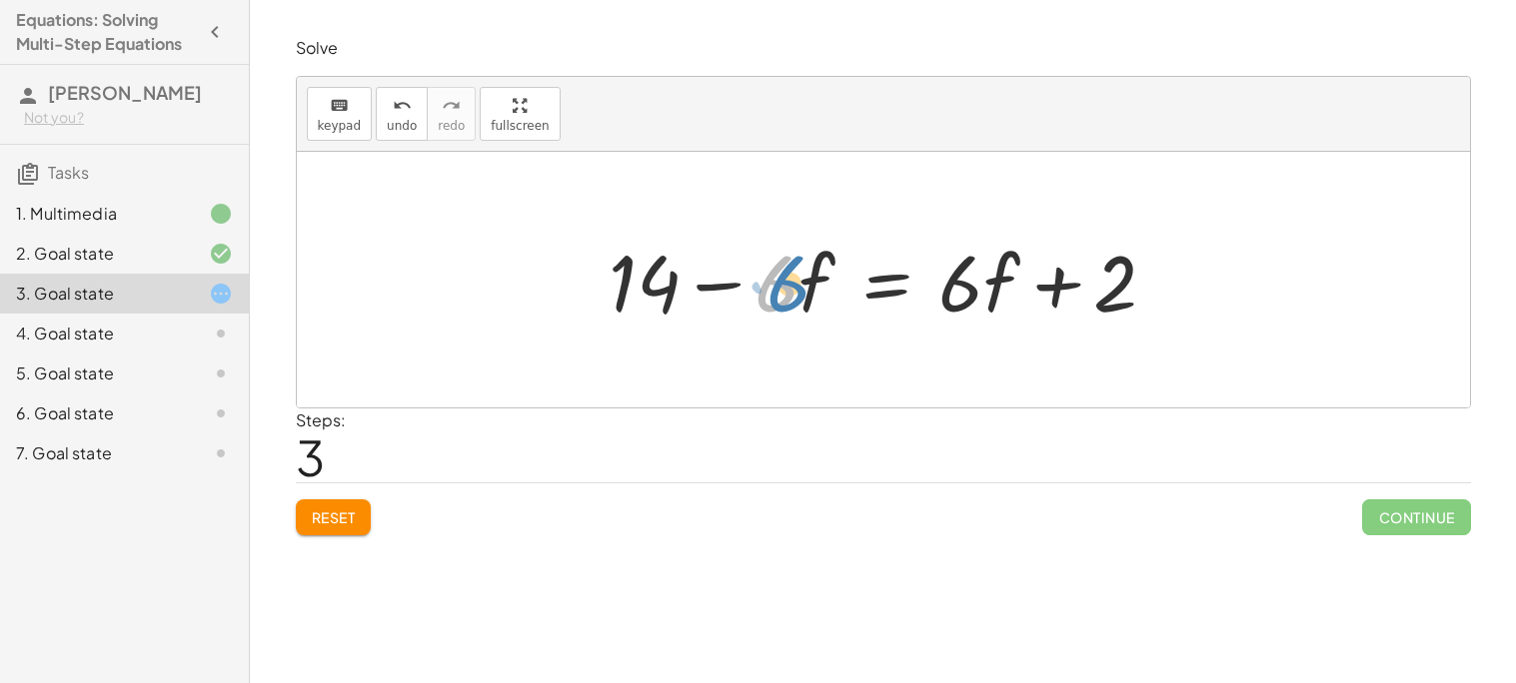
drag, startPoint x: 781, startPoint y: 294, endPoint x: 793, endPoint y: 294, distance: 12.0
click at [793, 294] on div at bounding box center [890, 280] width 584 height 103
drag, startPoint x: 599, startPoint y: 258, endPoint x: 1071, endPoint y: 264, distance: 471.6
click at [1071, 264] on div at bounding box center [890, 280] width 584 height 103
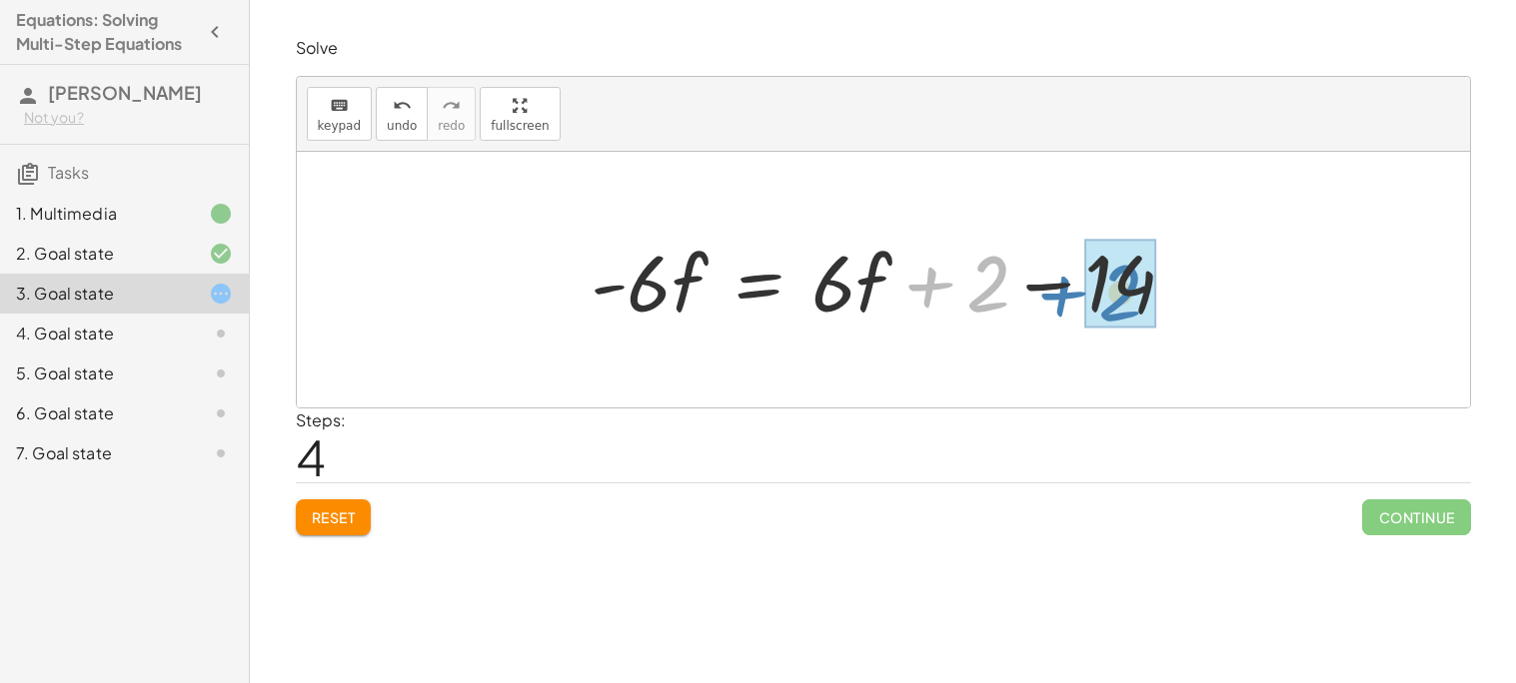
drag, startPoint x: 989, startPoint y: 286, endPoint x: 1122, endPoint y: 296, distance: 133.3
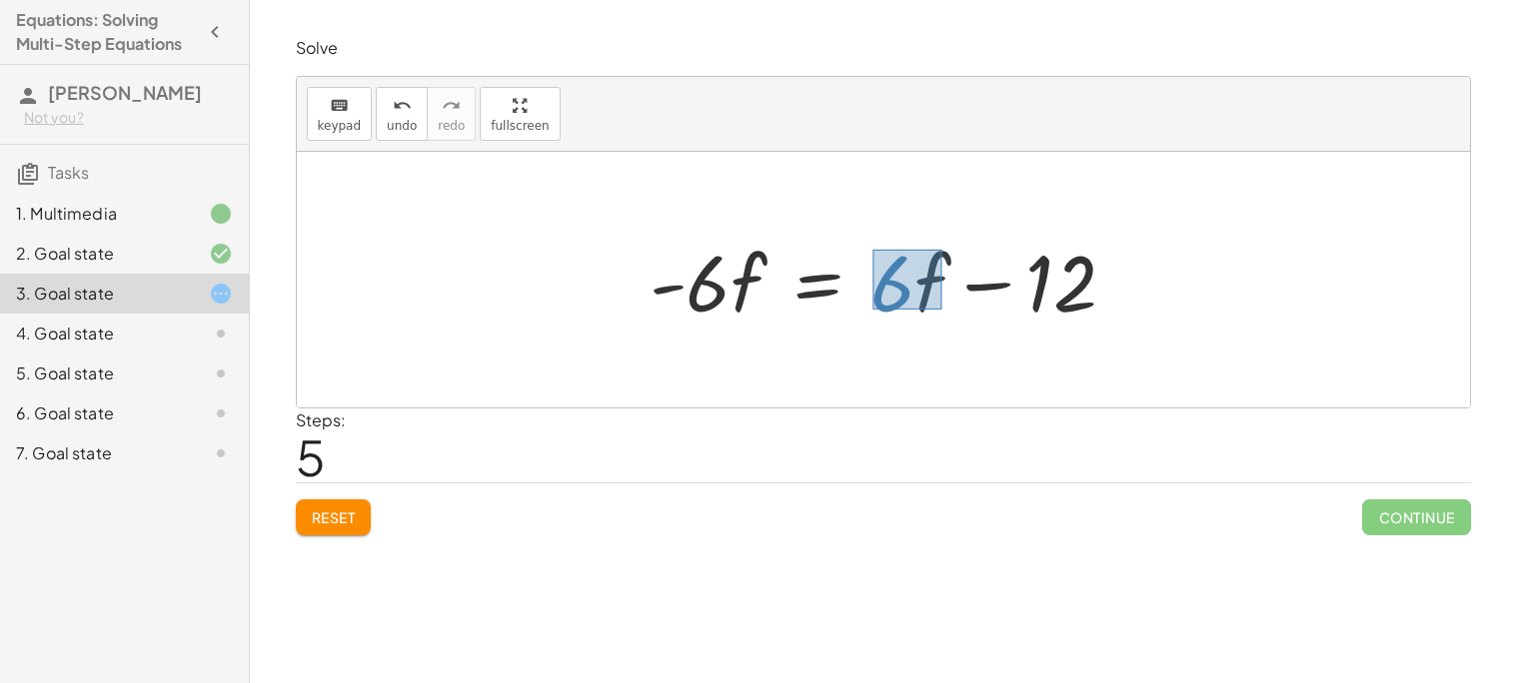
drag, startPoint x: 872, startPoint y: 250, endPoint x: 942, endPoint y: 310, distance: 92.1
click at [942, 310] on div at bounding box center [890, 280] width 503 height 103
drag, startPoint x: 891, startPoint y: 267, endPoint x: 711, endPoint y: 256, distance: 180.2
click at [711, 256] on div at bounding box center [890, 280] width 503 height 103
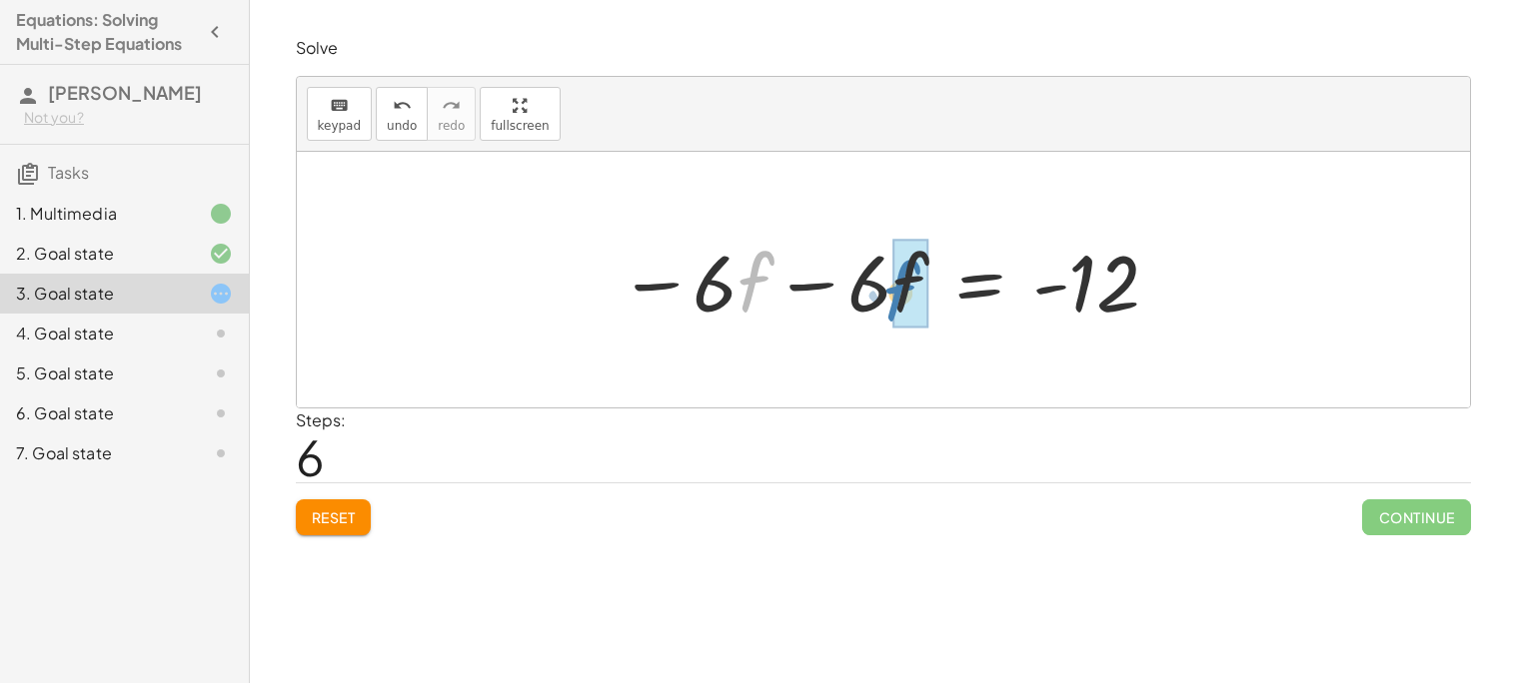
drag, startPoint x: 737, startPoint y: 272, endPoint x: 883, endPoint y: 281, distance: 146.1
click at [883, 281] on div at bounding box center [889, 280] width 563 height 103
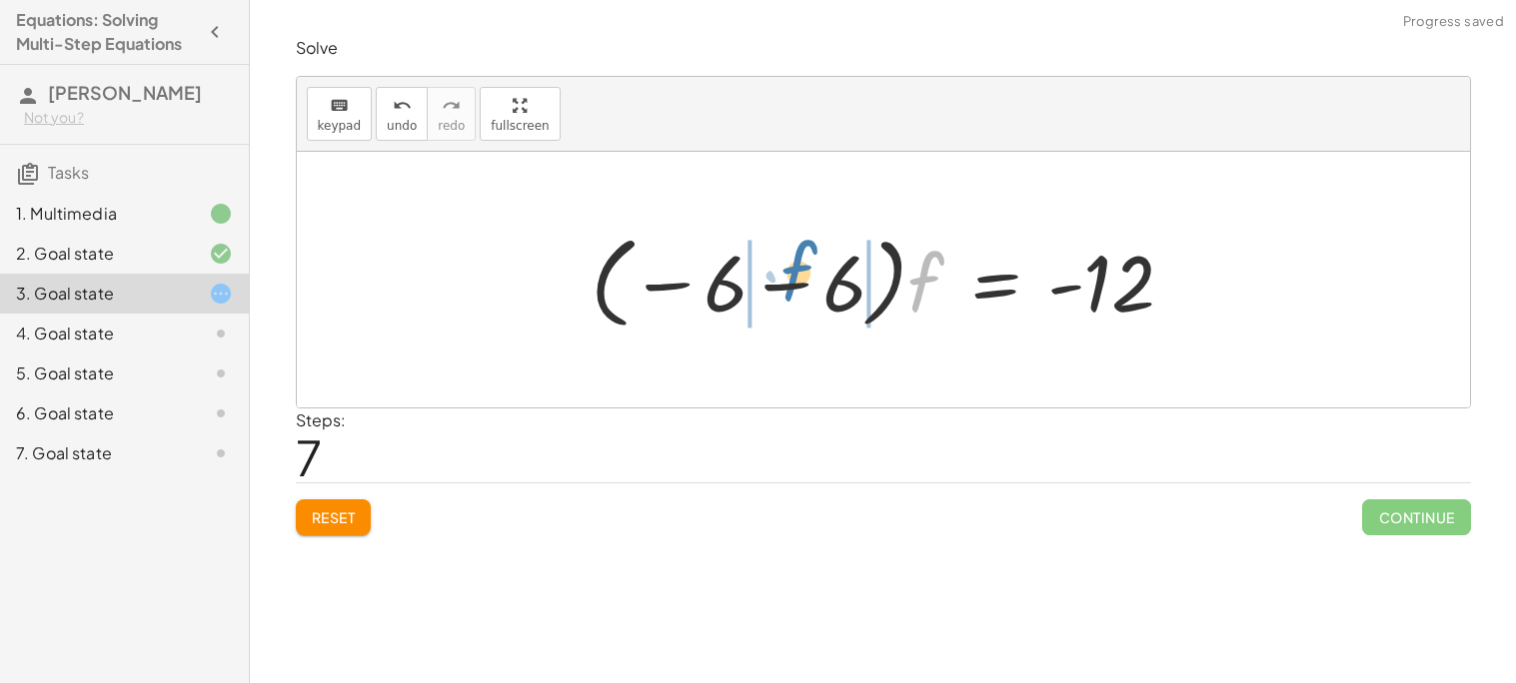
drag, startPoint x: 918, startPoint y: 281, endPoint x: 791, endPoint y: 270, distance: 127.4
click at [791, 270] on div at bounding box center [890, 280] width 620 height 111
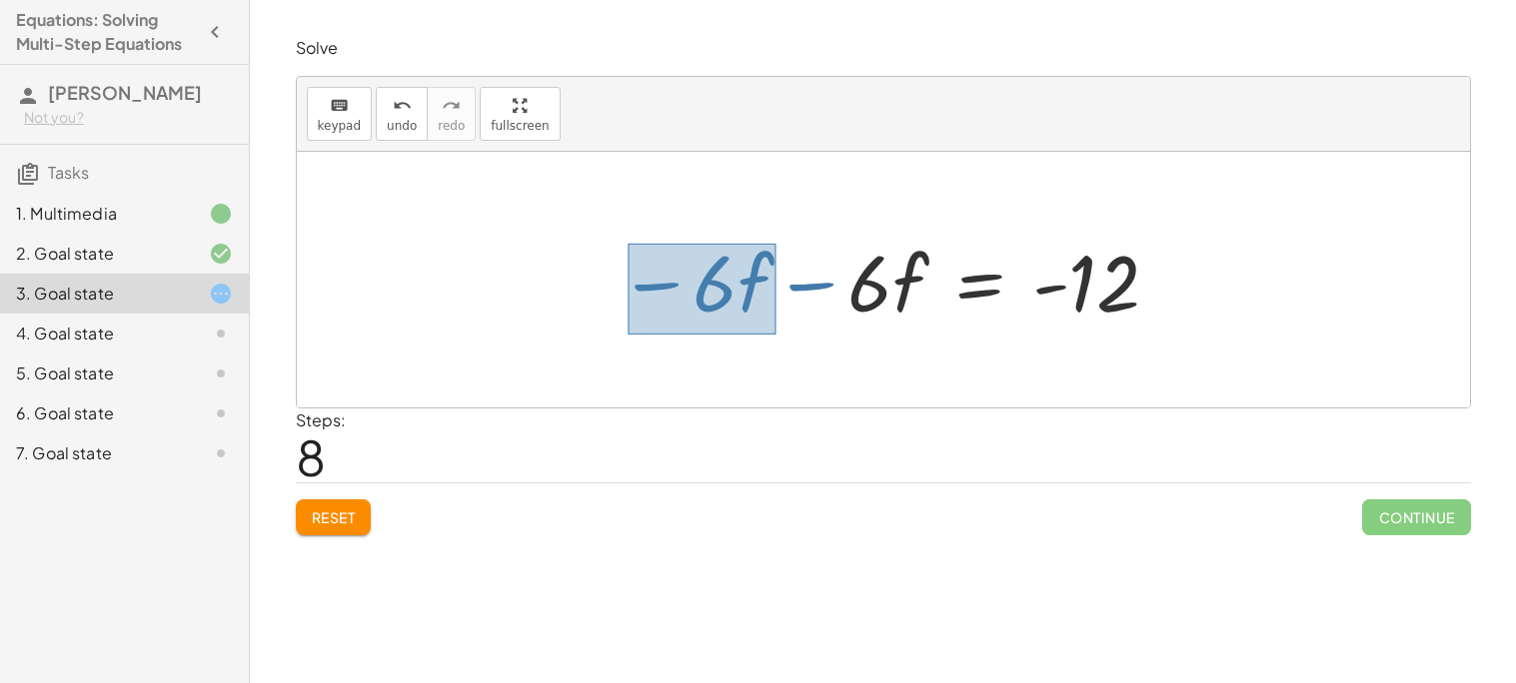
drag, startPoint x: 627, startPoint y: 244, endPoint x: 777, endPoint y: 335, distance: 175.3
click at [777, 335] on div "· 2 · ( + 7 − · 3 · f ) = + · 6 · f + 2 + · 2 · 7 − · 2 · 3 · f = + · 6 · f + 2…" at bounding box center [882, 280] width 588 height 113
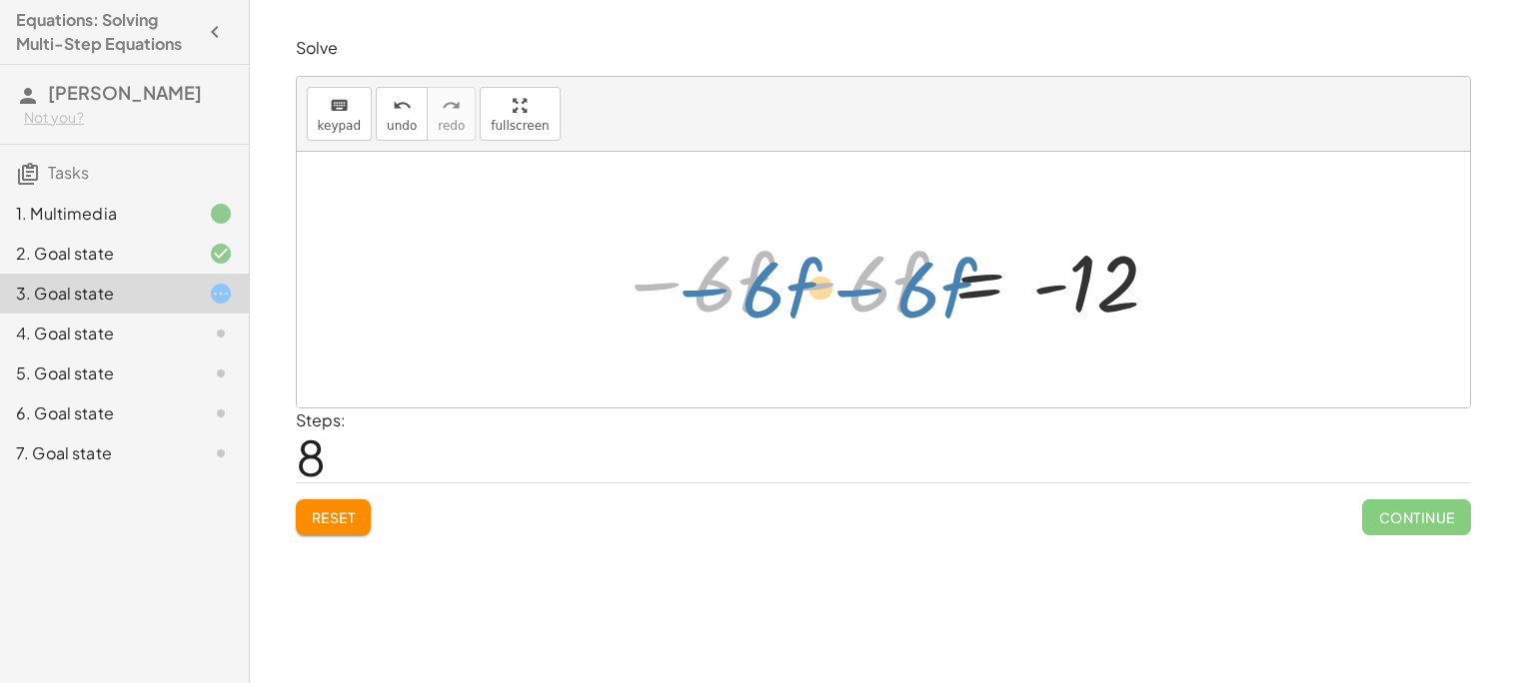
drag, startPoint x: 681, startPoint y: 290, endPoint x: 669, endPoint y: 288, distance: 12.2
click at [669, 288] on div at bounding box center [889, 280] width 563 height 103
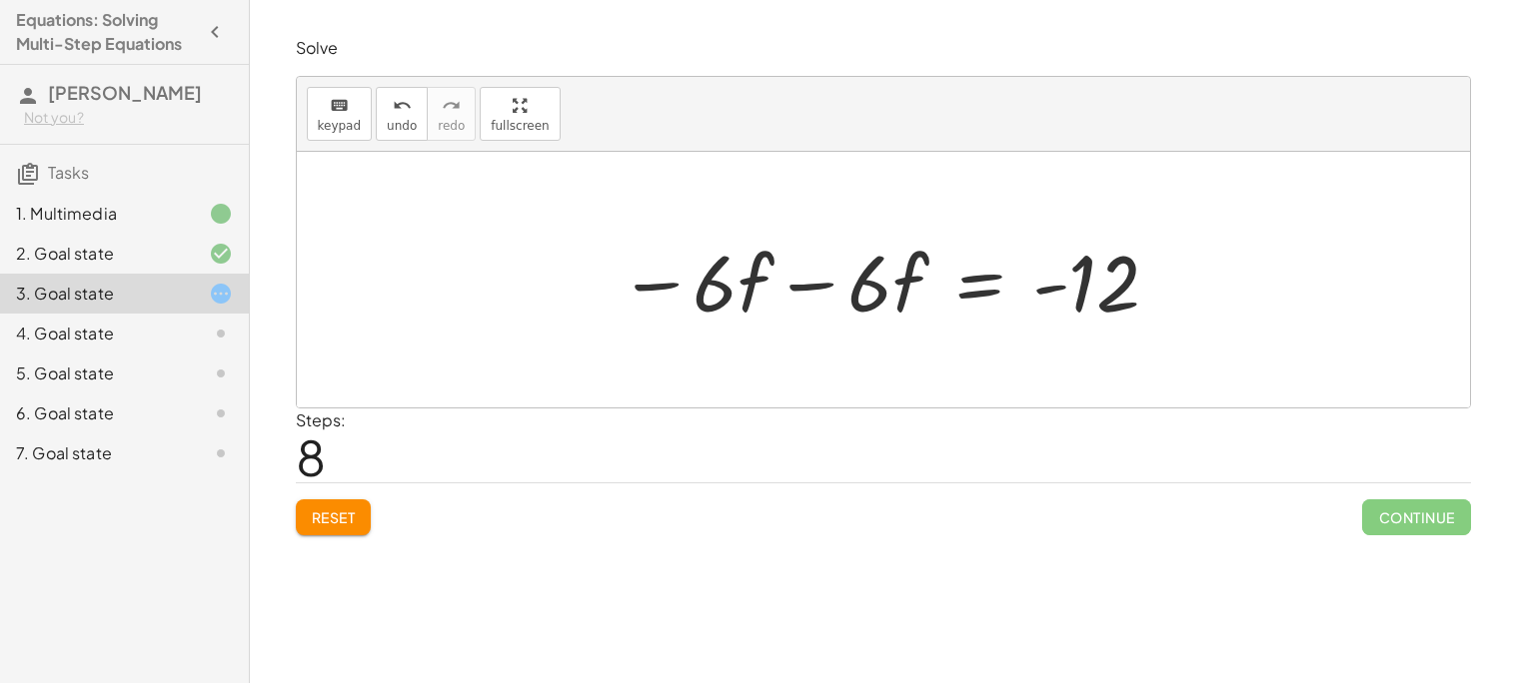
drag, startPoint x: 605, startPoint y: 231, endPoint x: 733, endPoint y: 271, distance: 134.0
click at [733, 271] on div "· 2 · ( + 7 − · 3 · f ) = + · 6 · f + 2 + · 2 · 7 − · 2 · 3 · f = + · 6 · f + 2…" at bounding box center [882, 280] width 588 height 113
drag, startPoint x: 664, startPoint y: 245, endPoint x: 760, endPoint y: 307, distance: 114.2
click at [760, 307] on div at bounding box center [889, 280] width 563 height 103
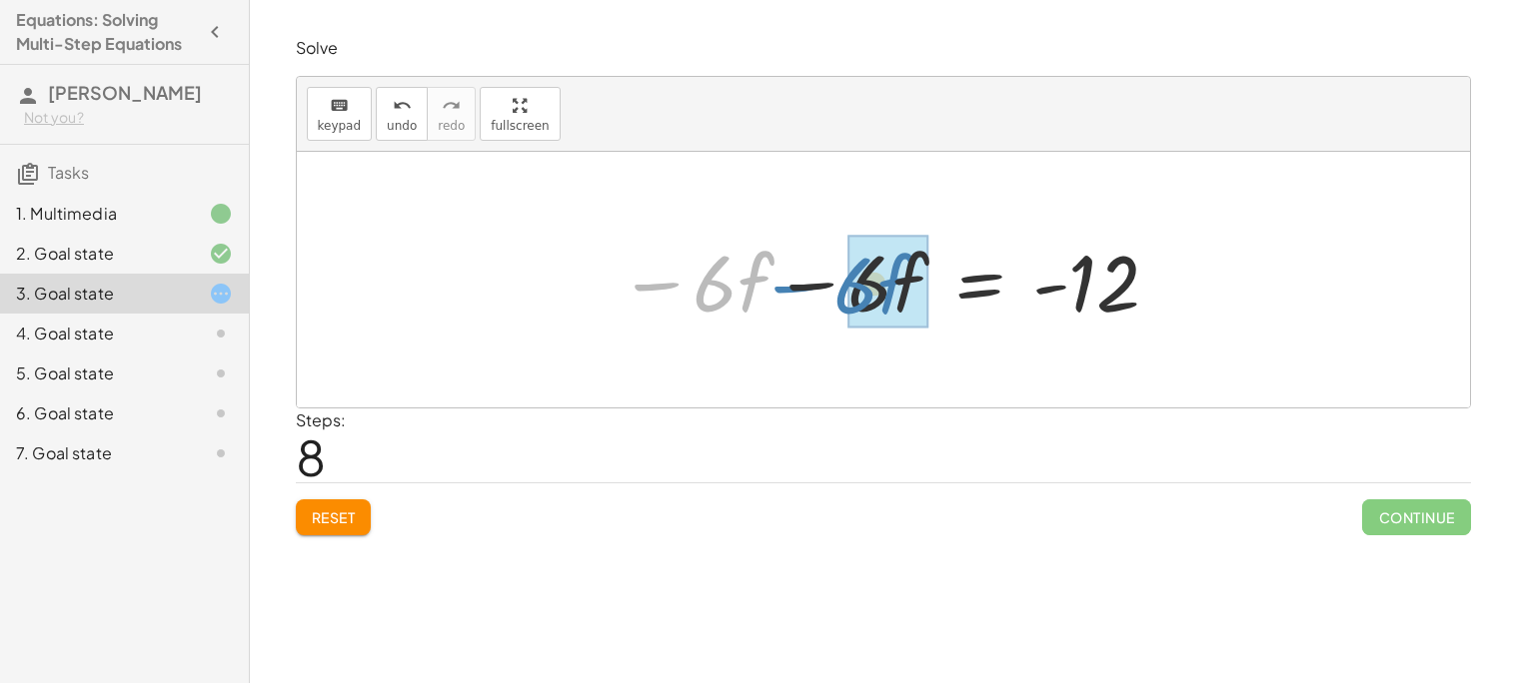
drag, startPoint x: 707, startPoint y: 273, endPoint x: 851, endPoint y: 275, distance: 143.9
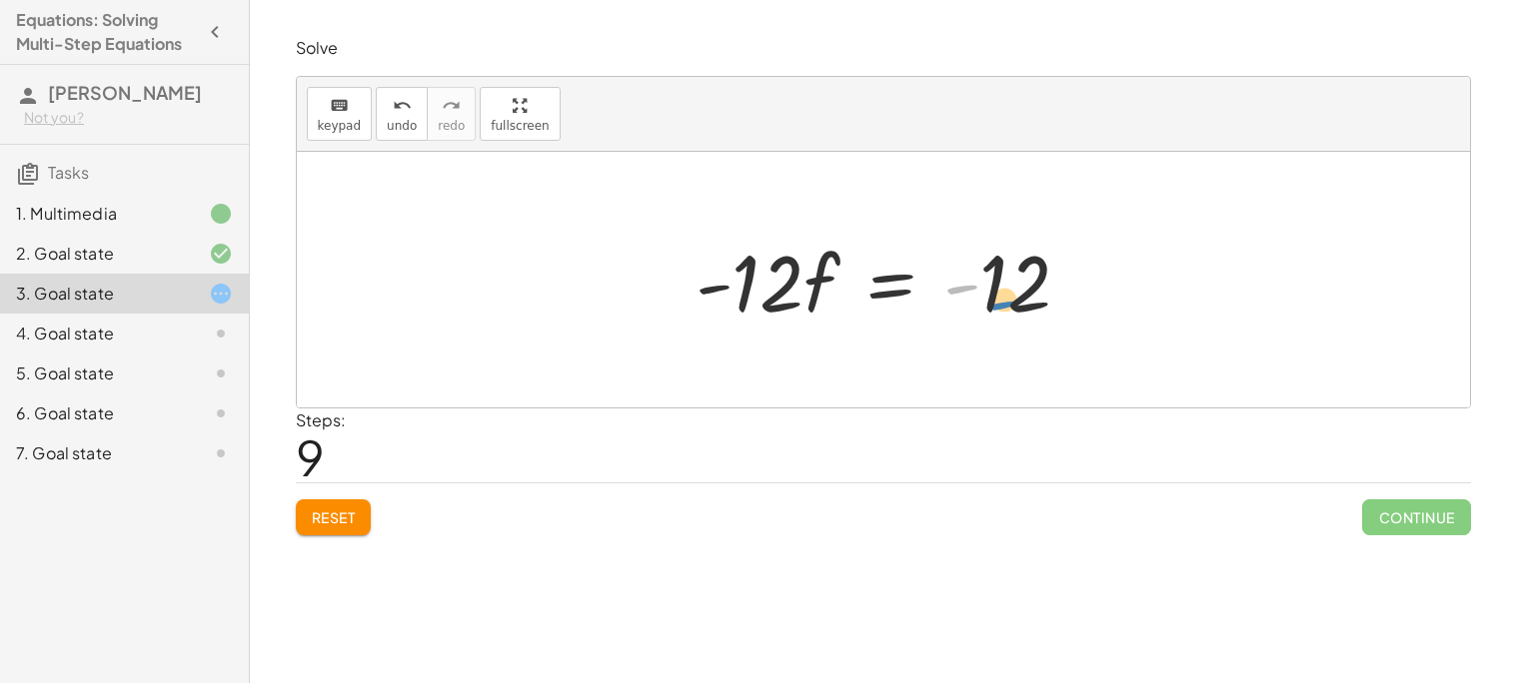
drag, startPoint x: 962, startPoint y: 253, endPoint x: 1005, endPoint y: 269, distance: 45.8
click at [1005, 269] on div at bounding box center [890, 280] width 411 height 103
drag, startPoint x: 1012, startPoint y: 273, endPoint x: 768, endPoint y: 323, distance: 248.8
click at [768, 323] on div at bounding box center [890, 280] width 411 height 103
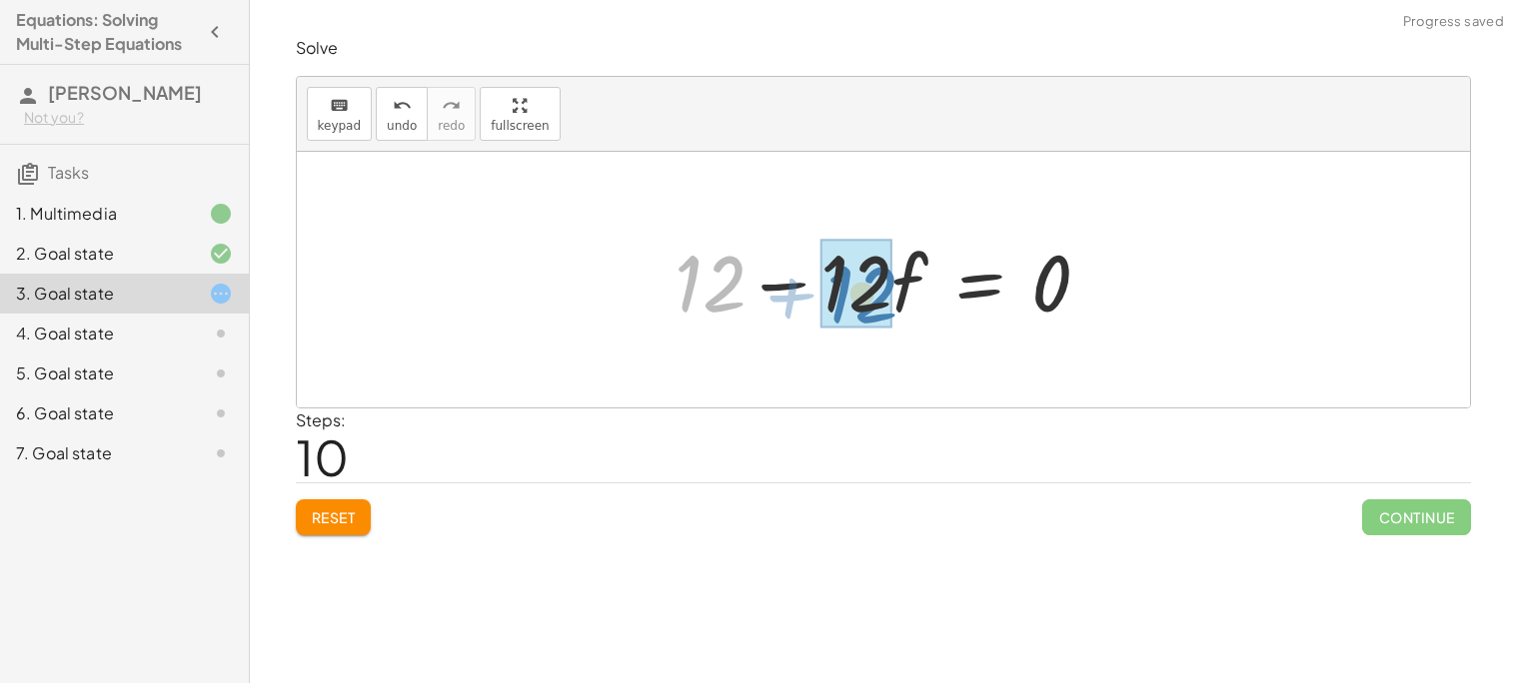
drag, startPoint x: 710, startPoint y: 295, endPoint x: 888, endPoint y: 306, distance: 178.2
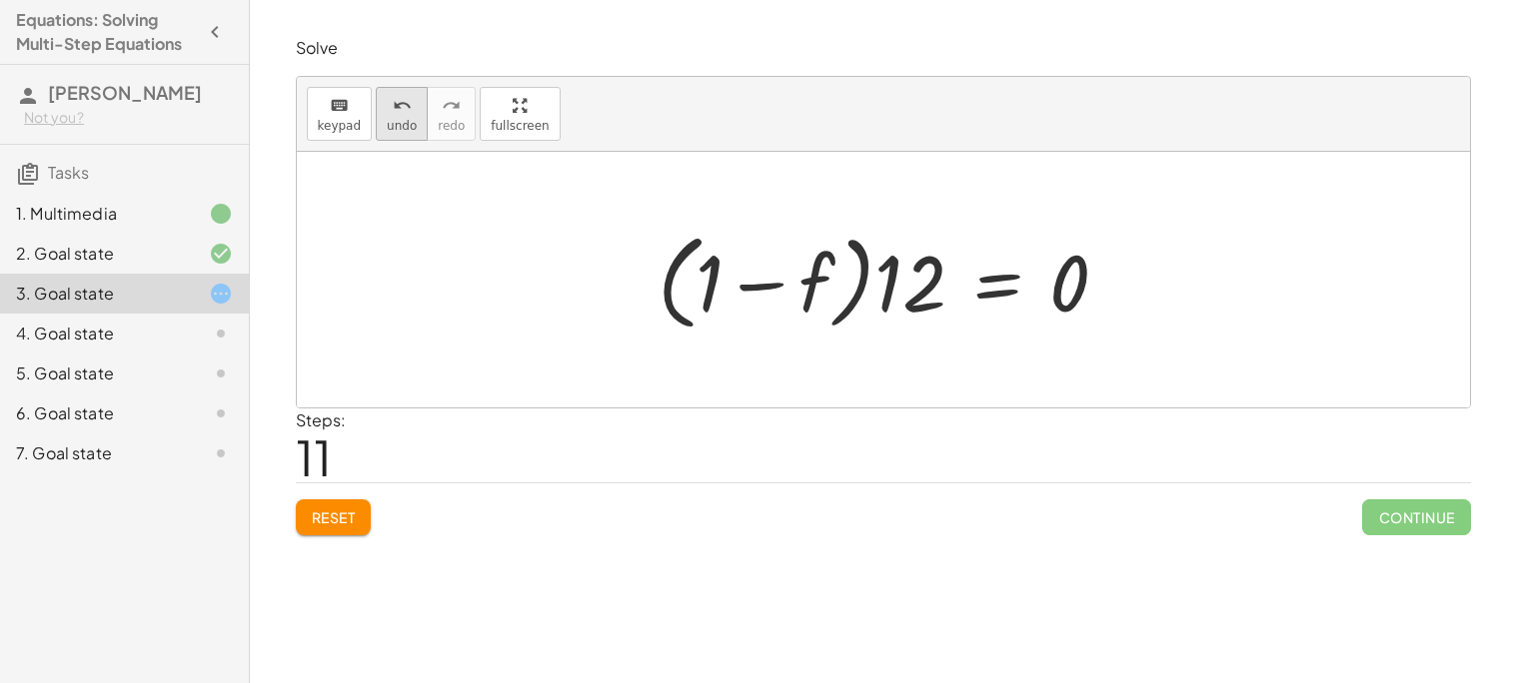
click at [411, 110] on button "undo undo" at bounding box center [402, 114] width 52 height 54
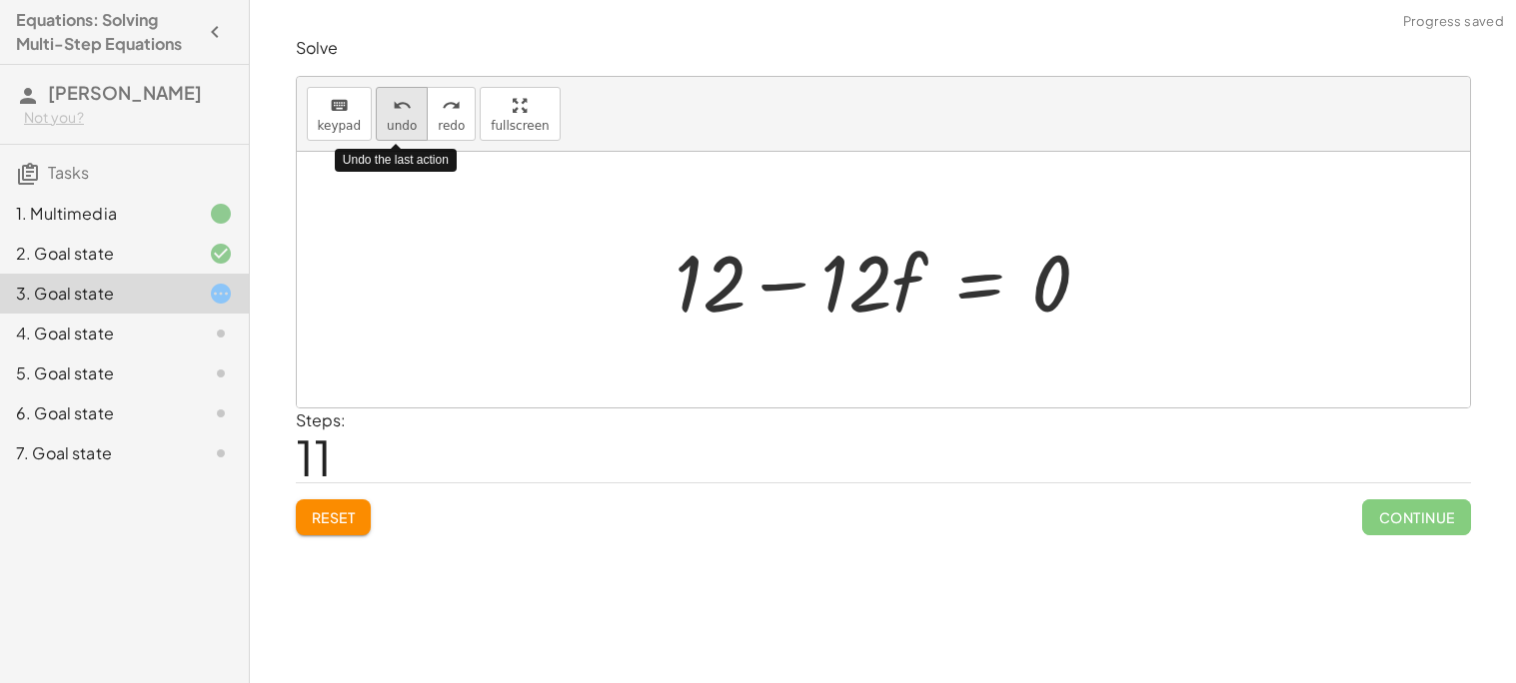
click at [411, 110] on button "undo undo" at bounding box center [402, 114] width 52 height 54
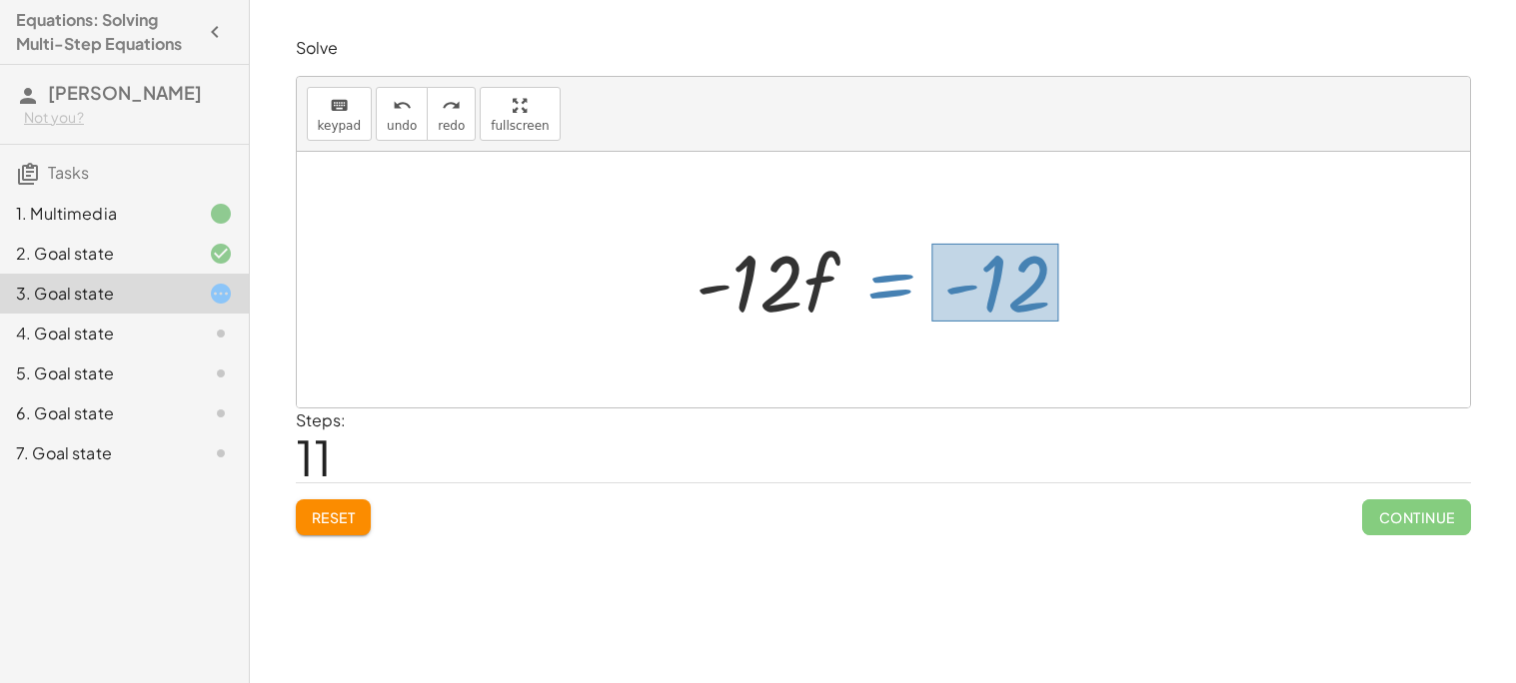
drag, startPoint x: 931, startPoint y: 244, endPoint x: 1061, endPoint y: 323, distance: 152.0
click at [1061, 323] on div at bounding box center [890, 280] width 411 height 103
click at [1012, 286] on div at bounding box center [890, 280] width 411 height 103
drag, startPoint x: 960, startPoint y: 250, endPoint x: 1044, endPoint y: 318, distance: 108.0
click at [1044, 318] on div at bounding box center [890, 280] width 411 height 103
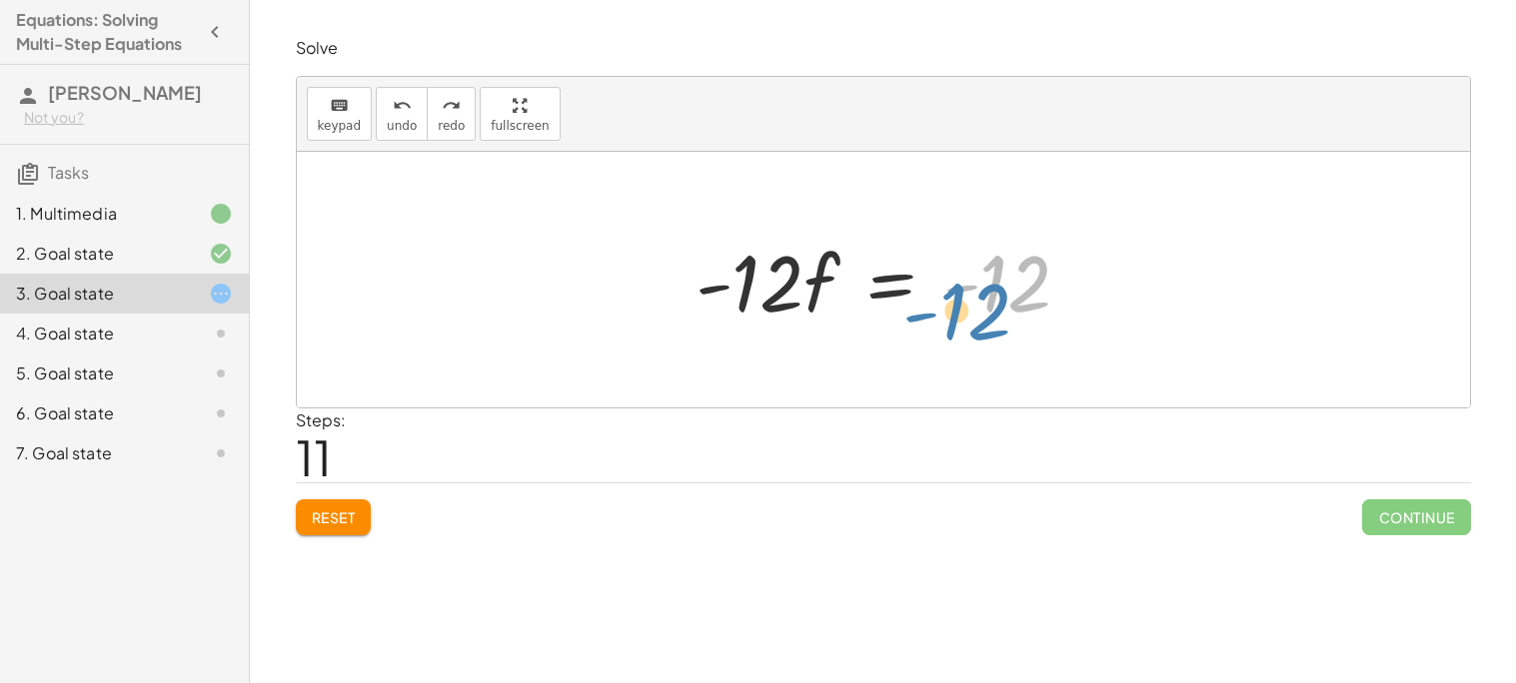
drag, startPoint x: 1006, startPoint y: 280, endPoint x: 1020, endPoint y: 307, distance: 30.4
click at [1020, 307] on div at bounding box center [890, 280] width 411 height 103
drag, startPoint x: 818, startPoint y: 275, endPoint x: 791, endPoint y: 275, distance: 27.0
click at [791, 275] on div at bounding box center [890, 280] width 411 height 103
click at [798, 276] on div at bounding box center [890, 280] width 411 height 103
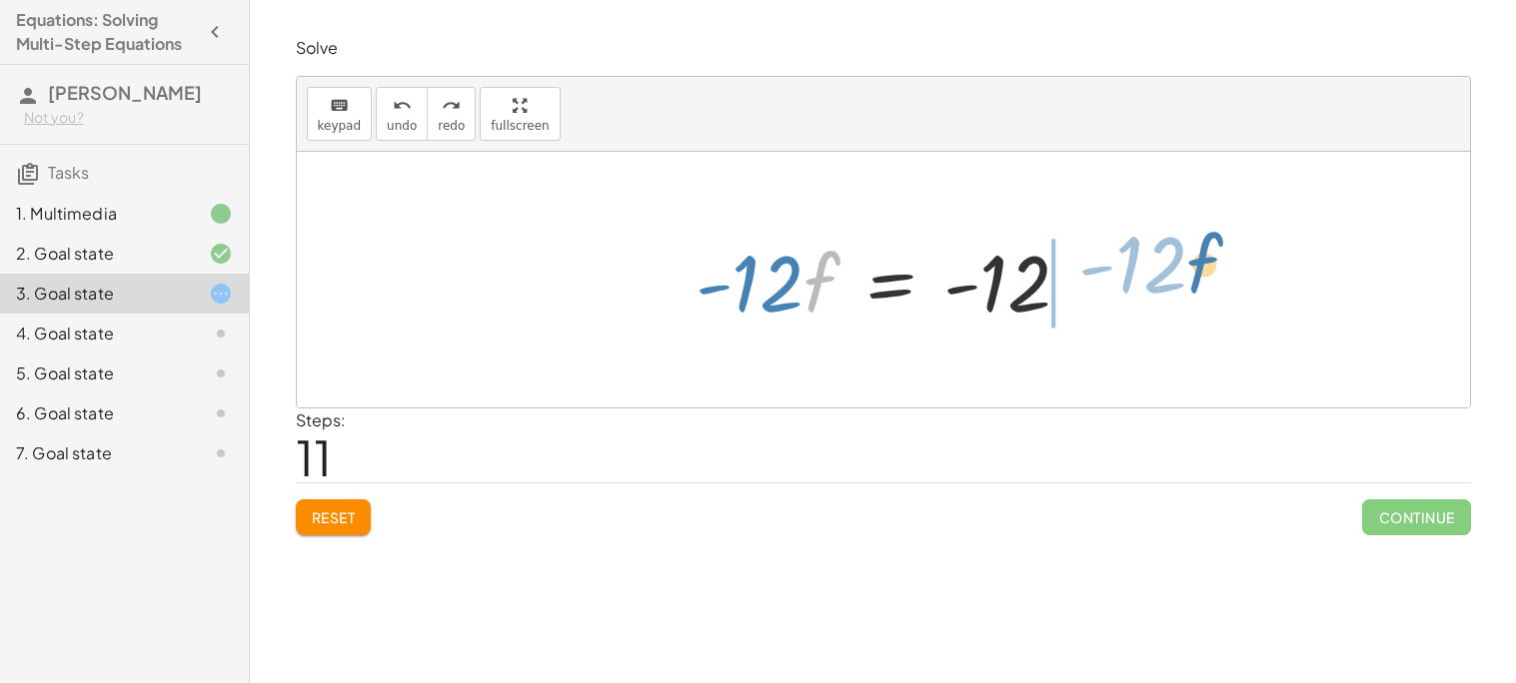
drag, startPoint x: 821, startPoint y: 281, endPoint x: 1207, endPoint y: 262, distance: 386.1
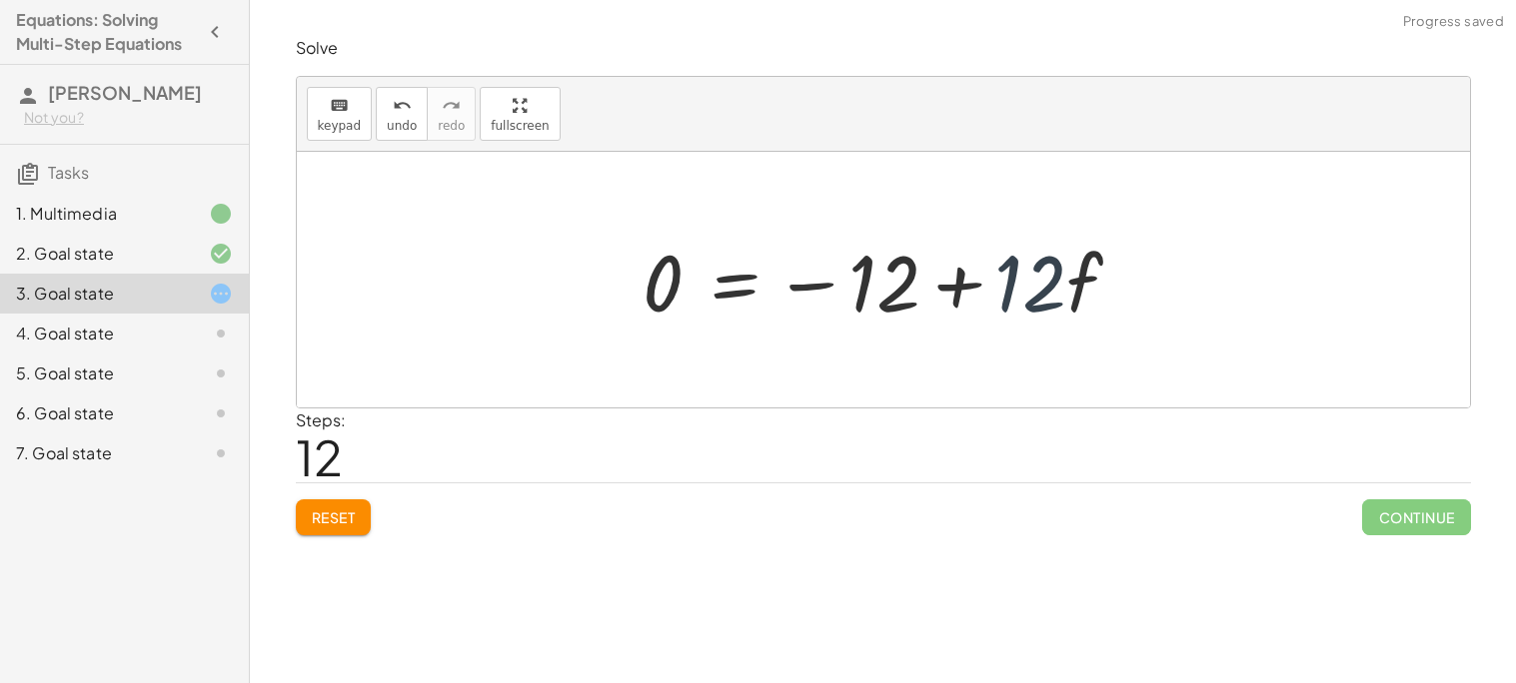
click at [1032, 272] on div at bounding box center [890, 280] width 514 height 103
drag, startPoint x: 1081, startPoint y: 281, endPoint x: 663, endPoint y: 274, distance: 417.7
click at [663, 274] on div at bounding box center [890, 280] width 514 height 103
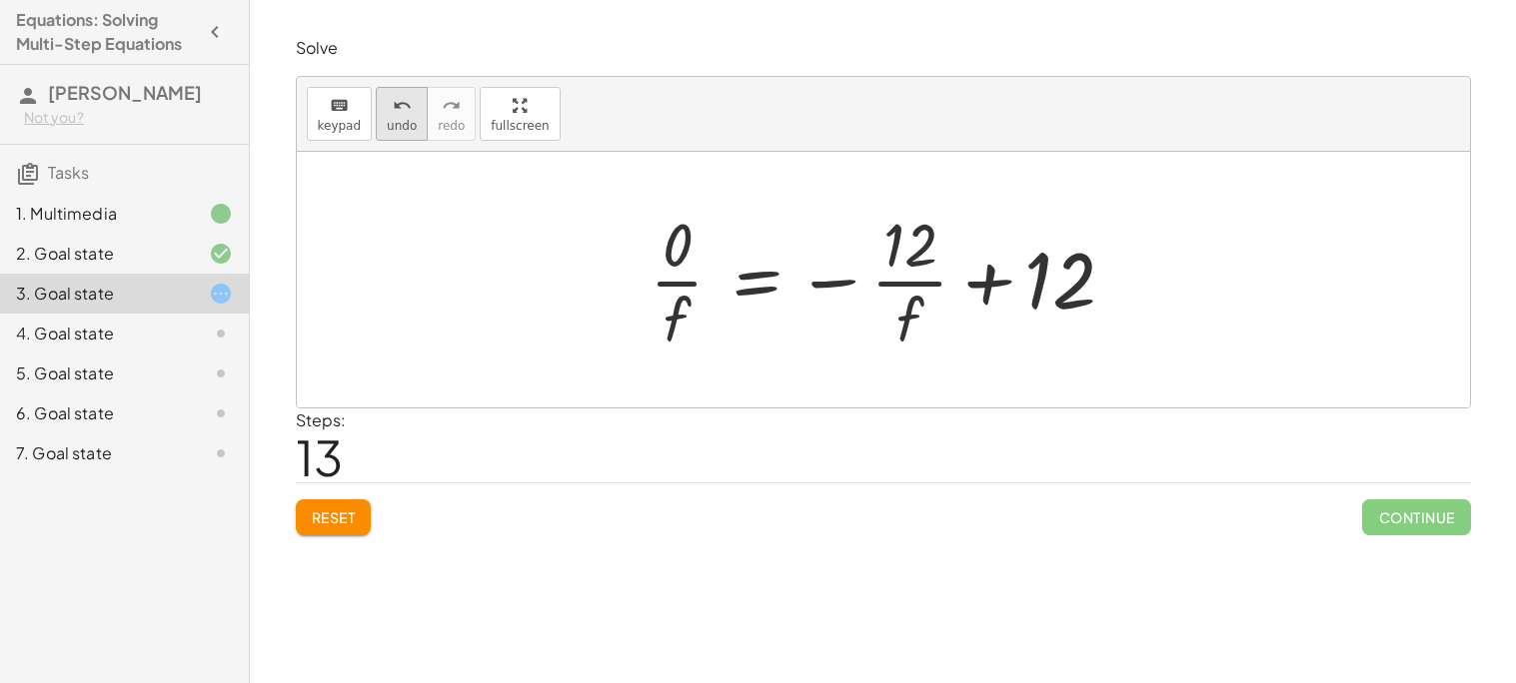
click at [377, 98] on button "undo undo" at bounding box center [402, 114] width 52 height 54
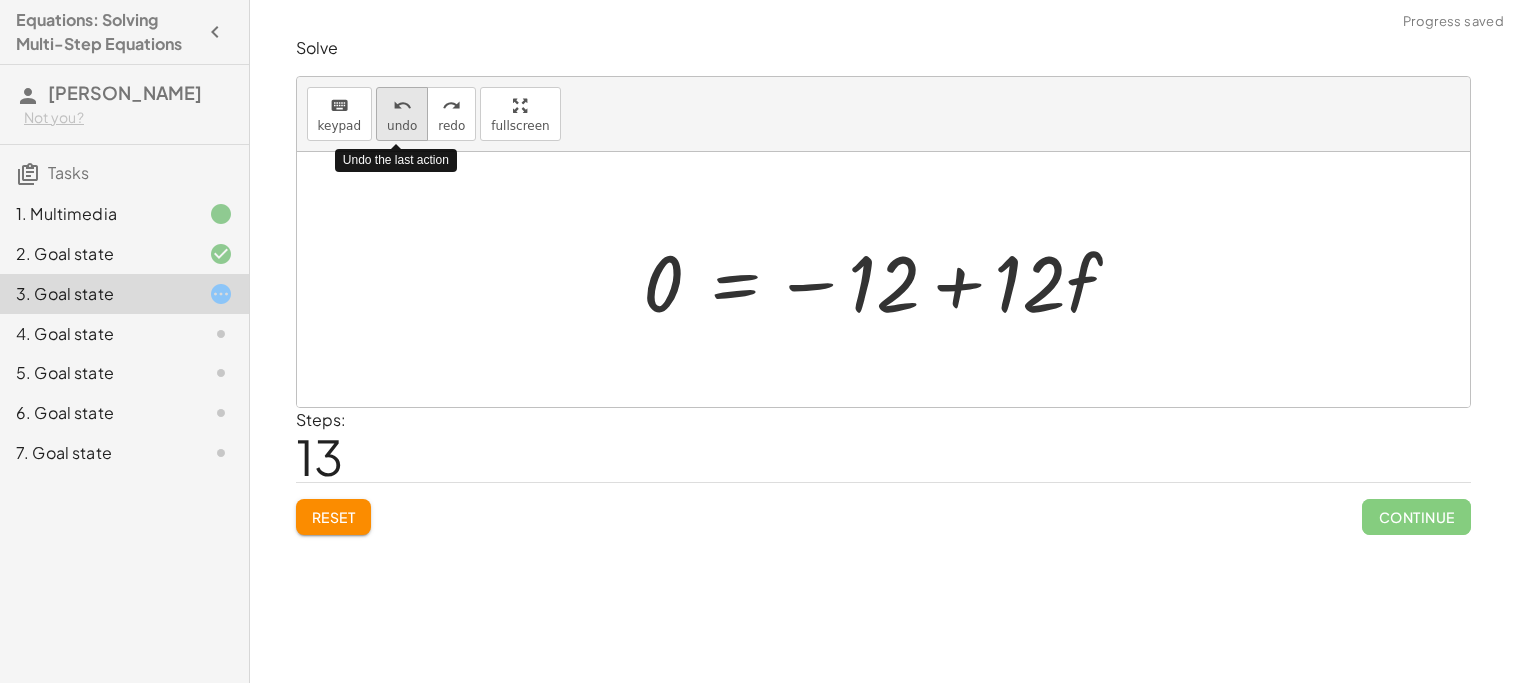
click at [377, 98] on button "undo undo" at bounding box center [402, 114] width 52 height 54
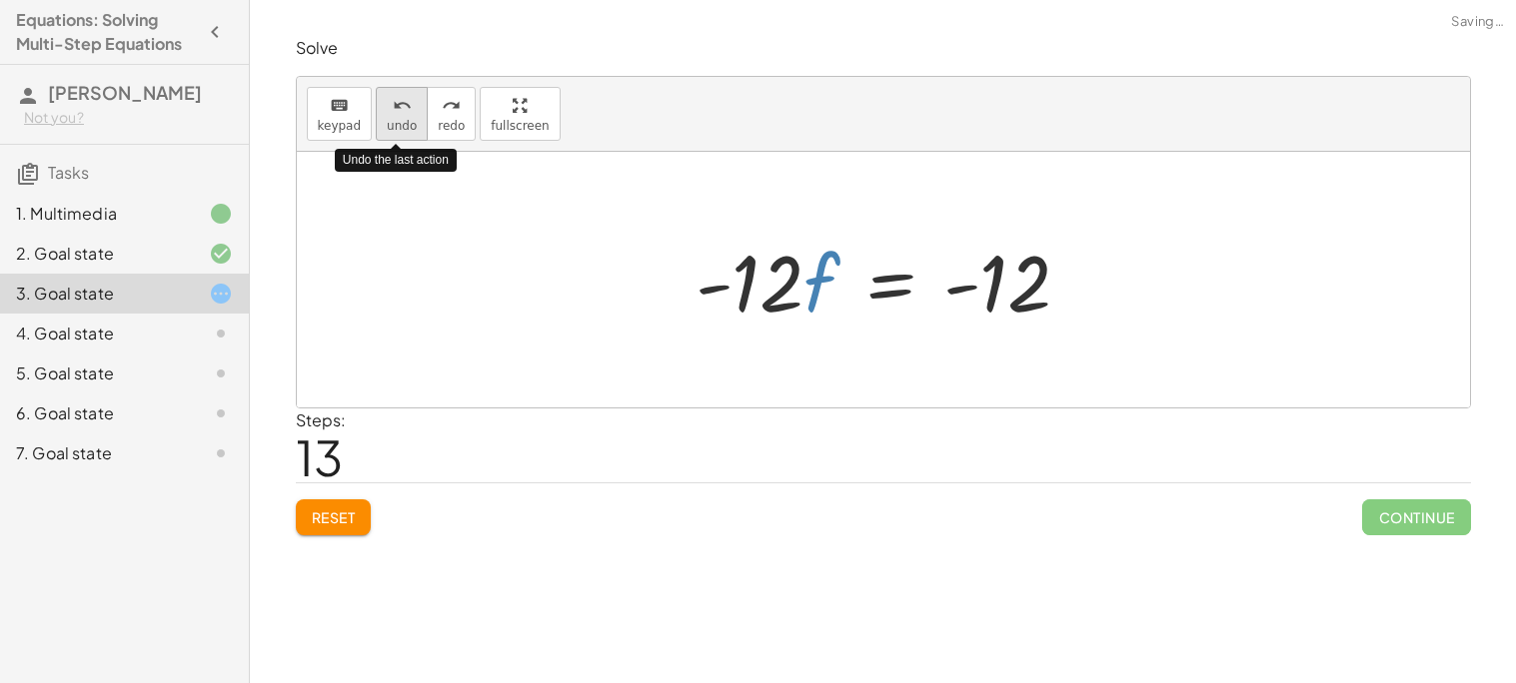
click at [377, 98] on button "undo undo" at bounding box center [402, 114] width 52 height 54
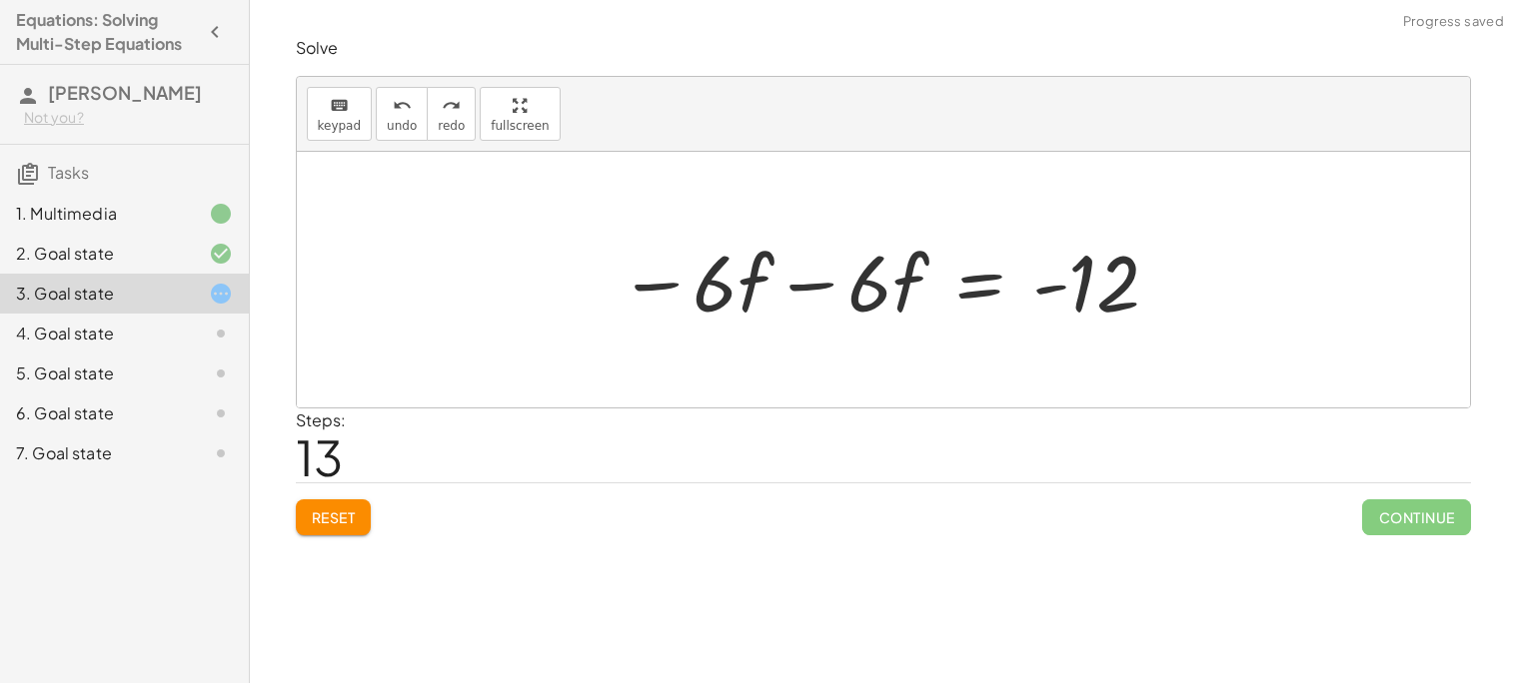
click at [808, 289] on div at bounding box center [889, 280] width 563 height 103
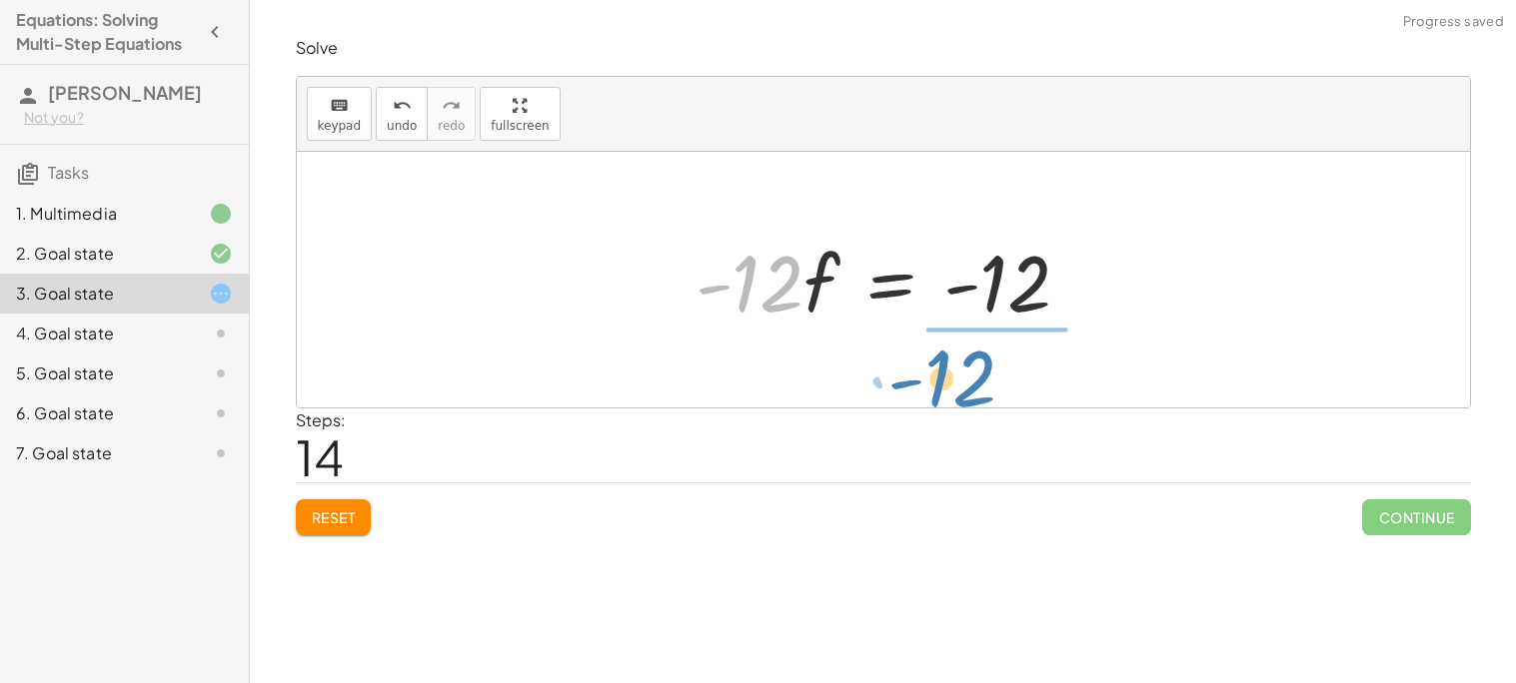
drag, startPoint x: 791, startPoint y: 287, endPoint x: 983, endPoint y: 387, distance: 216.3
click at [983, 387] on div "· 2 · ( + 7 − · 3 · f ) = + · 6 · f + 2 + · 2 · 7 − · 2 · 3 · f = + · 6 · f + 2…" at bounding box center [883, 280] width 1173 height 256
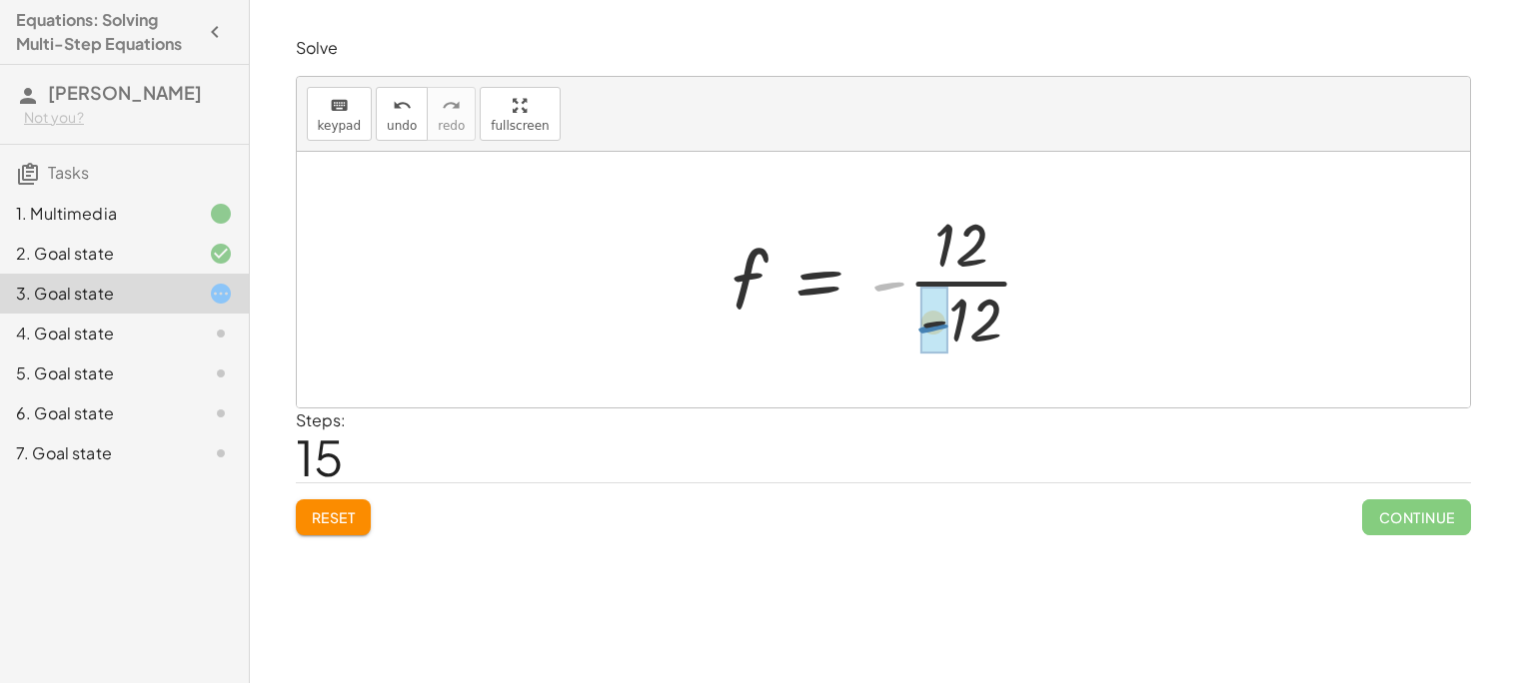
drag, startPoint x: 885, startPoint y: 281, endPoint x: 930, endPoint y: 324, distance: 62.2
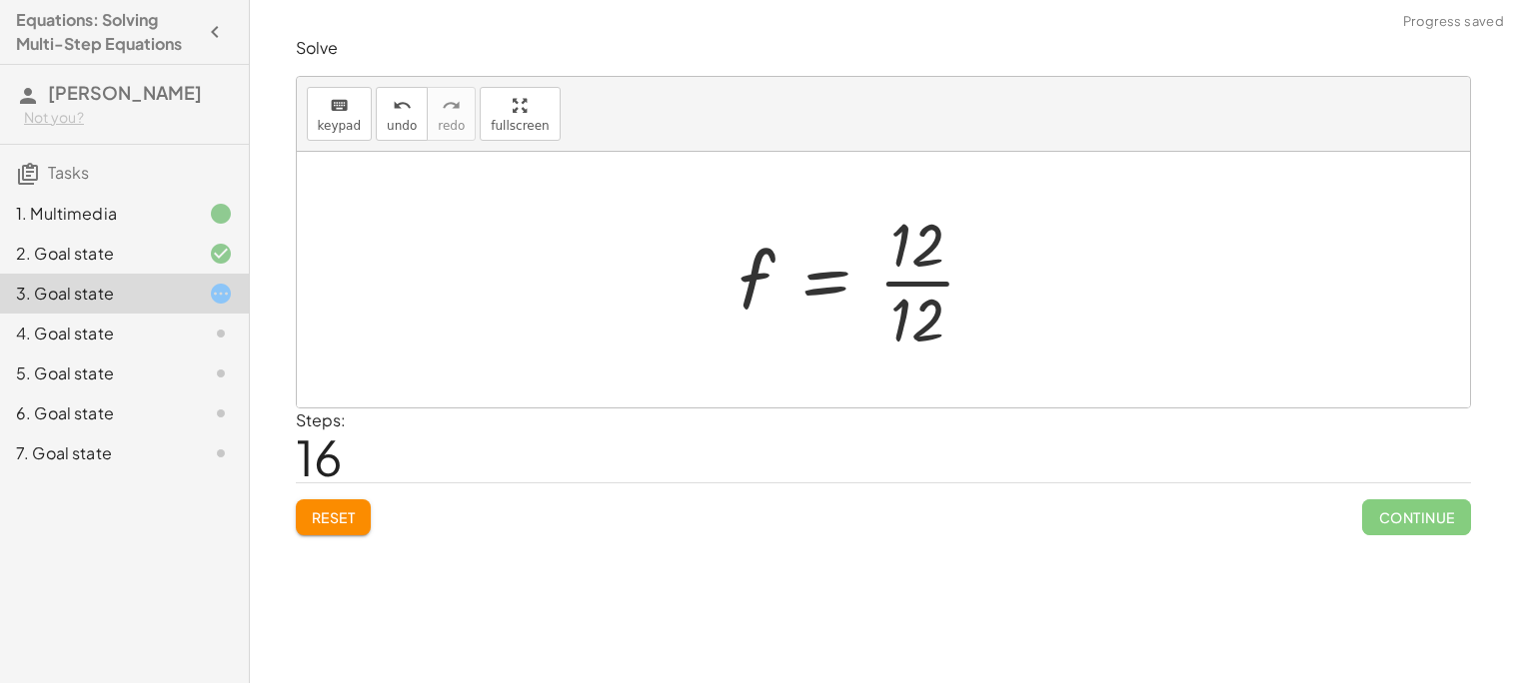
click at [921, 279] on div at bounding box center [865, 280] width 275 height 154
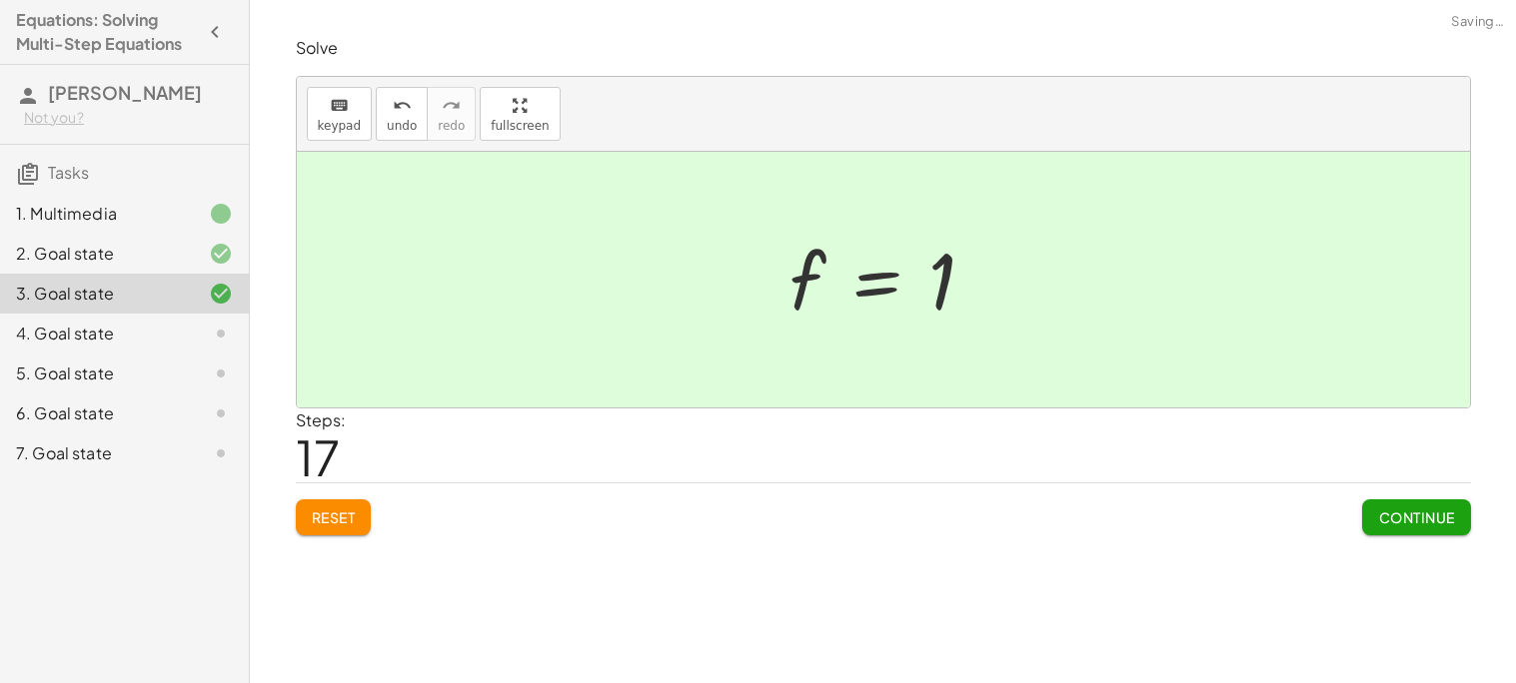
click at [1406, 510] on span "Continue" at bounding box center [1416, 518] width 76 height 18
